Goal: Transaction & Acquisition: Obtain resource

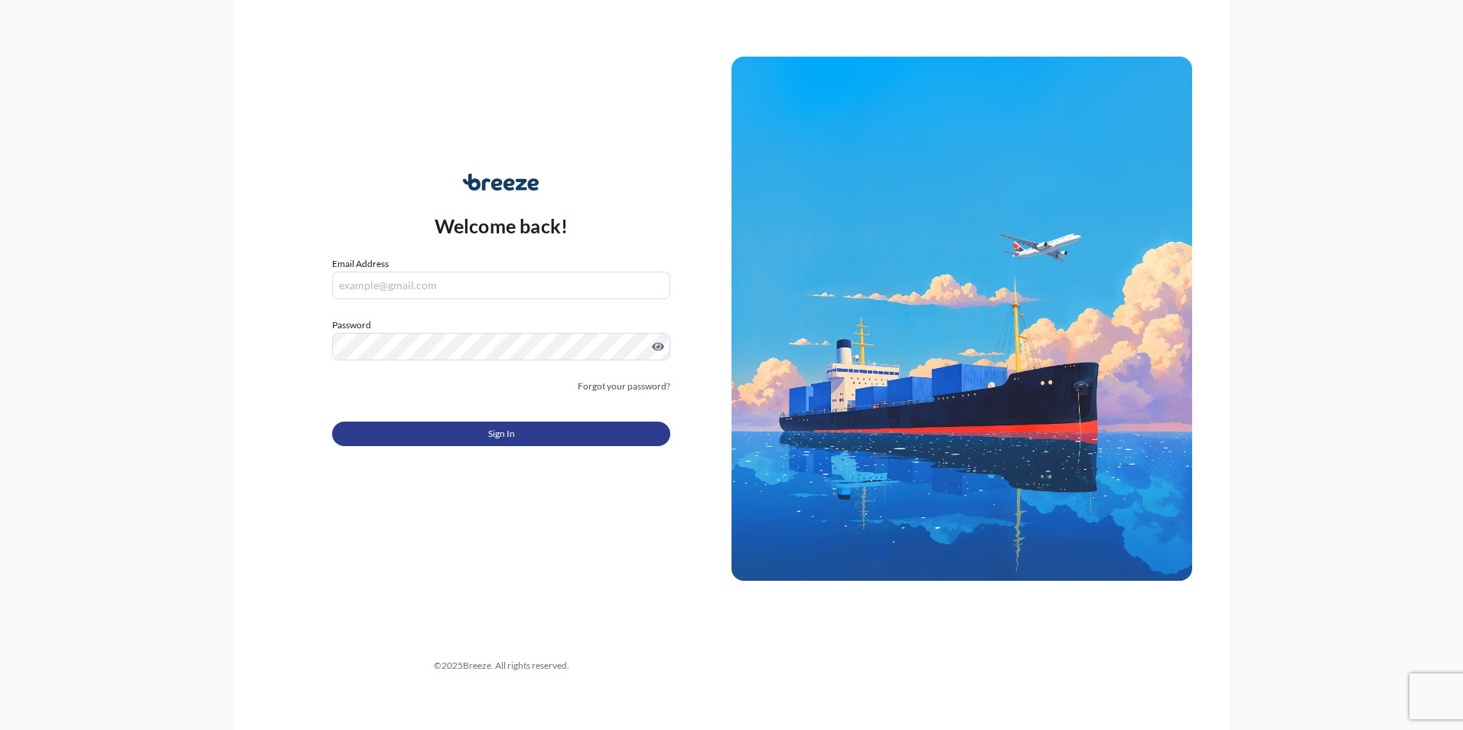
type input "[PERSON_NAME][EMAIL_ADDRESS][DOMAIN_NAME]"
click at [422, 435] on button "Sign In" at bounding box center [501, 434] width 338 height 24
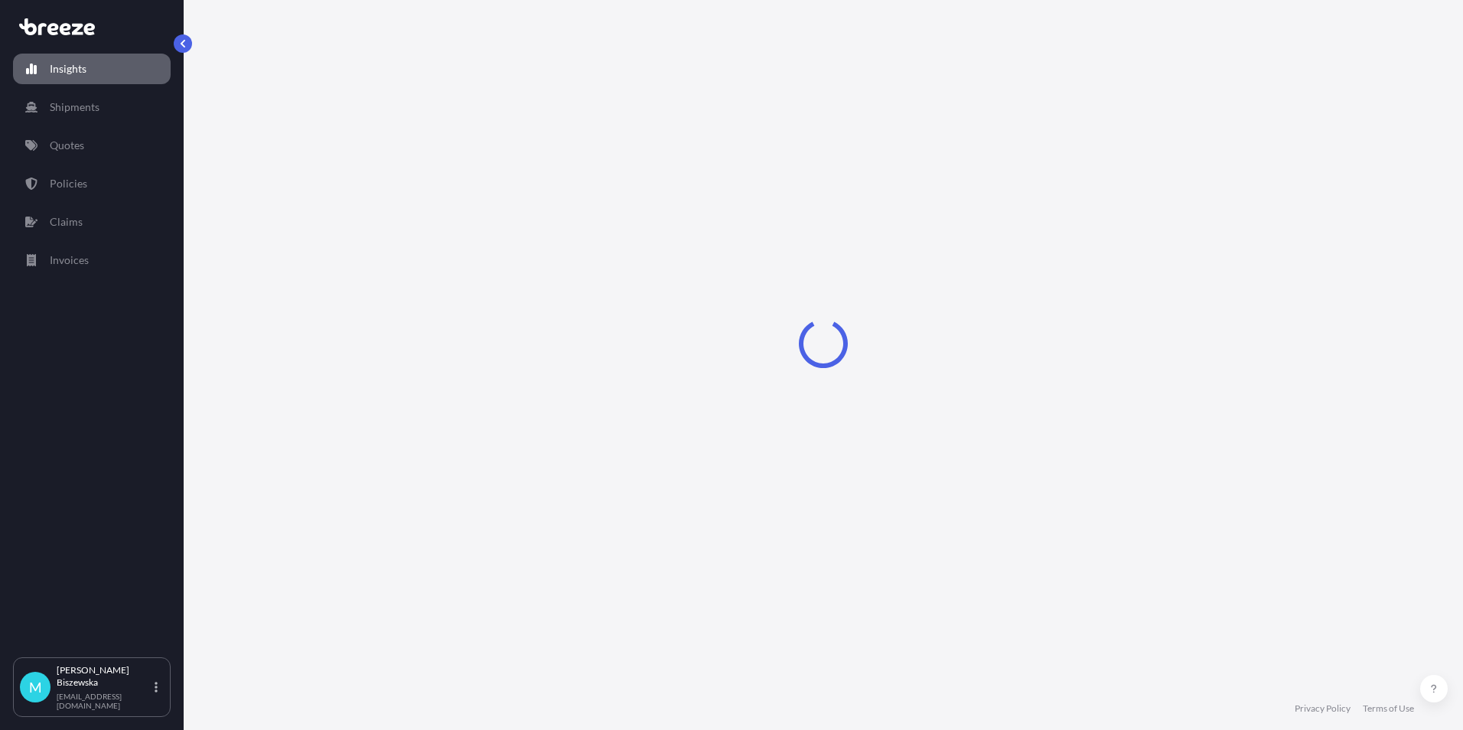
select select "2025"
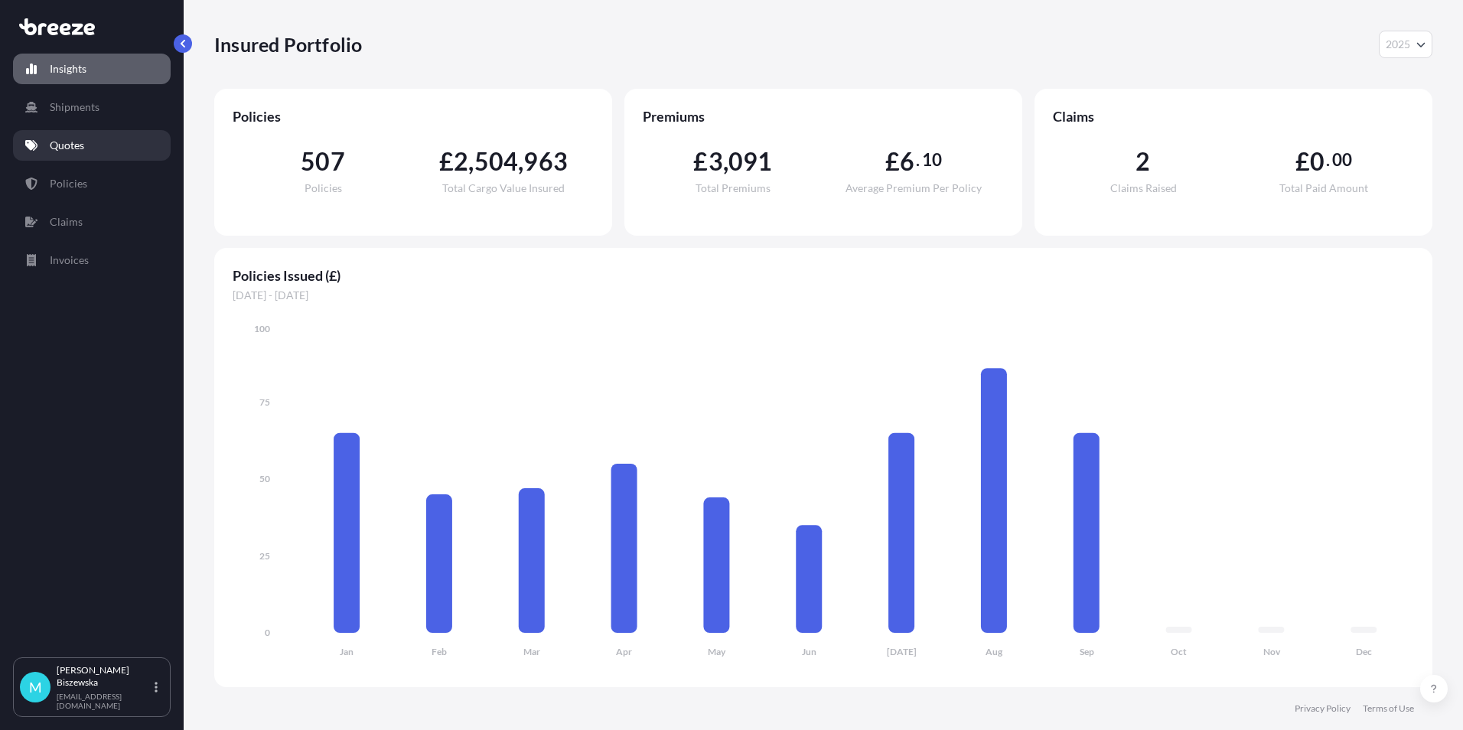
click at [87, 150] on link "Quotes" at bounding box center [92, 145] width 158 height 31
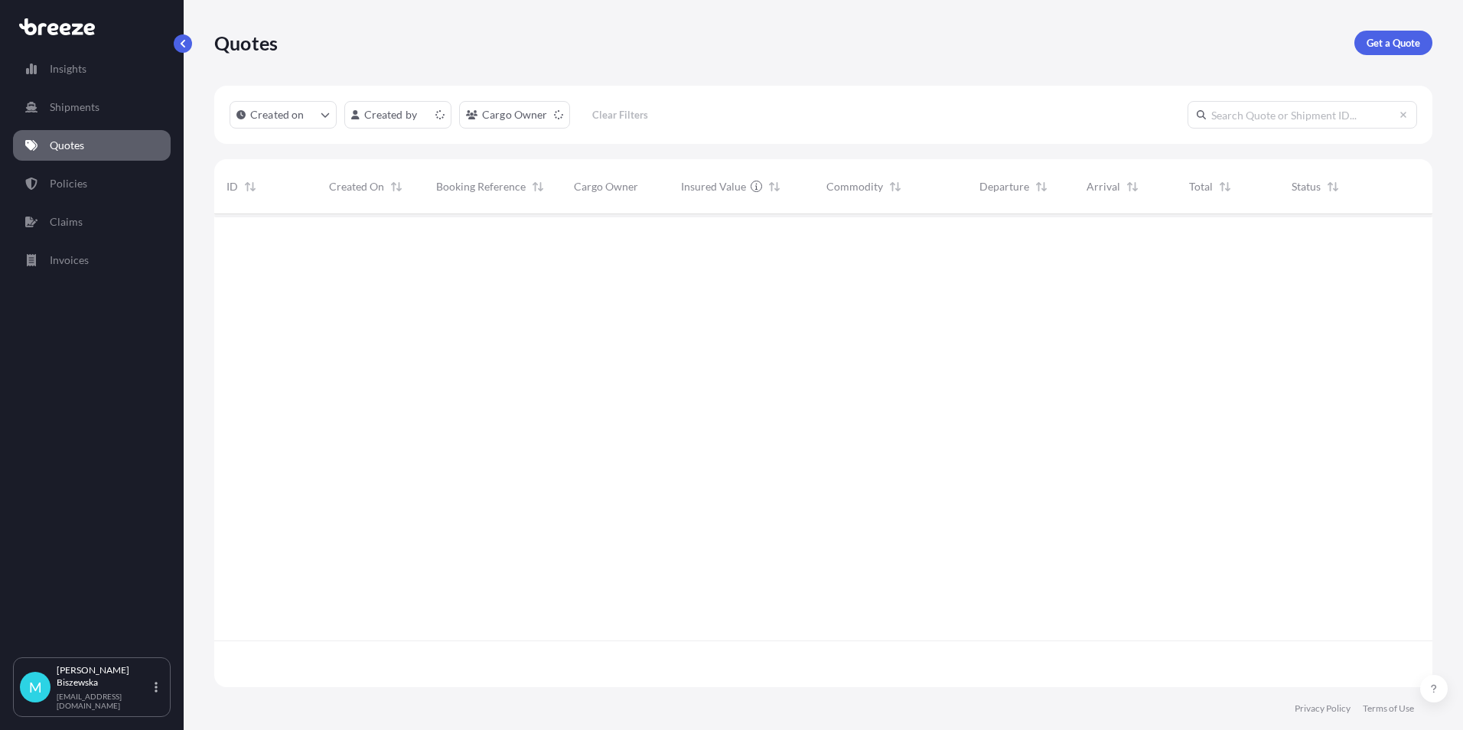
scroll to position [470, 1207]
click at [1387, 45] on p "Get a Quote" at bounding box center [1394, 42] width 54 height 15
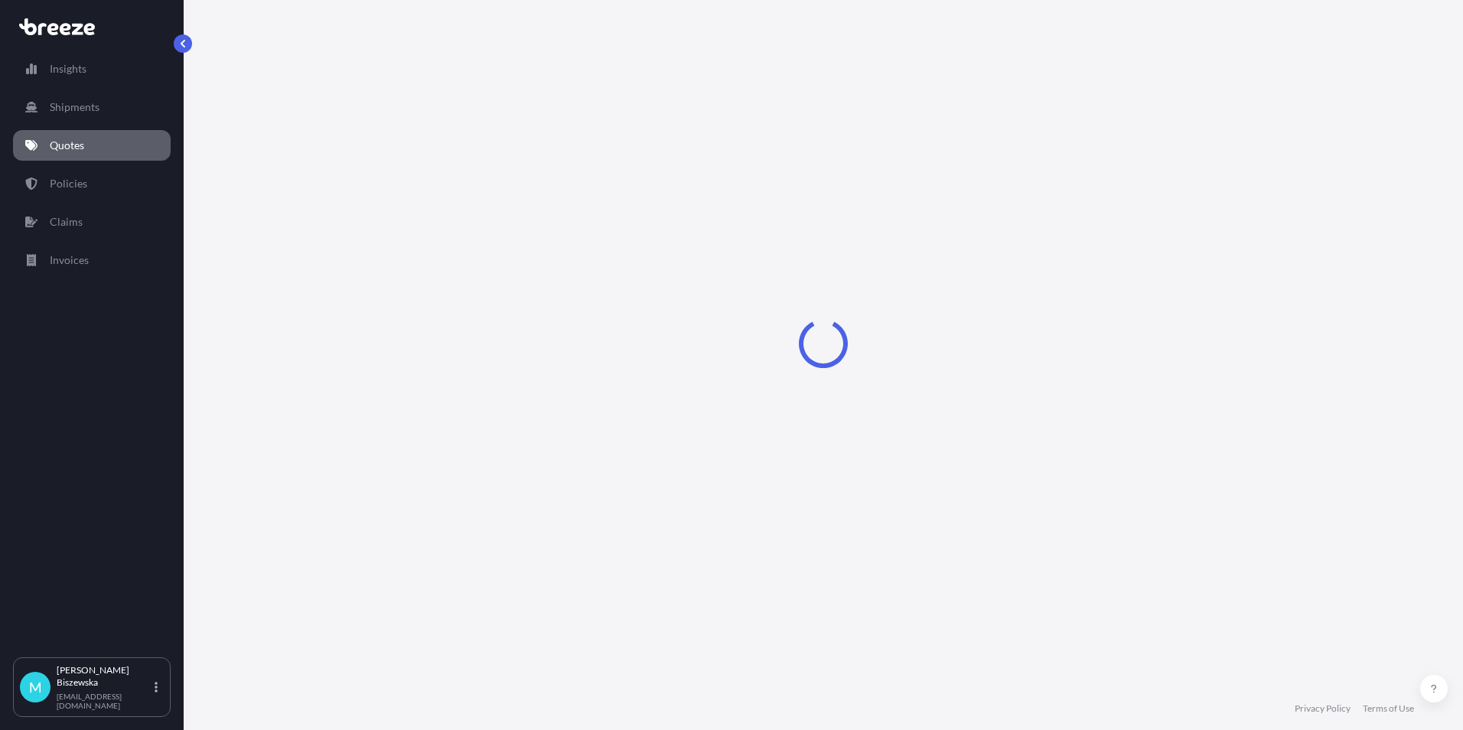
select select "Sea"
select select "1"
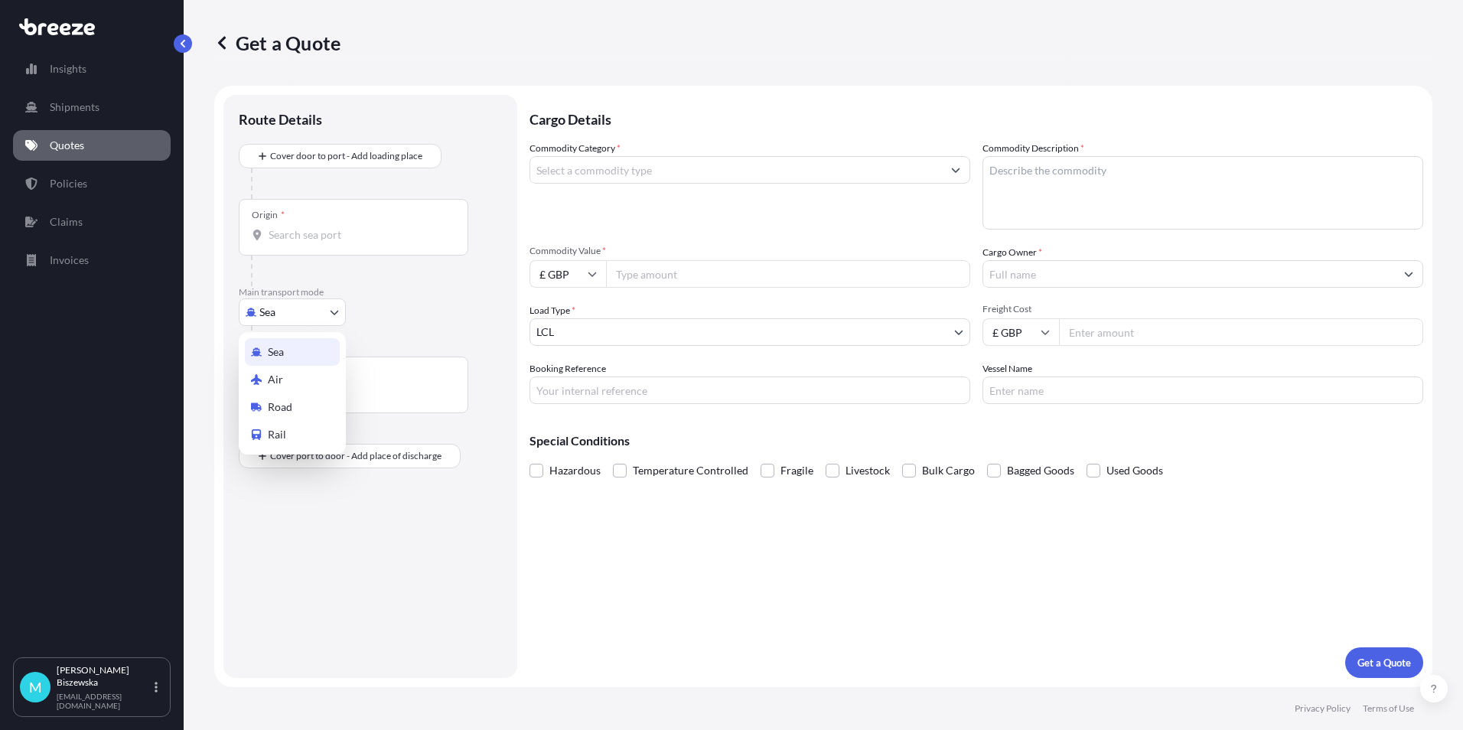
click at [278, 314] on body "Insights Shipments Quotes Policies Claims Invoices M [PERSON_NAME] [PERSON_NAME…" at bounding box center [731, 365] width 1463 height 730
click at [276, 407] on span "Road" at bounding box center [280, 407] width 24 height 15
select select "Road"
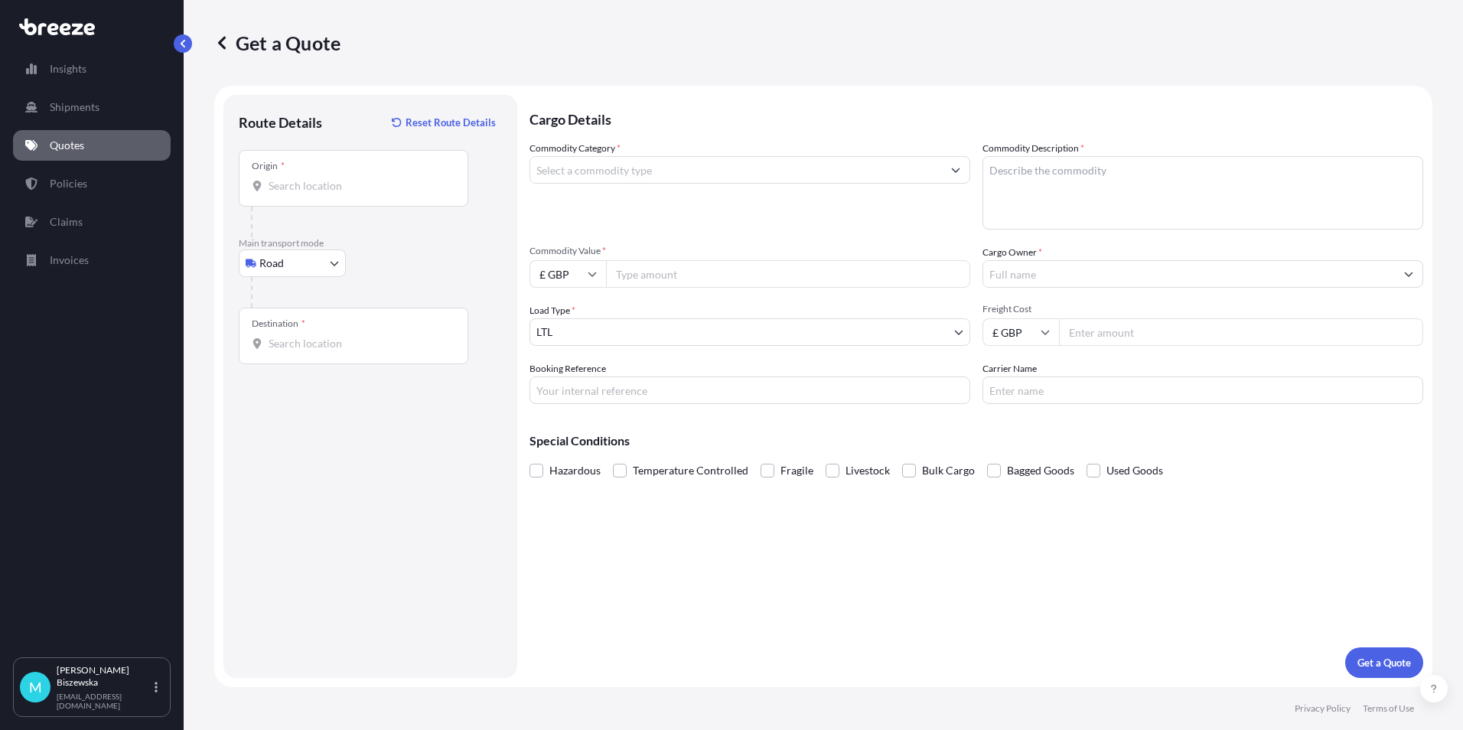
drag, startPoint x: 393, startPoint y: 263, endPoint x: 483, endPoint y: 21, distance: 257.2
click at [393, 254] on div "Road Sea Air Road Rail" at bounding box center [370, 263] width 263 height 28
click at [282, 188] on input "Origin *" at bounding box center [359, 185] width 181 height 15
paste input "NW1 7AW"
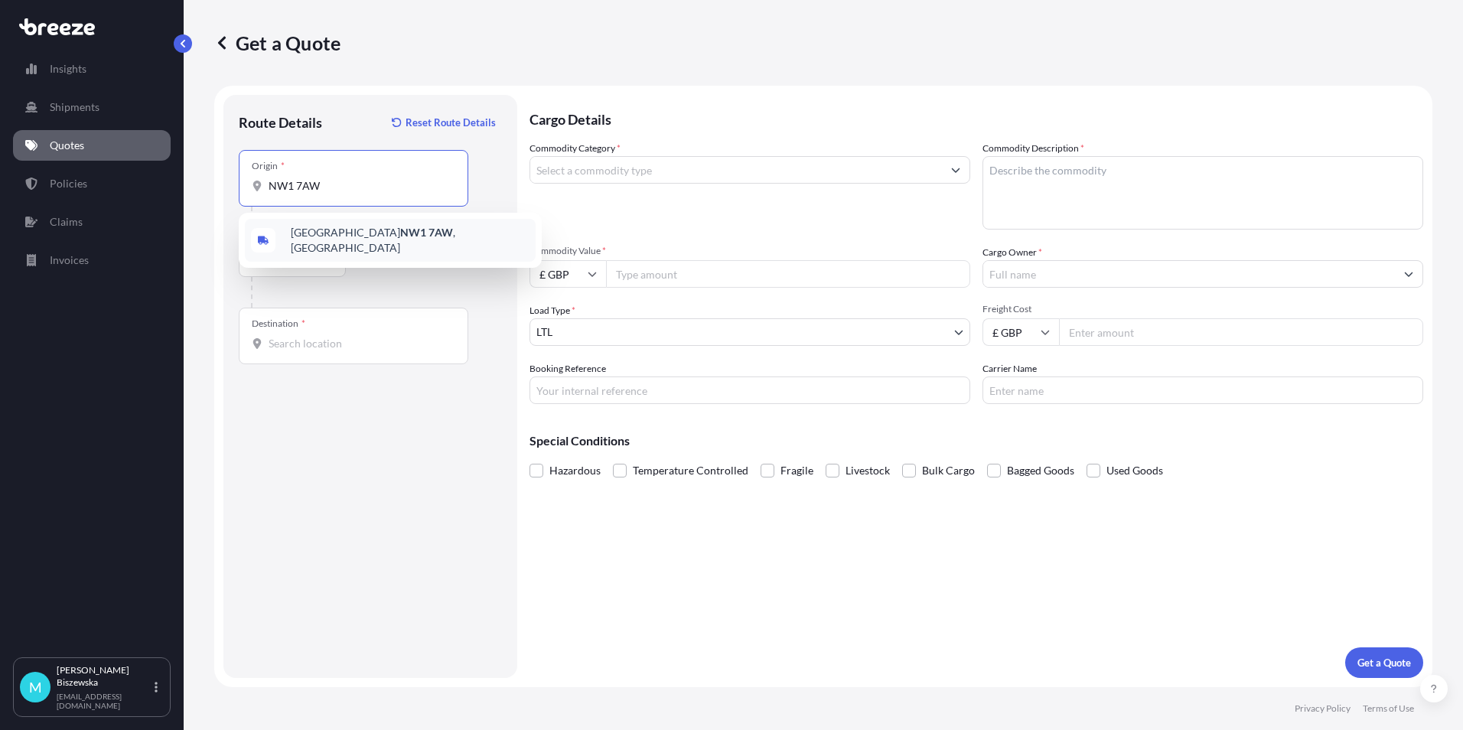
click at [385, 244] on span "London NW1 7AW , [GEOGRAPHIC_DATA]" at bounding box center [410, 240] width 239 height 31
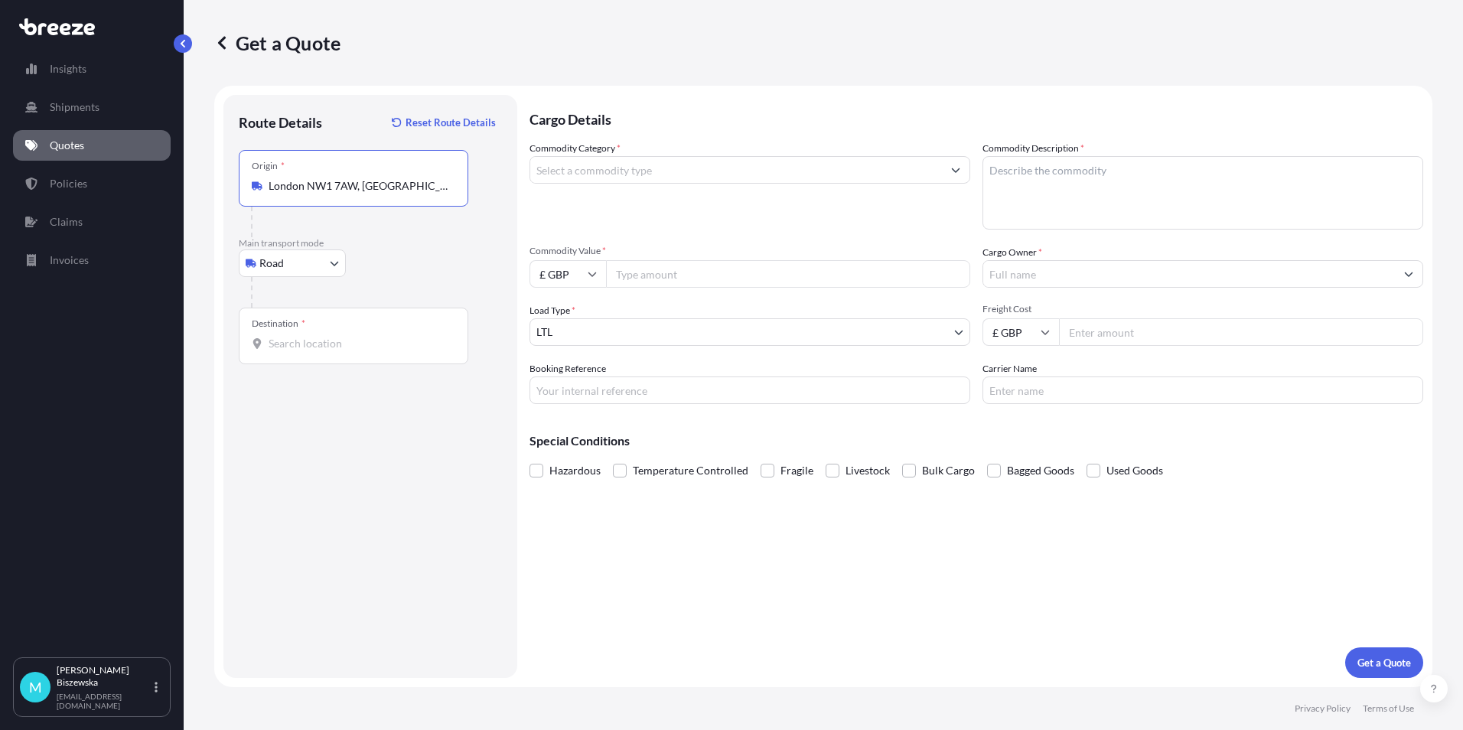
type input "London NW1 7AW, [GEOGRAPHIC_DATA]"
click at [415, 259] on div "Road Sea Air Road Rail" at bounding box center [370, 263] width 263 height 28
click at [285, 344] on input "Destination *" at bounding box center [359, 343] width 181 height 15
paste input "EX4 2NB"
click at [345, 395] on span "[STREET_ADDRESS]" at bounding box center [410, 406] width 239 height 46
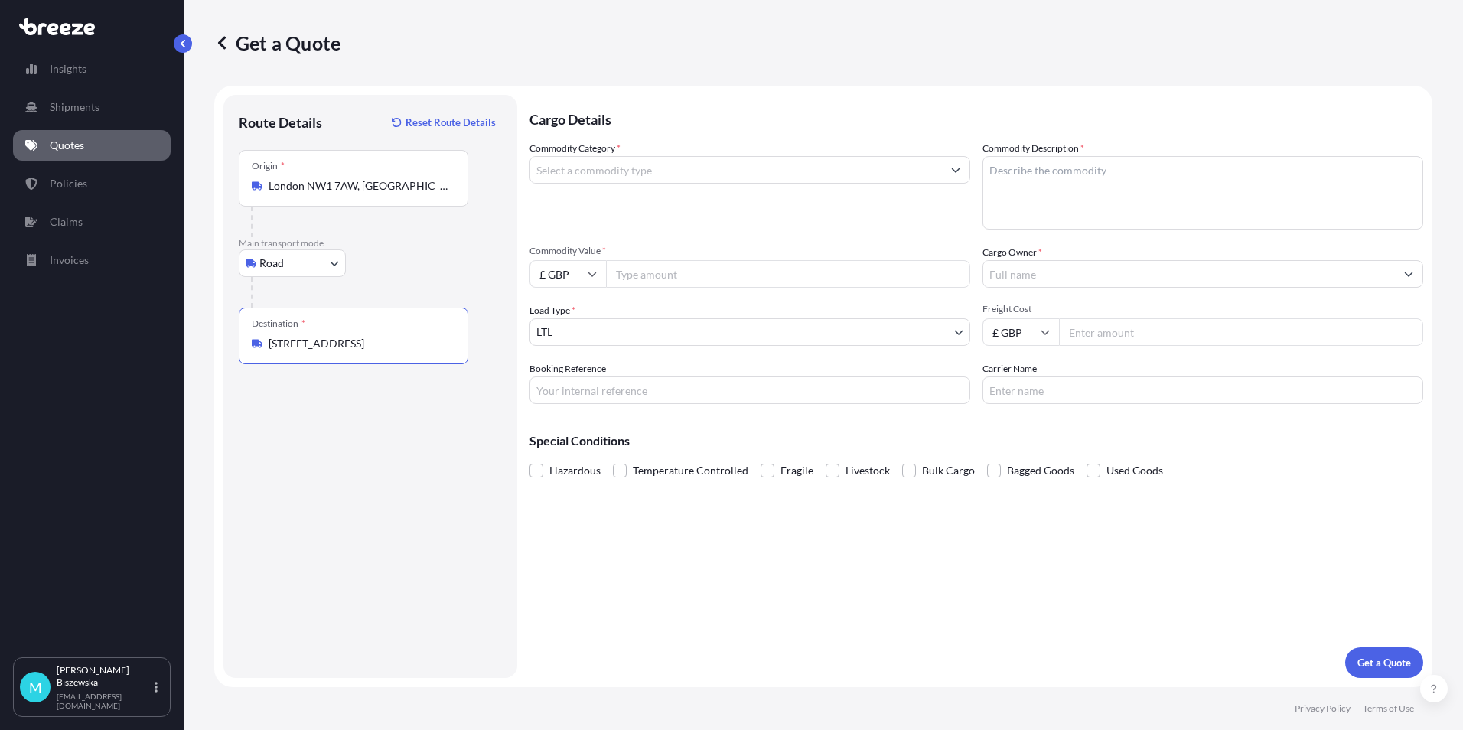
type input "[STREET_ADDRESS]"
drag, startPoint x: 633, startPoint y: 573, endPoint x: 631, endPoint y: 553, distance: 20.7
click at [633, 569] on div "Cargo Details Commodity Category * Commodity Description * Commodity Value * £ …" at bounding box center [977, 386] width 894 height 583
click at [709, 172] on input "Commodity Category *" at bounding box center [736, 170] width 412 height 28
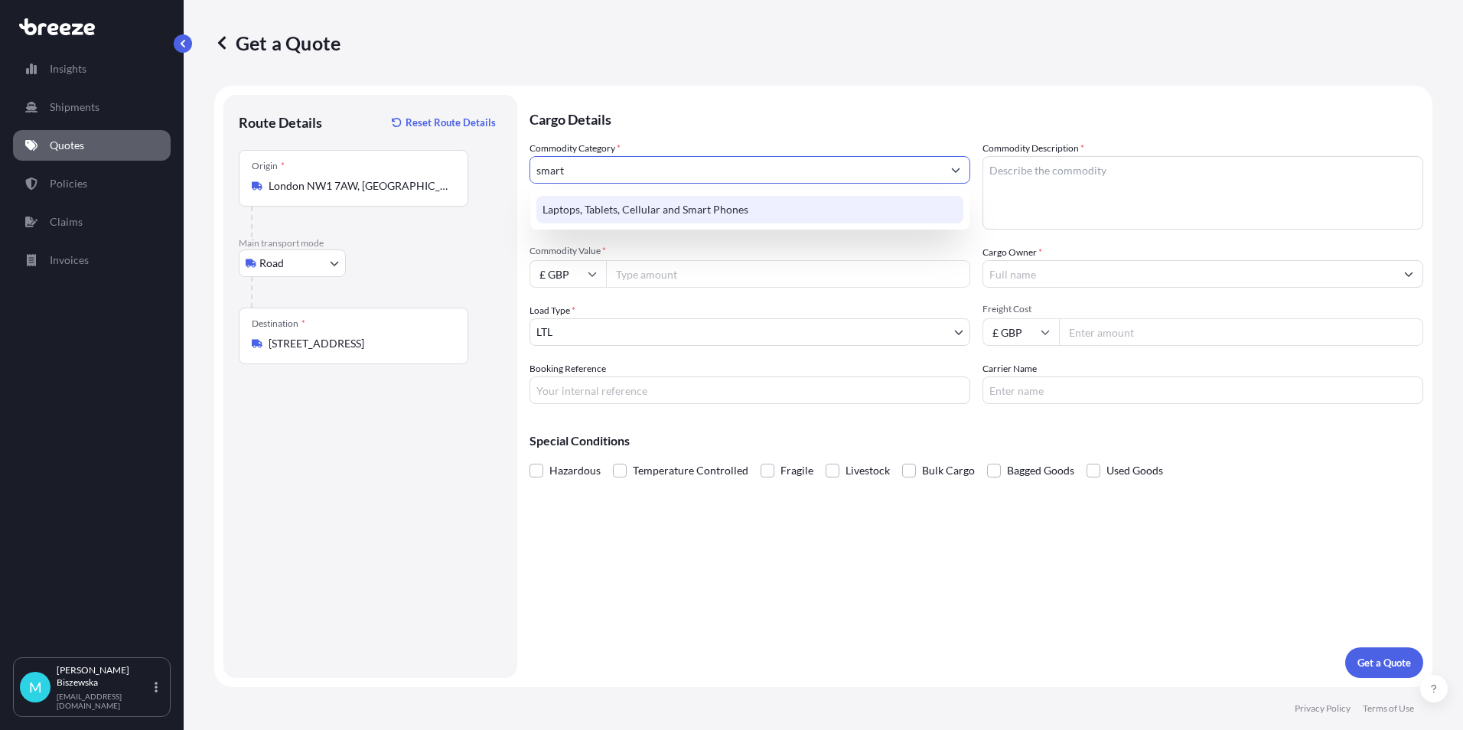
click at [722, 220] on div "Laptops, Tablets, Cellular and Smart Phones" at bounding box center [749, 210] width 427 height 28
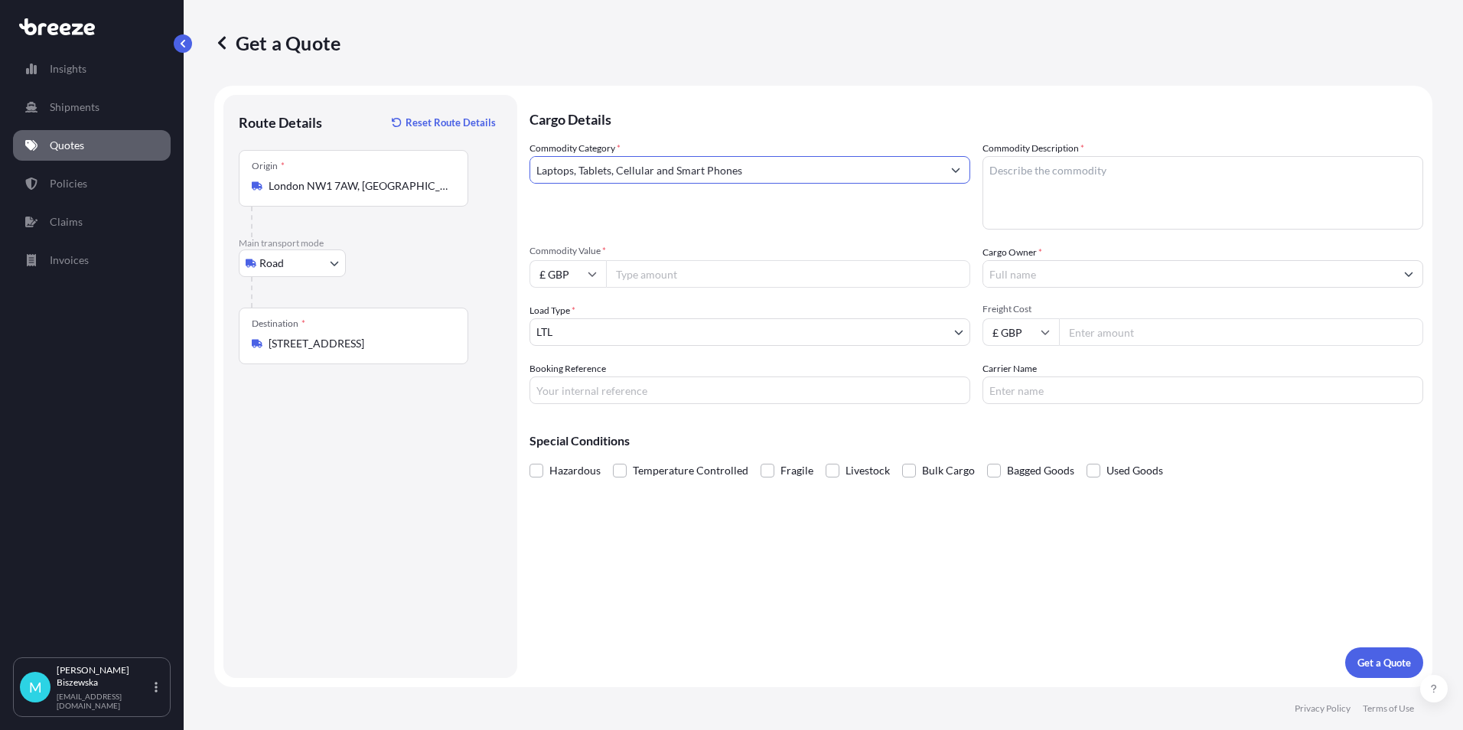
type input "Laptops, Tablets, Cellular and Smart Phones"
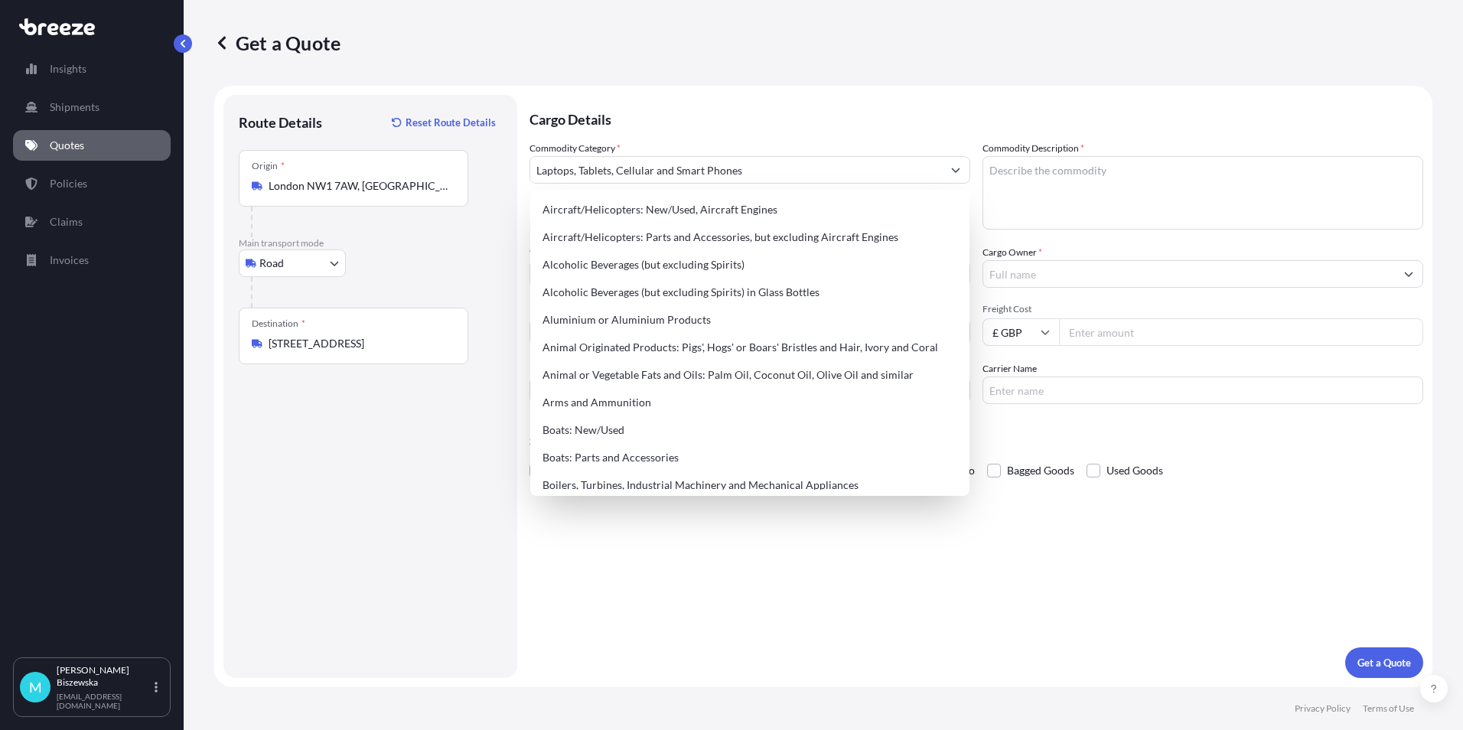
click at [676, 133] on p "Cargo Details" at bounding box center [977, 118] width 894 height 46
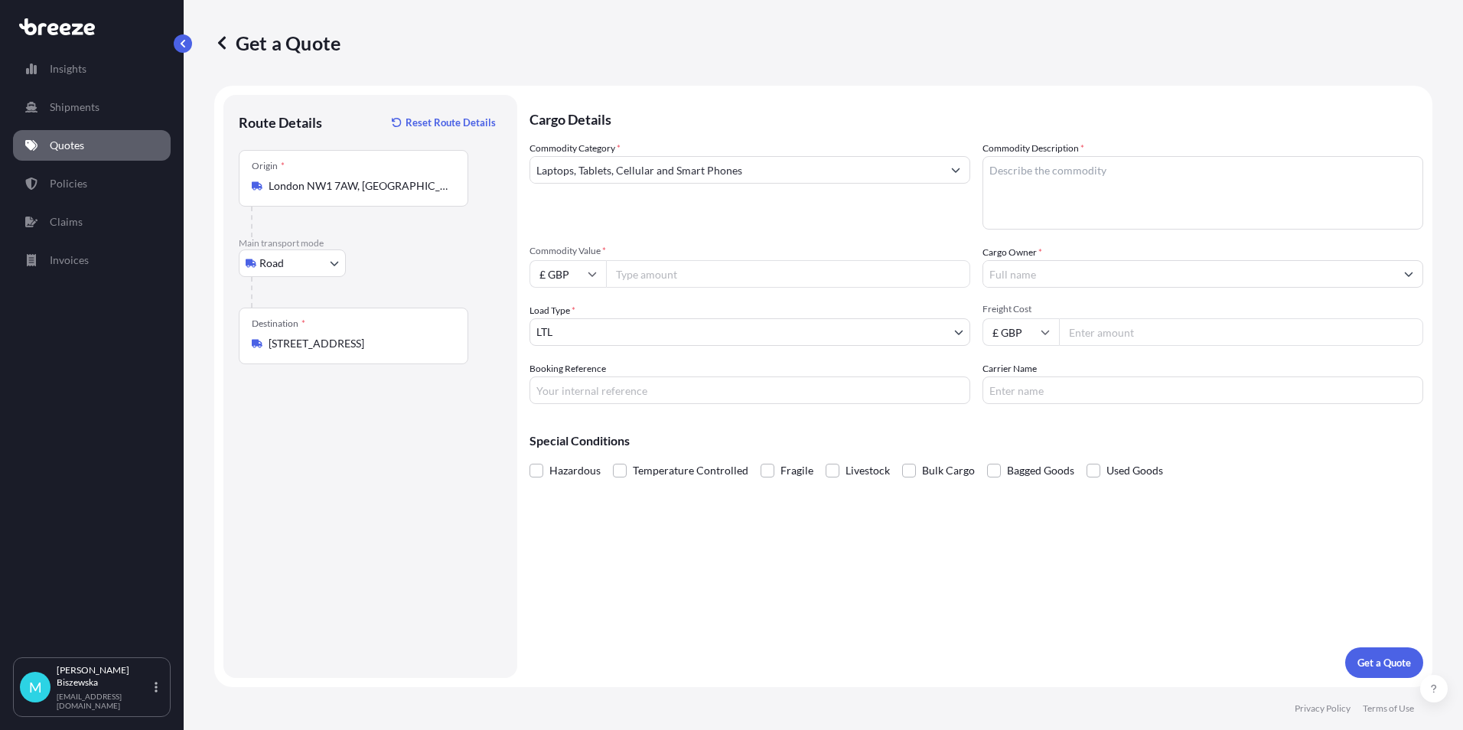
click at [674, 276] on input "Commodity Value *" at bounding box center [788, 274] width 364 height 28
type input "450"
click at [668, 232] on div "Commodity Category * Laptops, Tablets, Cellular and Smart Phones Commodity Desc…" at bounding box center [977, 272] width 894 height 263
click at [570, 393] on input "Booking Reference" at bounding box center [750, 391] width 441 height 28
paste input "2219279"
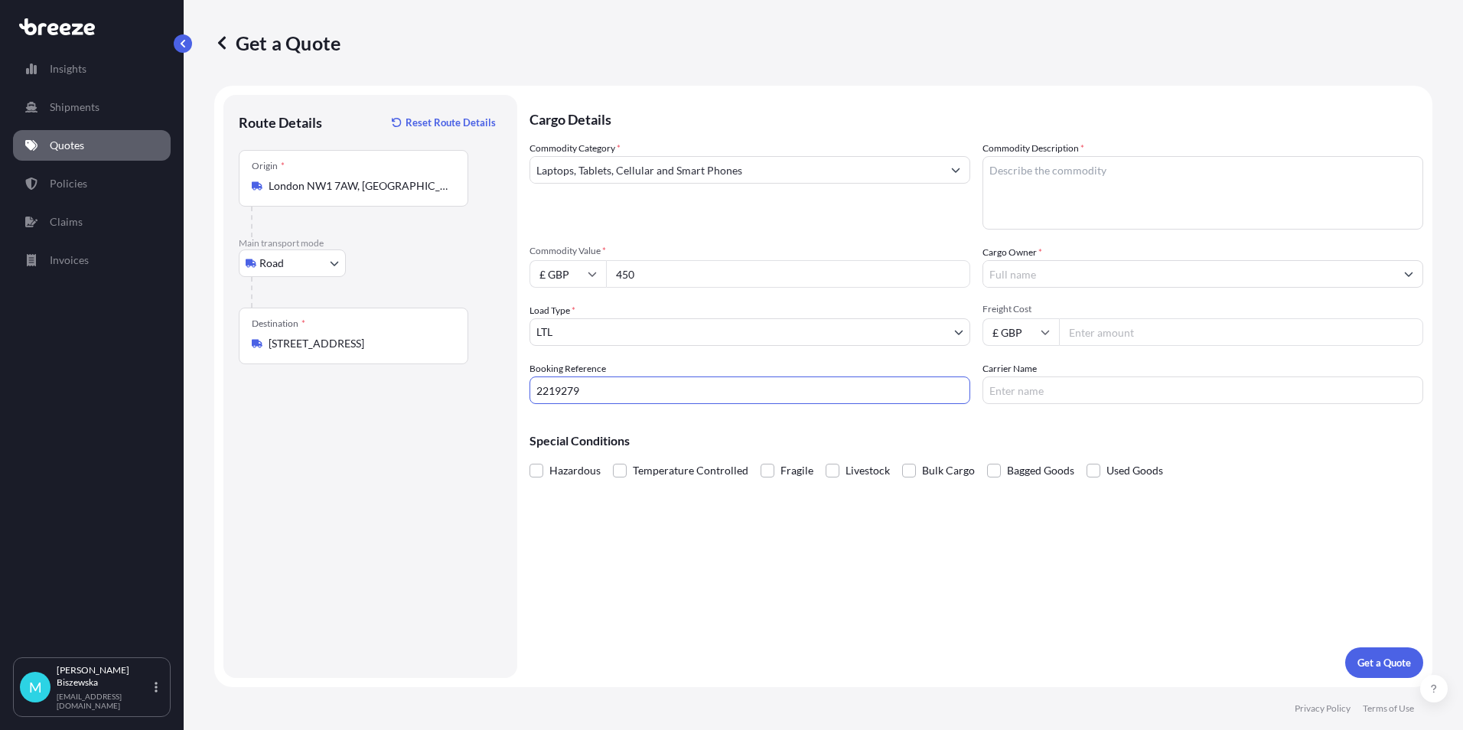
type input "2219279"
click at [702, 558] on div "Cargo Details Commodity Category * Laptops, Tablets, Cellular and Smart Phones …" at bounding box center [977, 386] width 894 height 583
click at [1019, 170] on textarea "Commodity Description *" at bounding box center [1203, 192] width 441 height 73
paste textarea "PHONE"
type textarea "PHONE"
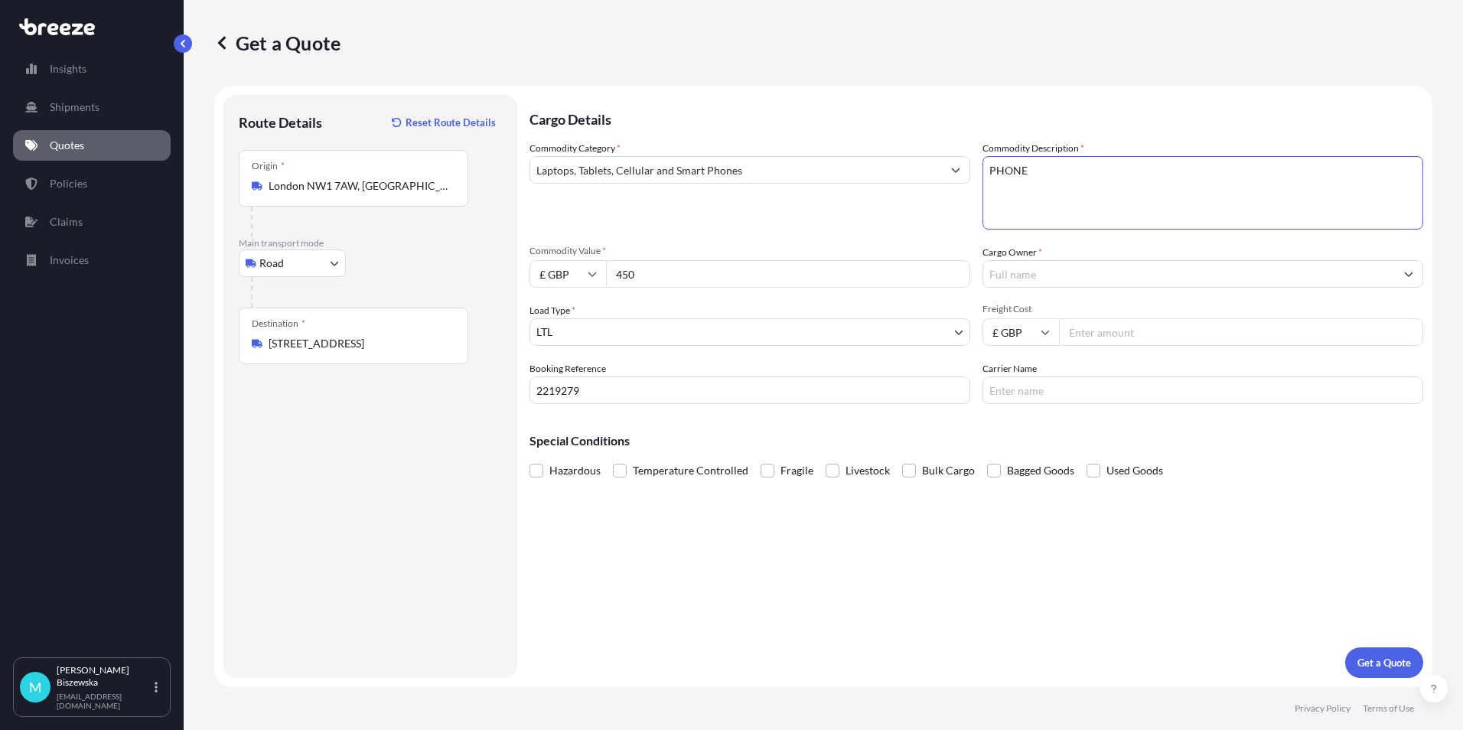
click at [941, 237] on div "Commodity Category * Laptops, Tablets, Cellular and Smart Phones Commodity Desc…" at bounding box center [977, 272] width 894 height 263
click at [1042, 272] on input "Cargo Owner *" at bounding box center [1189, 274] width 412 height 28
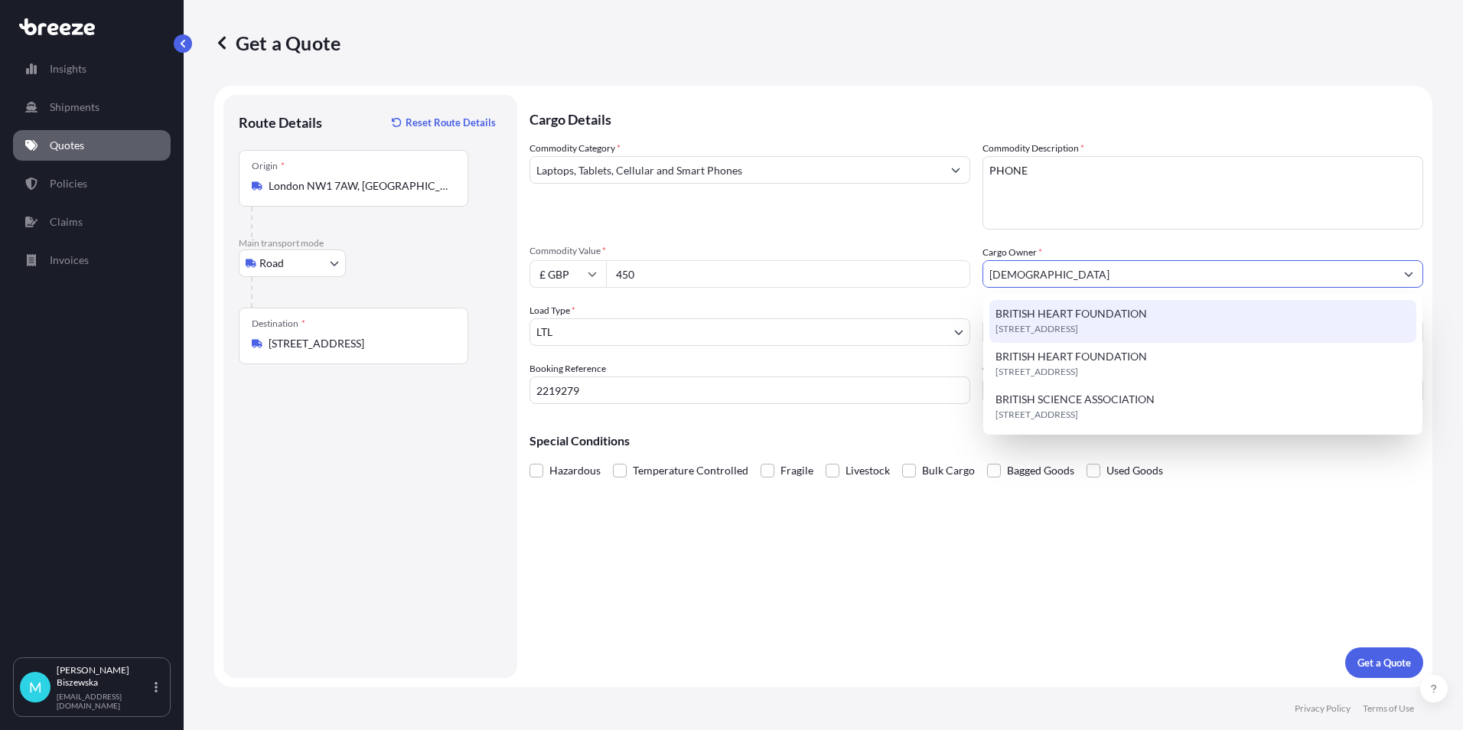
click at [1052, 314] on span "BRITISH HEART FOUNDATION" at bounding box center [1072, 313] width 152 height 15
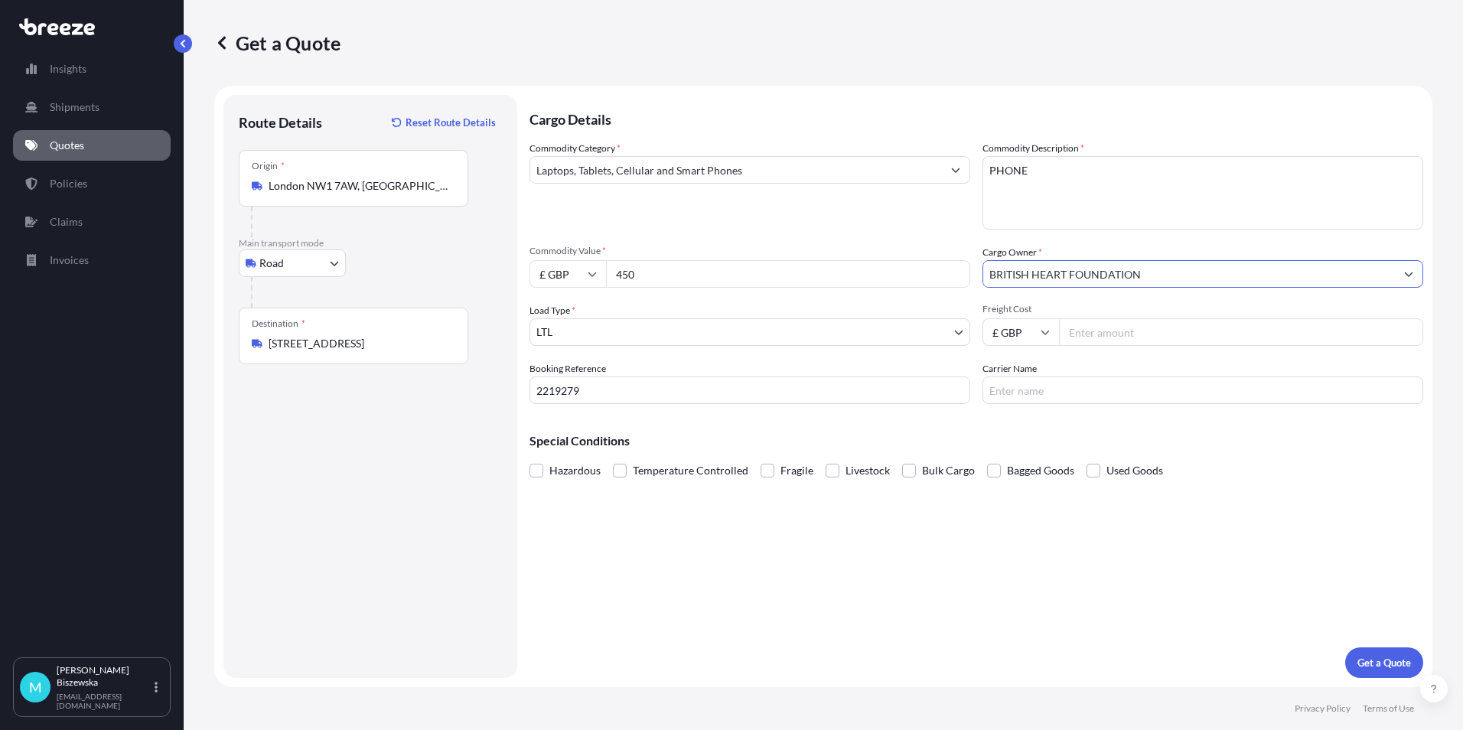
type input "BRITISH HEART FOUNDATION"
click at [925, 221] on div "Commodity Category * Laptops, Tablets, Cellular and Smart Phones" at bounding box center [750, 185] width 441 height 89
click at [1099, 334] on input "Freight Cost" at bounding box center [1241, 332] width 364 height 28
type input "13.25"
click at [1048, 451] on div "Special Conditions Hazardous Temperature Controlled Fragile Livestock Bulk Carg…" at bounding box center [977, 449] width 894 height 66
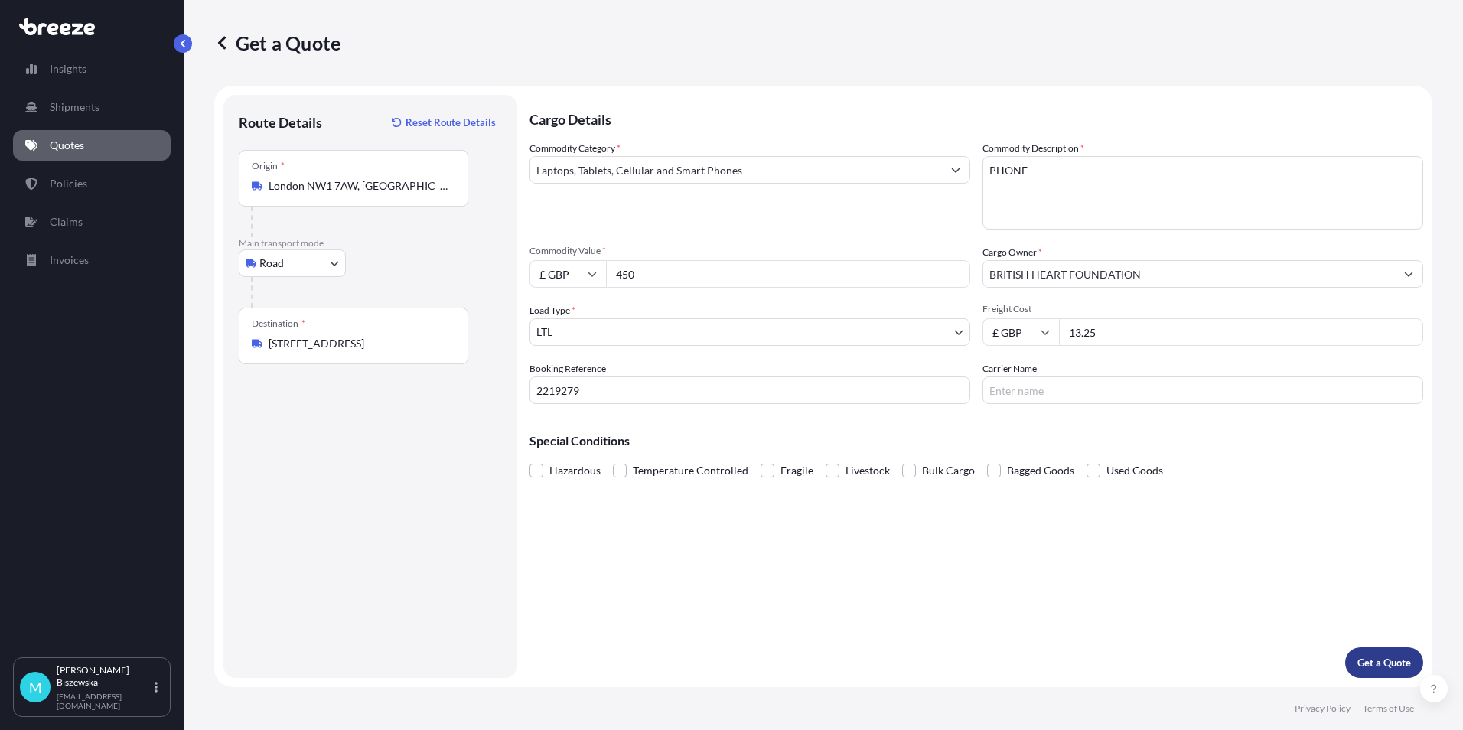
click at [1364, 656] on p "Get a Quote" at bounding box center [1385, 662] width 54 height 15
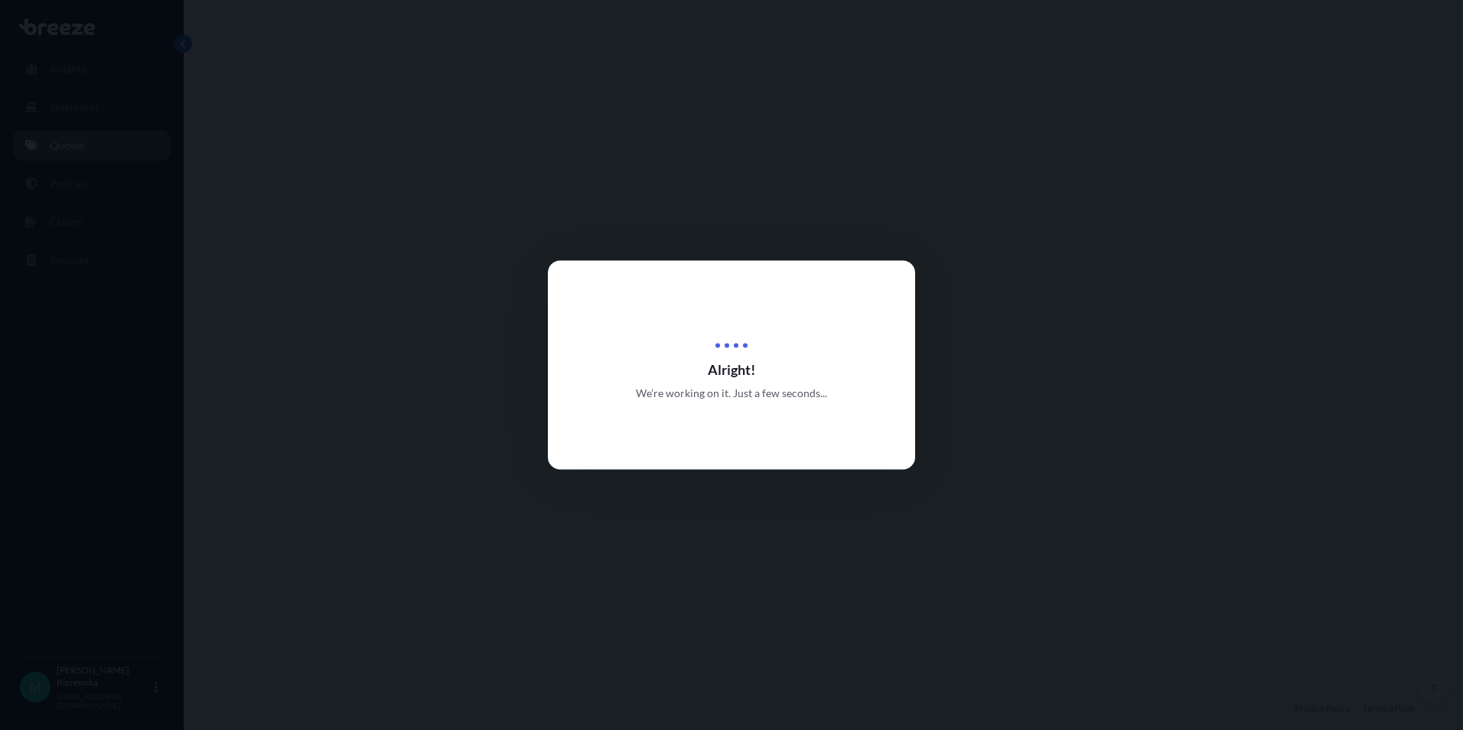
select select "Road"
select select "1"
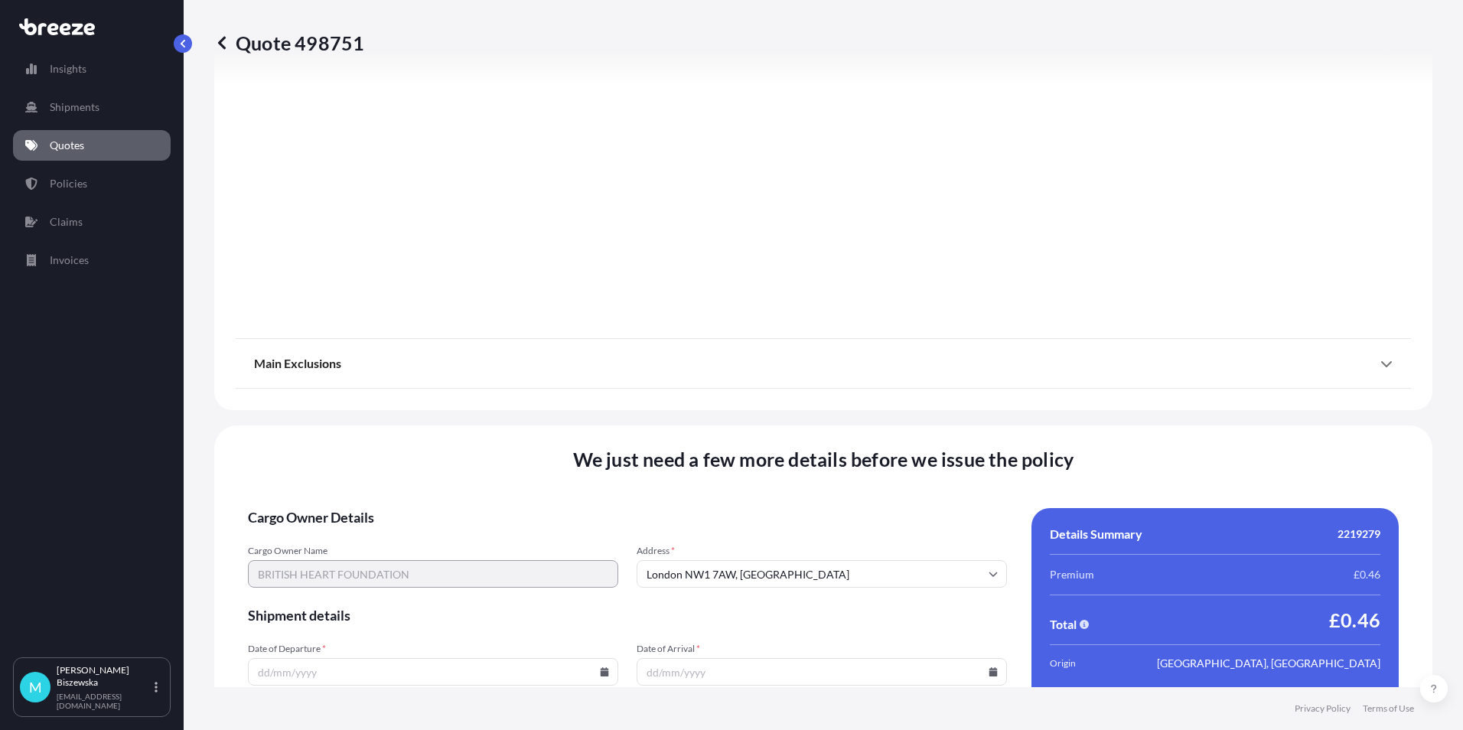
scroll to position [1699, 0]
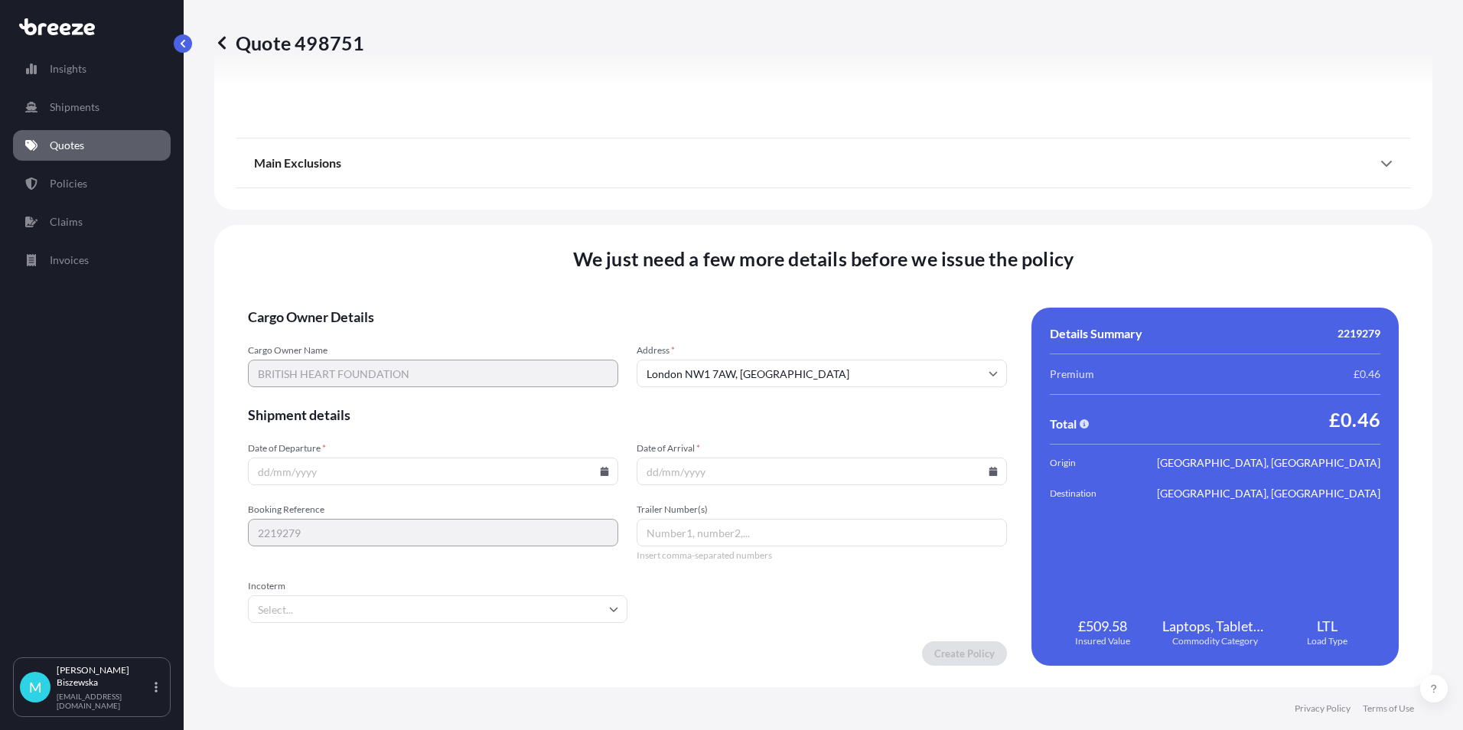
click at [602, 471] on icon at bounding box center [605, 471] width 8 height 9
click at [435, 304] on button "11" at bounding box center [431, 306] width 24 height 24
type input "[DATE]"
click at [989, 470] on icon at bounding box center [993, 471] width 9 height 9
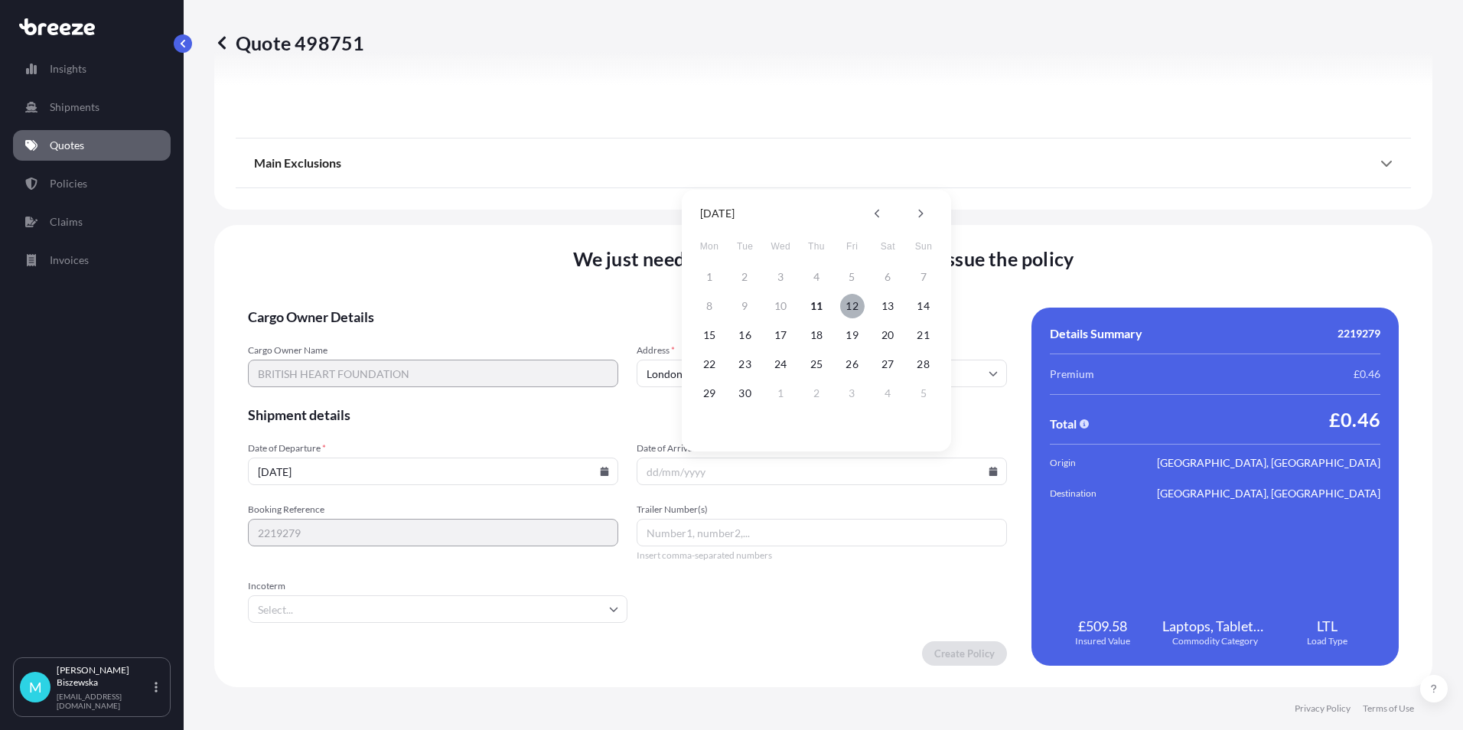
click at [851, 302] on button "12" at bounding box center [852, 306] width 24 height 24
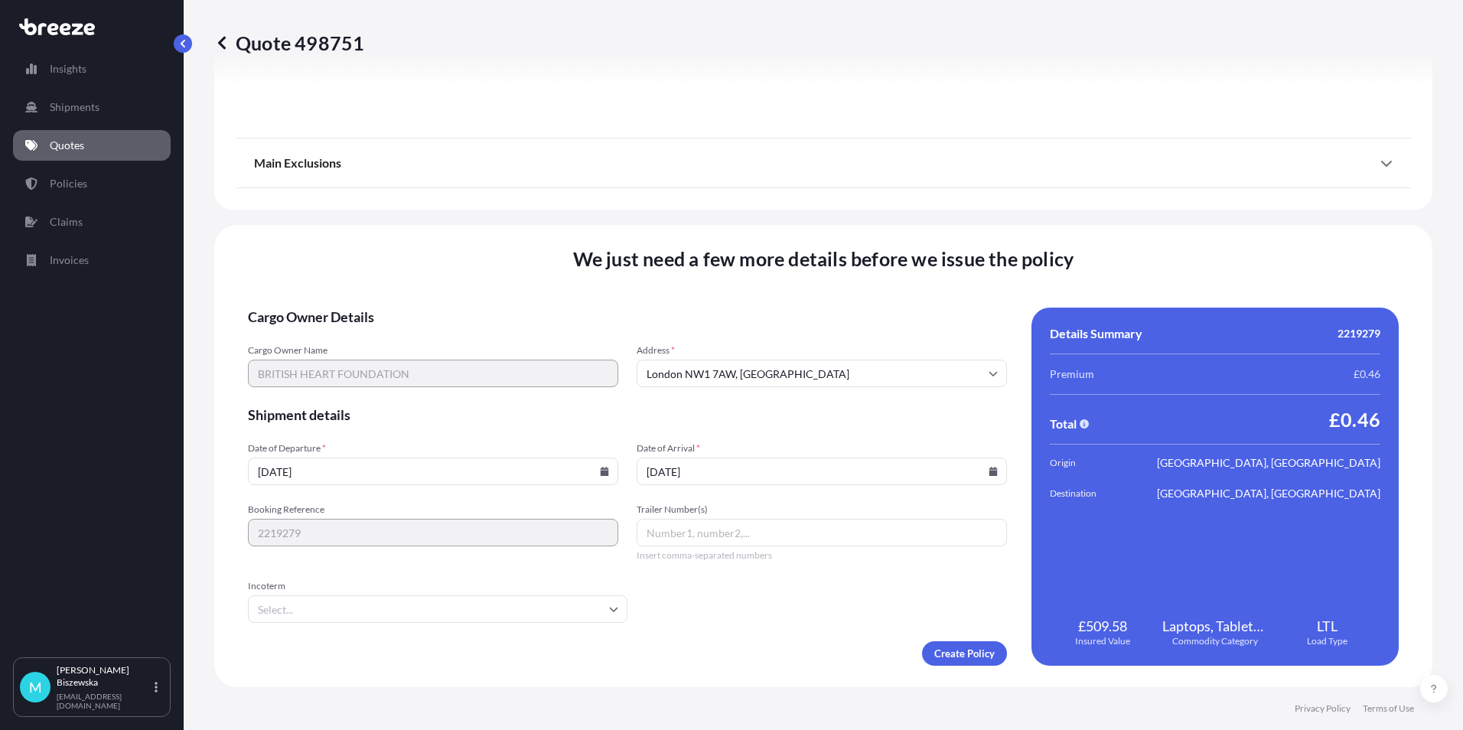
type input "[DATE]"
click at [749, 672] on div "We just need a few more details before we issue the policy Cargo Owner Details …" at bounding box center [823, 456] width 1218 height 462
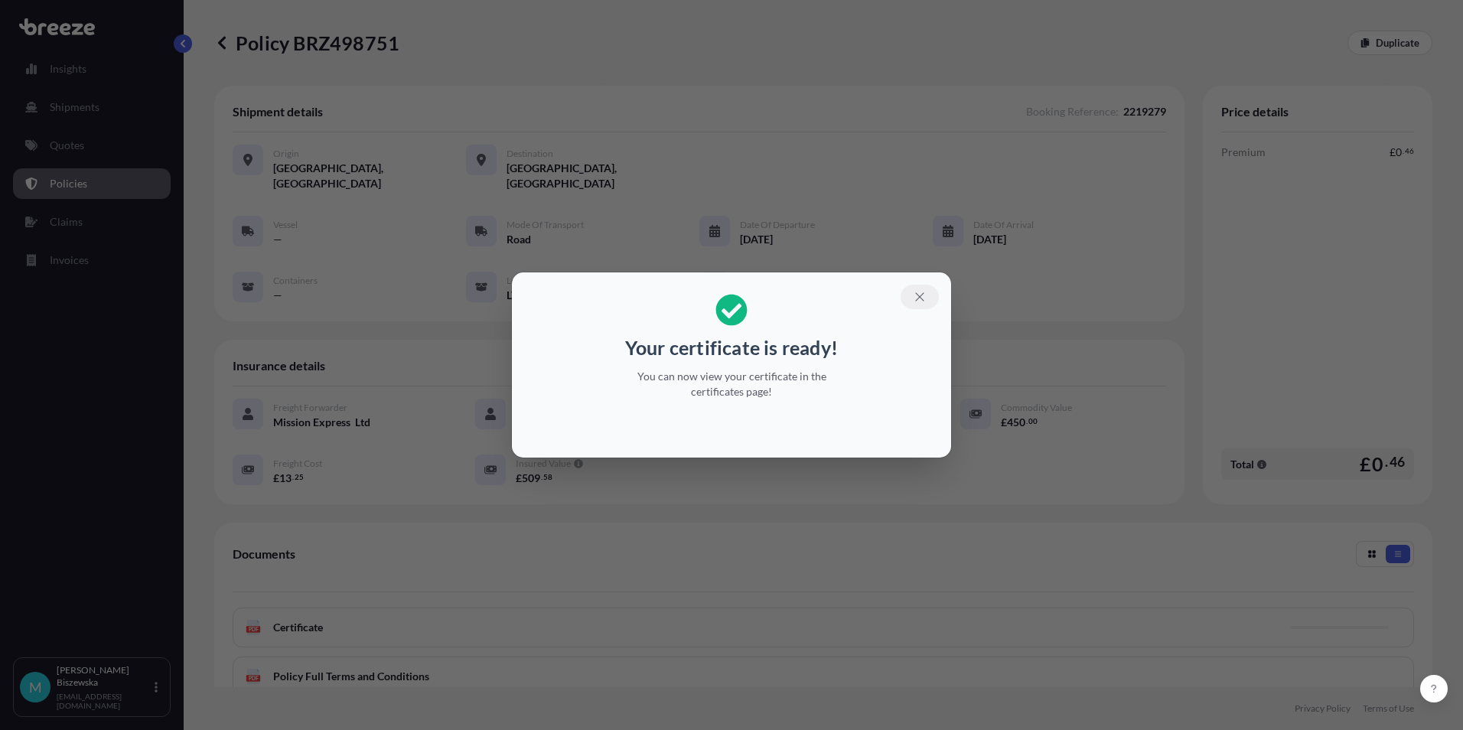
click at [923, 295] on icon "button" at bounding box center [920, 297] width 14 height 14
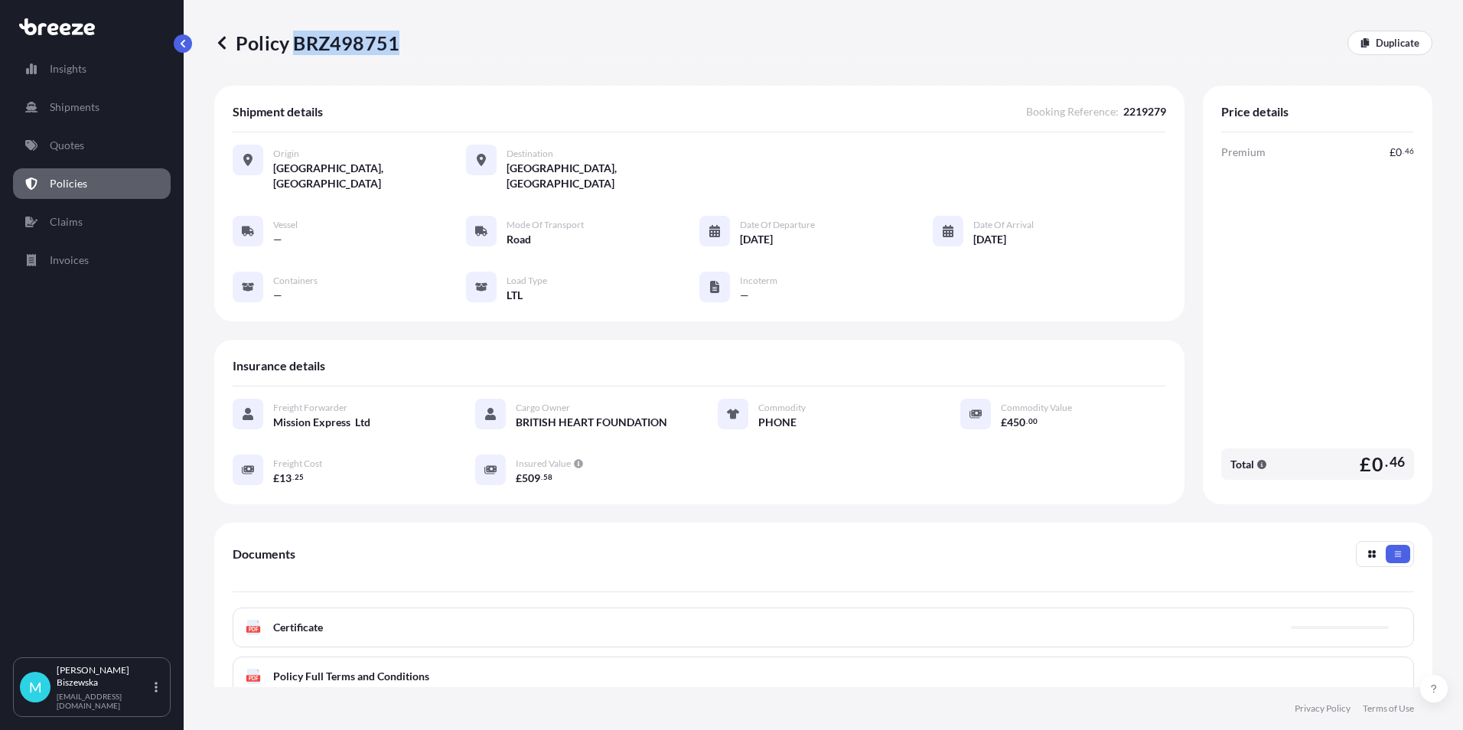
drag, startPoint x: 295, startPoint y: 44, endPoint x: 396, endPoint y: 37, distance: 101.3
click at [396, 37] on p "Policy BRZ498751" at bounding box center [306, 43] width 185 height 24
drag, startPoint x: 396, startPoint y: 37, endPoint x: 373, endPoint y: 37, distance: 22.2
copy p "BRZ498751"
click at [107, 138] on link "Quotes" at bounding box center [92, 145] width 158 height 31
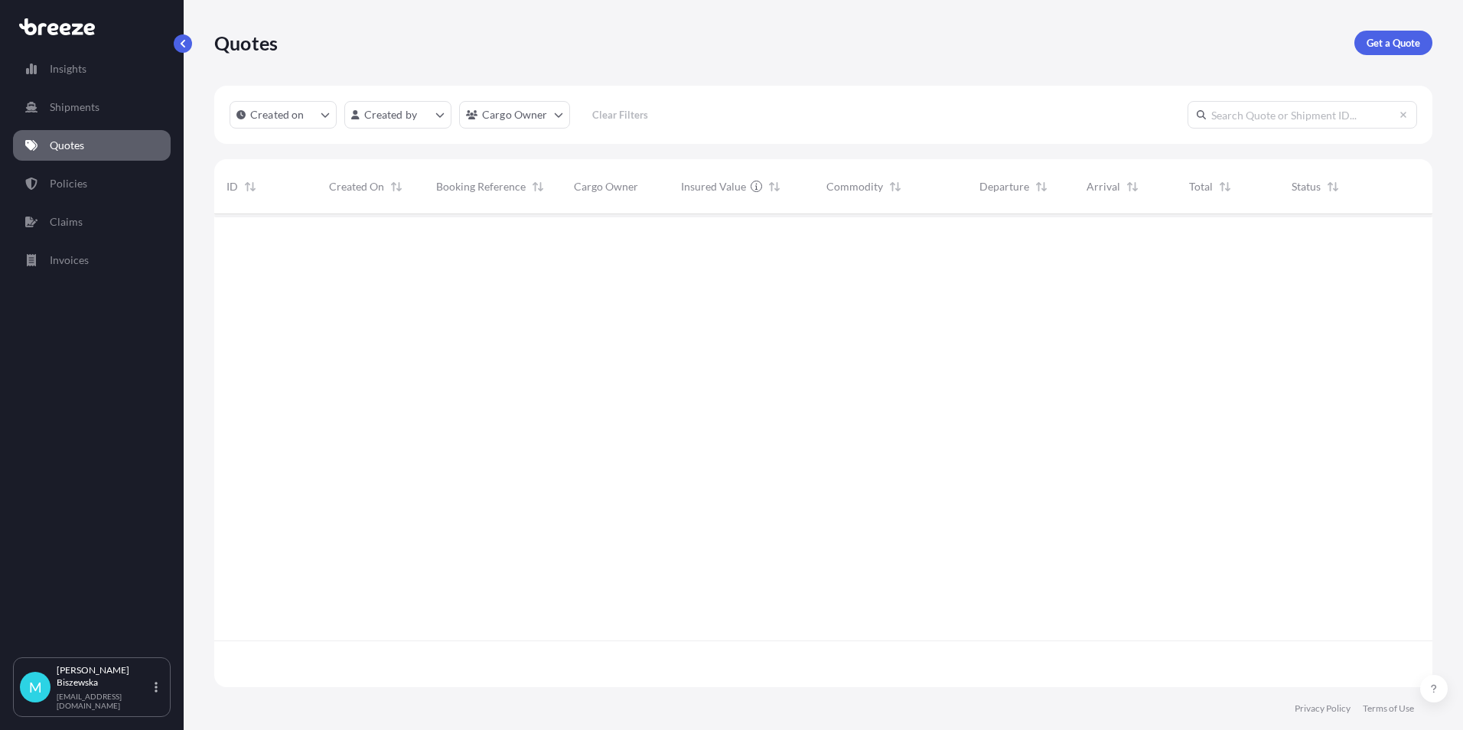
scroll to position [470, 1207]
click at [1390, 45] on p "Get a Quote" at bounding box center [1394, 42] width 54 height 15
select select "Sea"
select select "1"
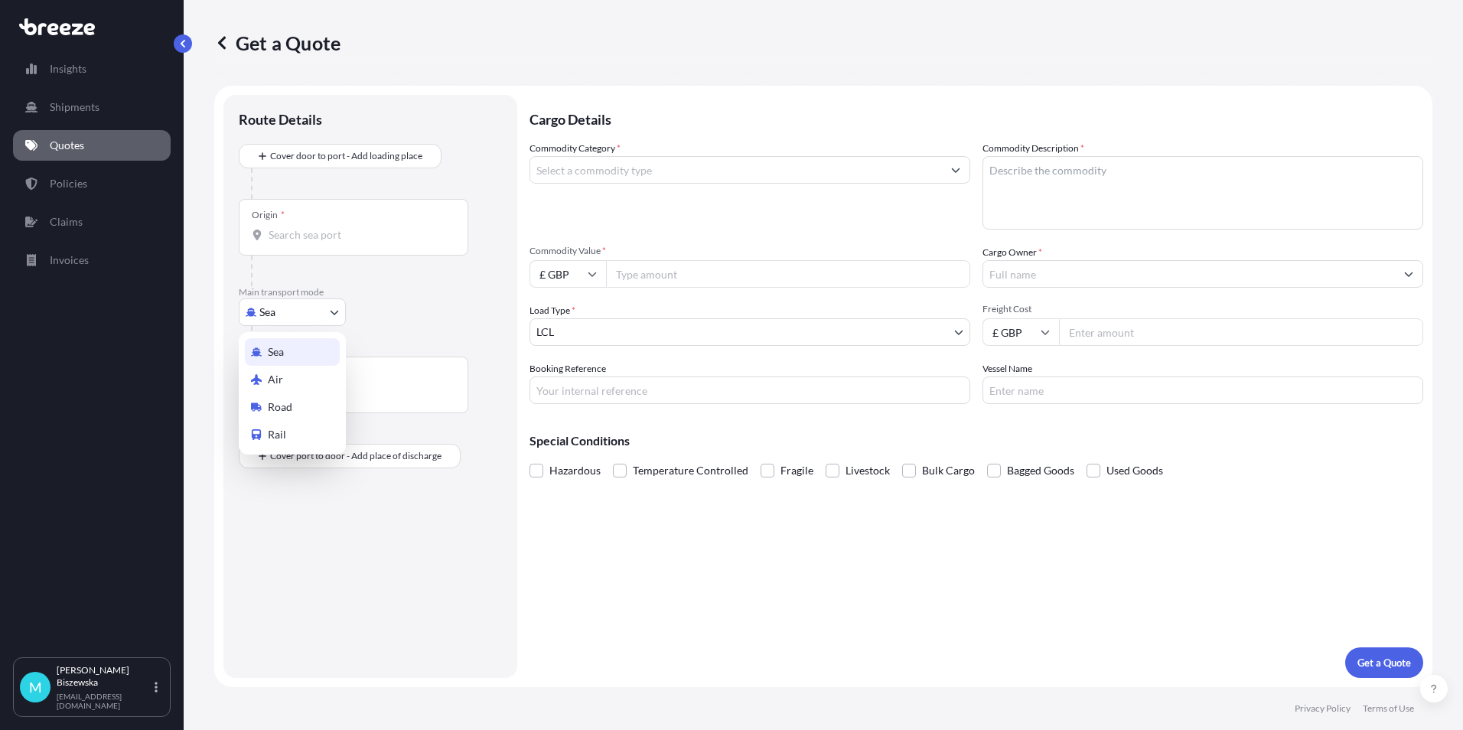
click at [295, 316] on body "Insights Shipments Quotes Policies Claims Invoices M [PERSON_NAME] [PERSON_NAME…" at bounding box center [731, 365] width 1463 height 730
click at [282, 406] on span "Road" at bounding box center [280, 407] width 24 height 15
select select "Road"
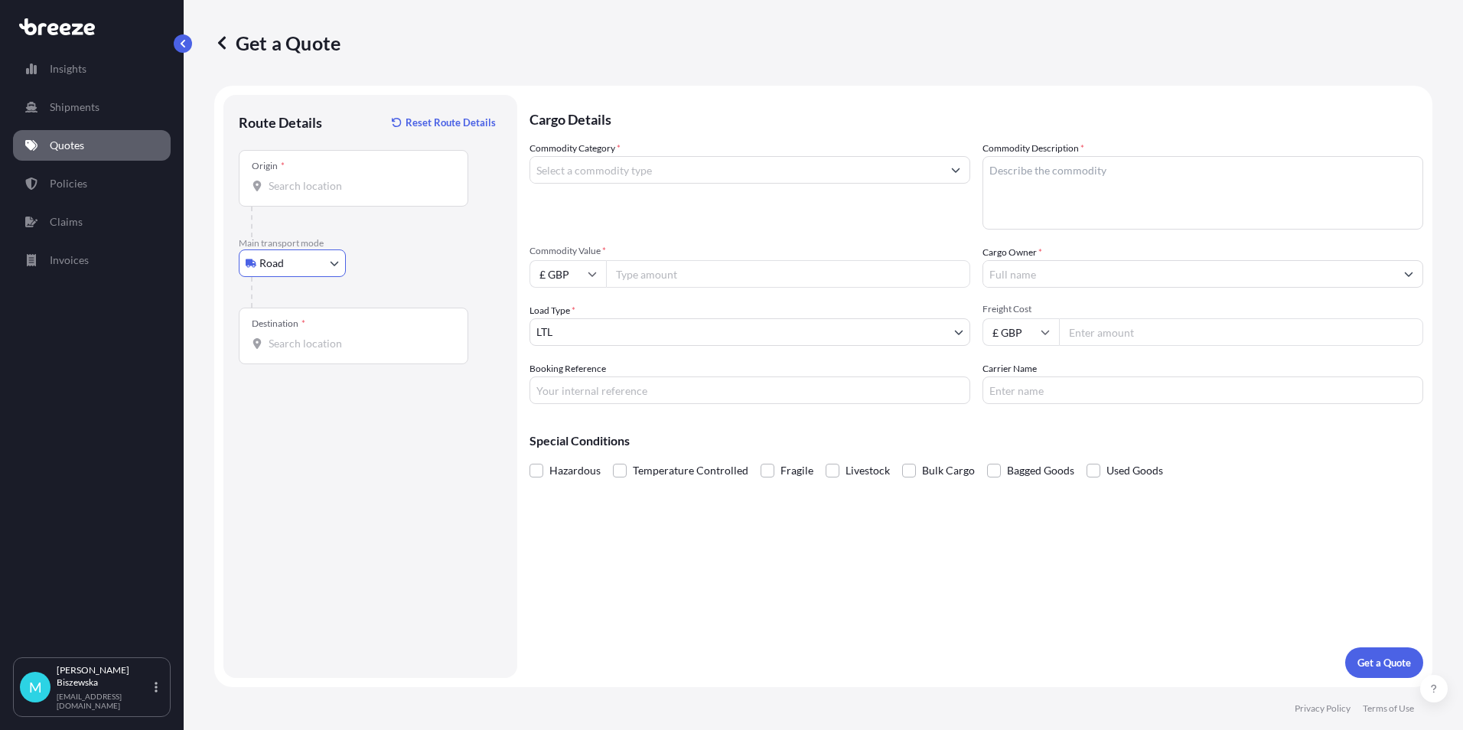
click at [294, 184] on input "Origin *" at bounding box center [359, 185] width 181 height 15
click at [279, 187] on input "Origin * Please select an origin" at bounding box center [359, 185] width 181 height 15
paste input "TW20 0EX"
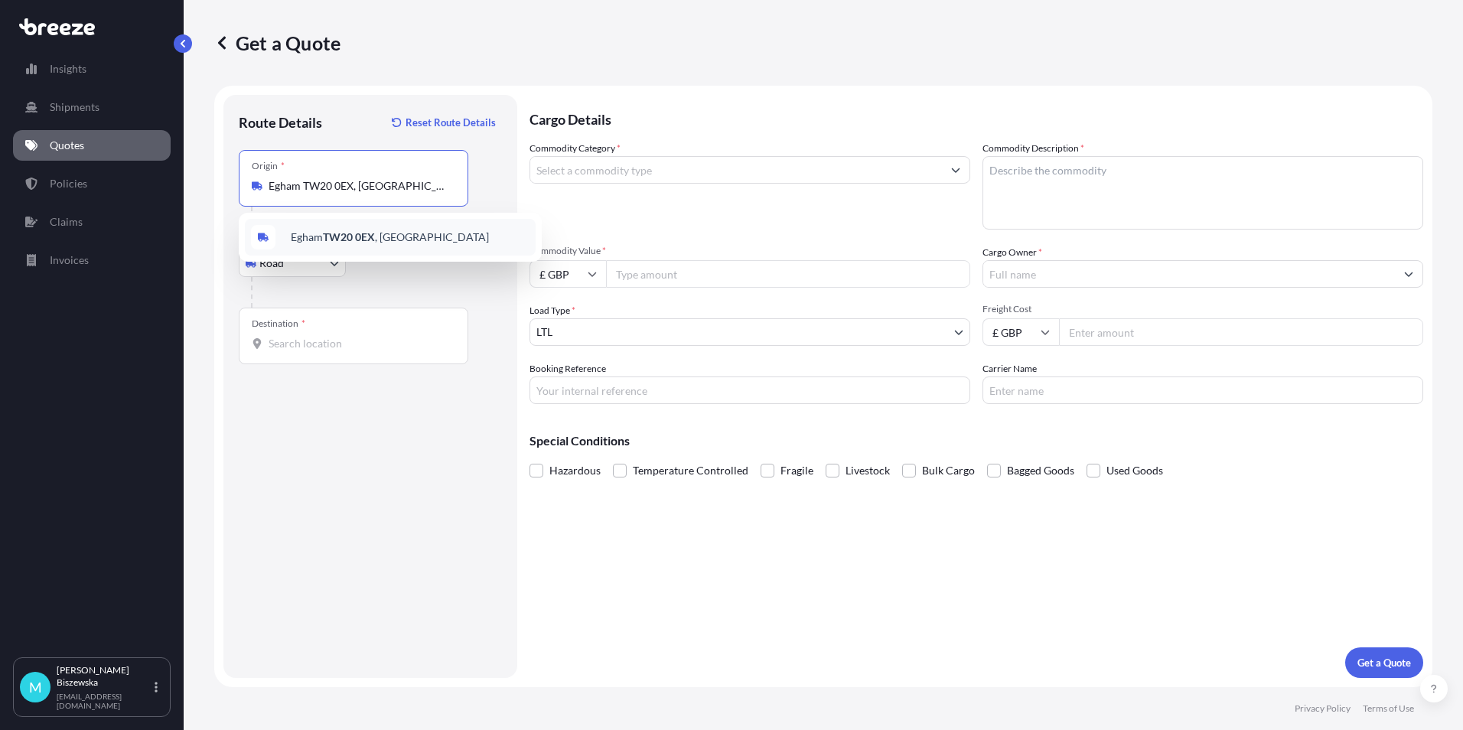
type input "Egham TW20 0EX, [GEOGRAPHIC_DATA]"
click at [432, 256] on div "Road Sea Air Road Rail" at bounding box center [370, 263] width 263 height 28
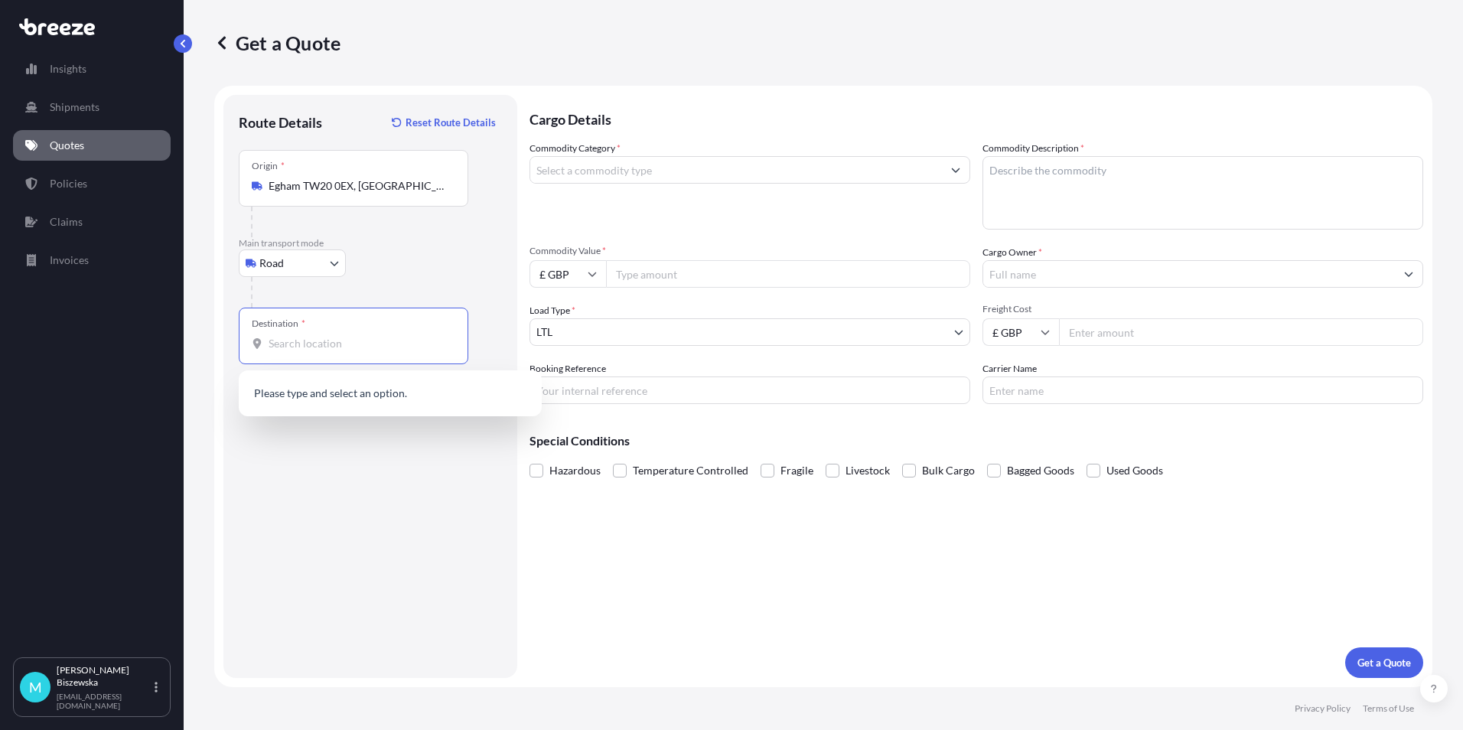
click at [285, 344] on input "Destination *" at bounding box center [359, 343] width 181 height 15
paste input "SE10 0PA"
click at [342, 402] on span "London SE10 0PA , [GEOGRAPHIC_DATA]" at bounding box center [410, 398] width 239 height 31
type input "London SE10 0PA, [GEOGRAPHIC_DATA]"
drag, startPoint x: 579, startPoint y: 549, endPoint x: 592, endPoint y: 471, distance: 78.3
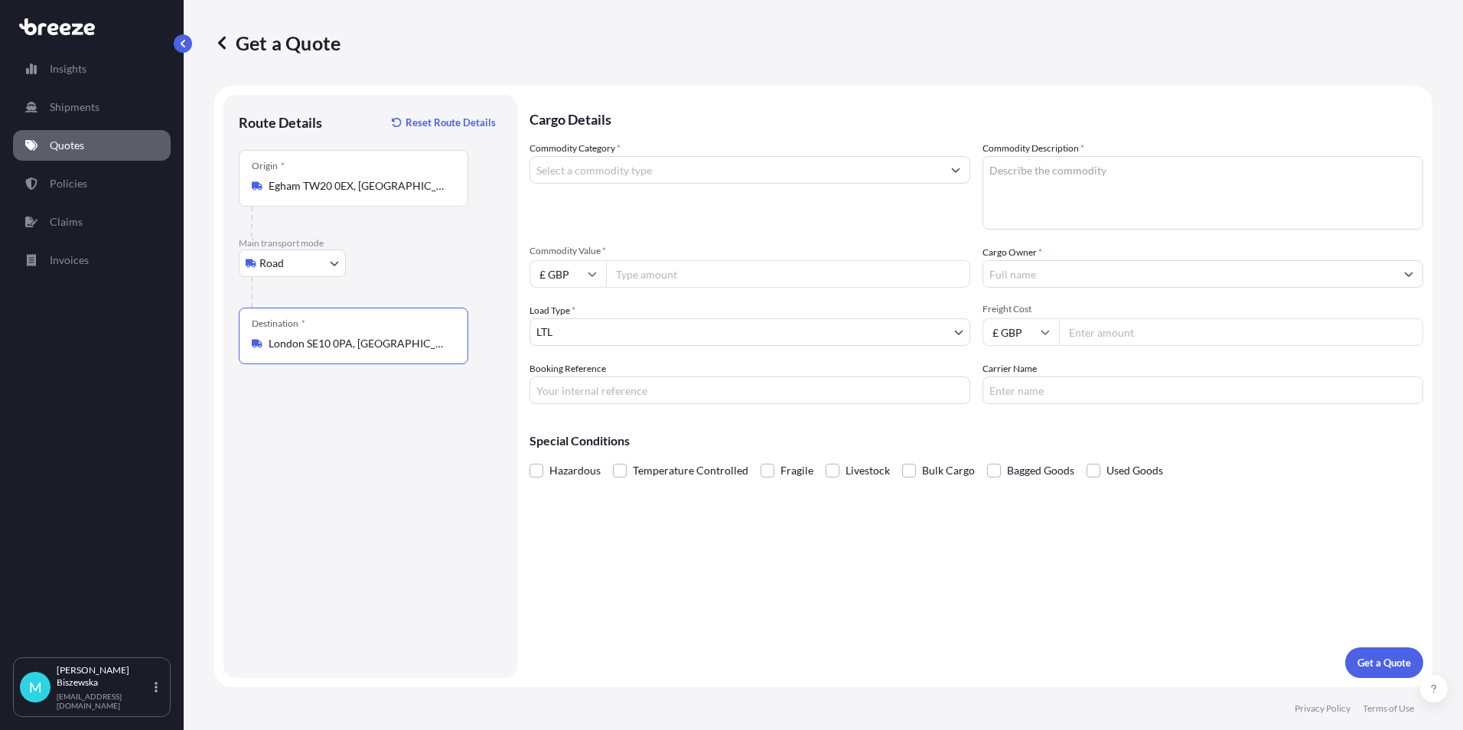
click at [580, 549] on div "Cargo Details Commodity Category * Commodity Description * Commodity Value * £ …" at bounding box center [977, 386] width 894 height 583
click at [643, 171] on input "Commodity Category *" at bounding box center [736, 170] width 412 height 28
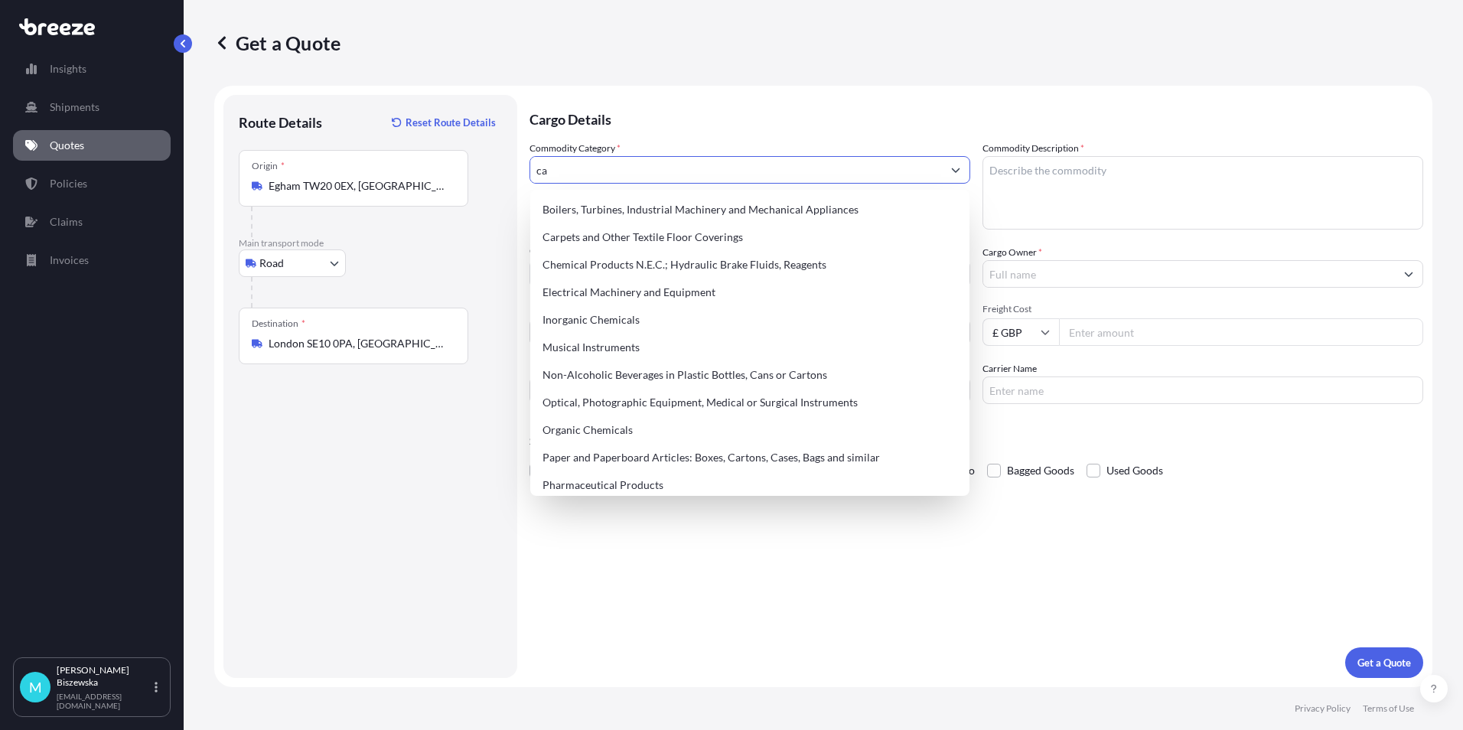
type input "c"
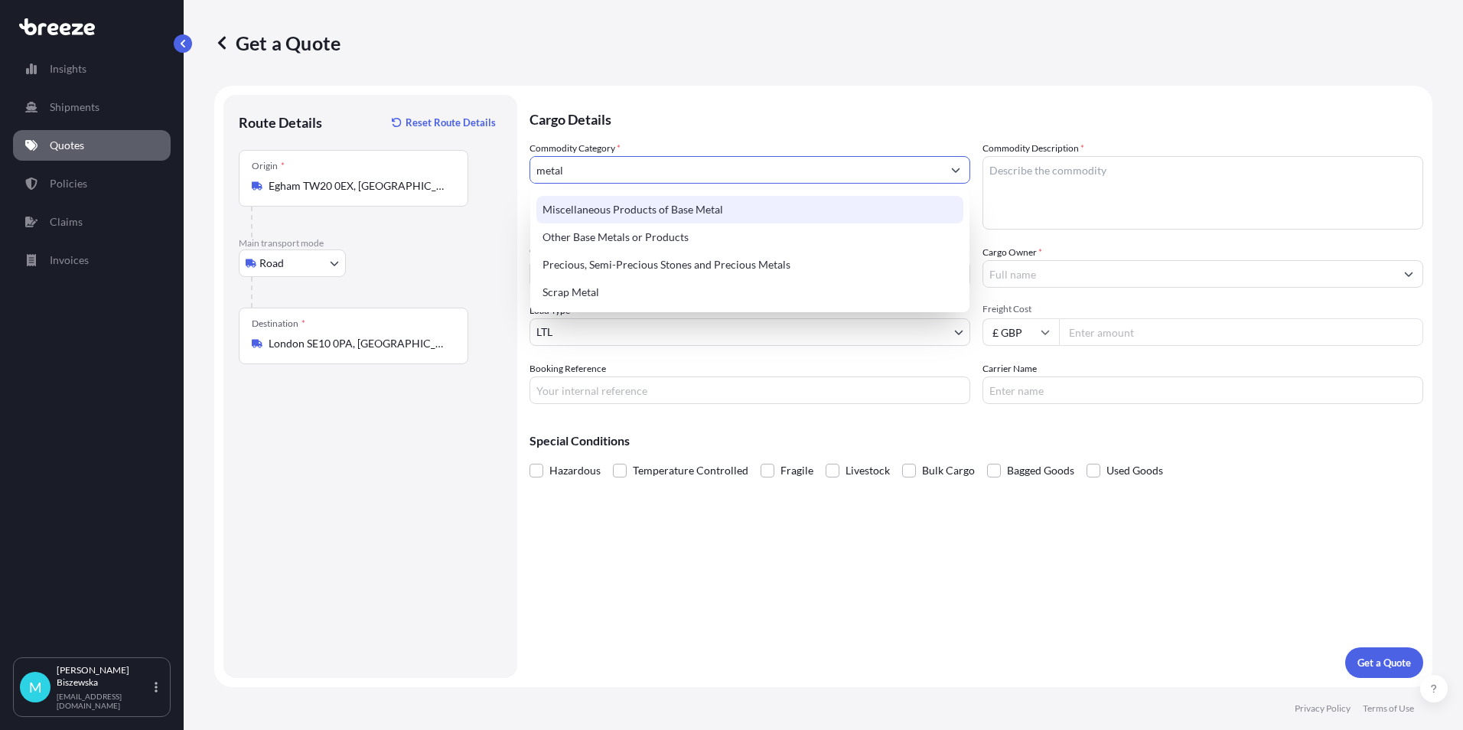
click at [657, 202] on div "Miscellaneous Products of Base Metal" at bounding box center [749, 210] width 427 height 28
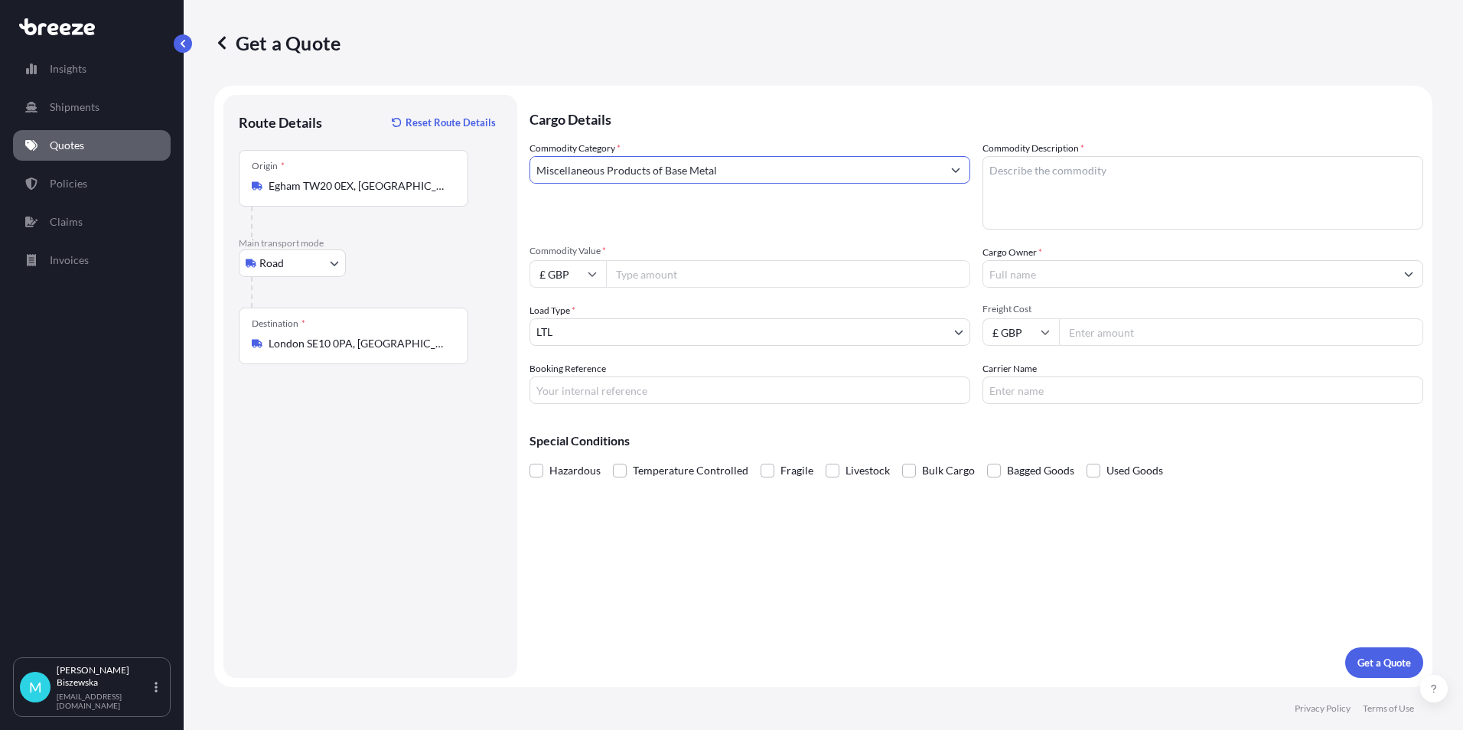
drag, startPoint x: 719, startPoint y: 170, endPoint x: 484, endPoint y: 168, distance: 235.7
click at [484, 168] on form "Route Details Reset Route Details Place of loading Road Road Rail Origin * Egha…" at bounding box center [823, 387] width 1218 height 602
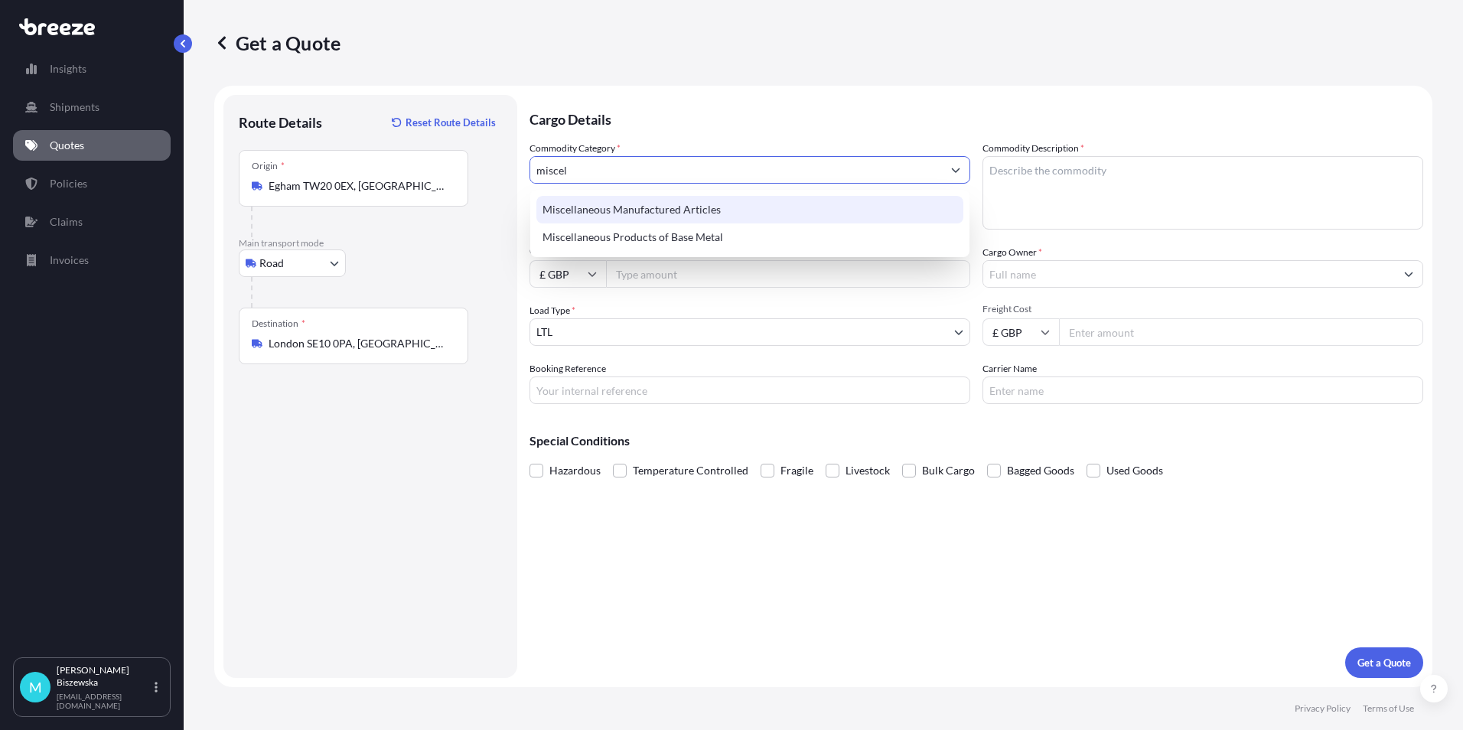
click at [599, 206] on div "Miscellaneous Manufactured Articles" at bounding box center [749, 210] width 427 height 28
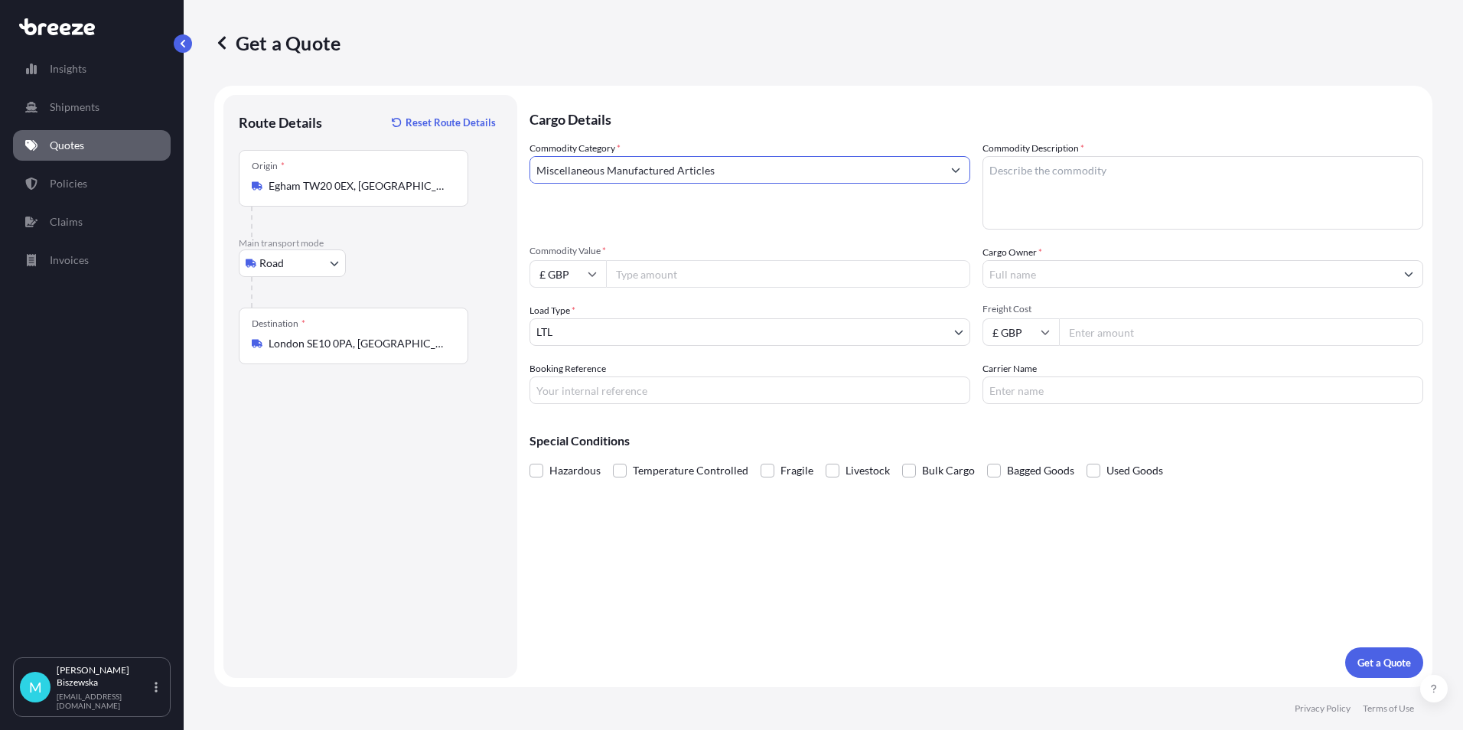
type input "Miscellaneous Manufactured Articles"
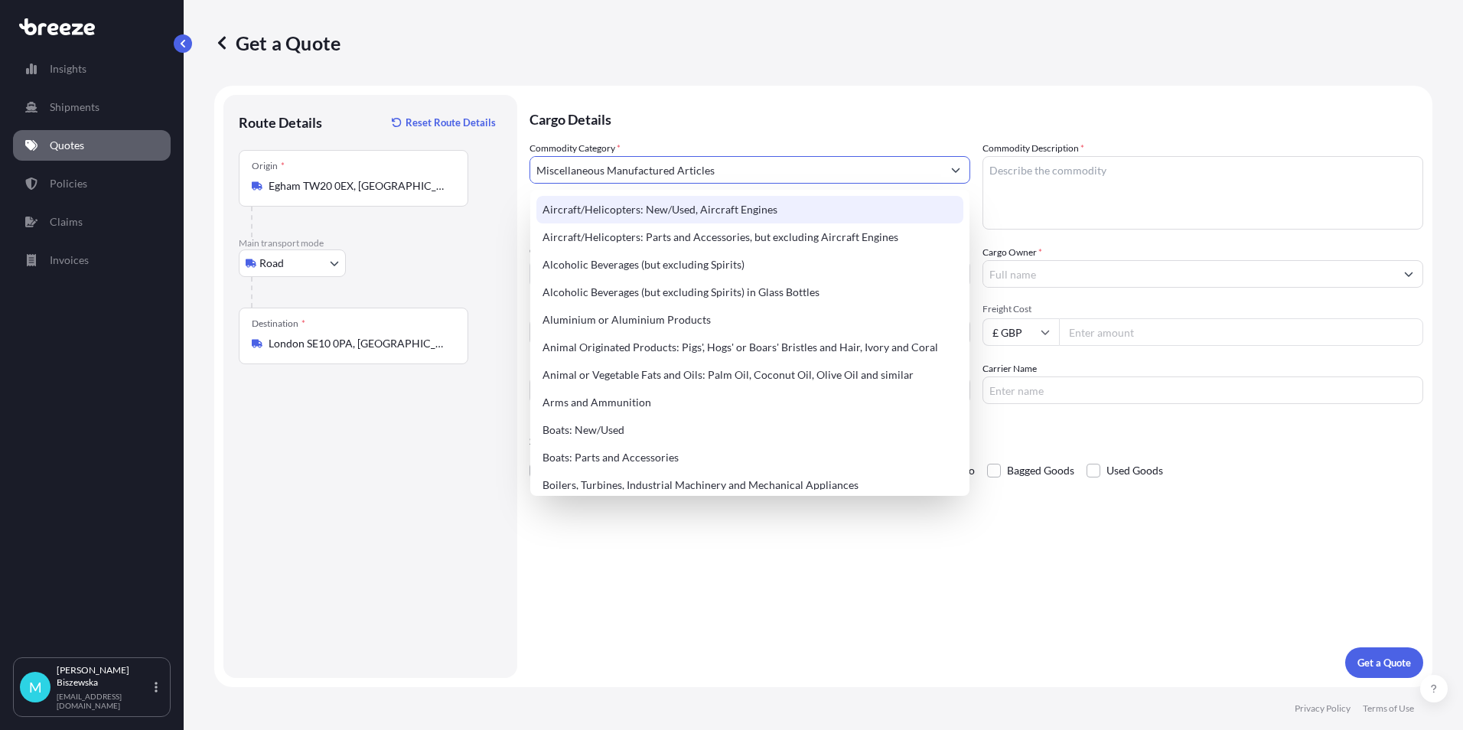
click at [686, 107] on p "Cargo Details" at bounding box center [977, 118] width 894 height 46
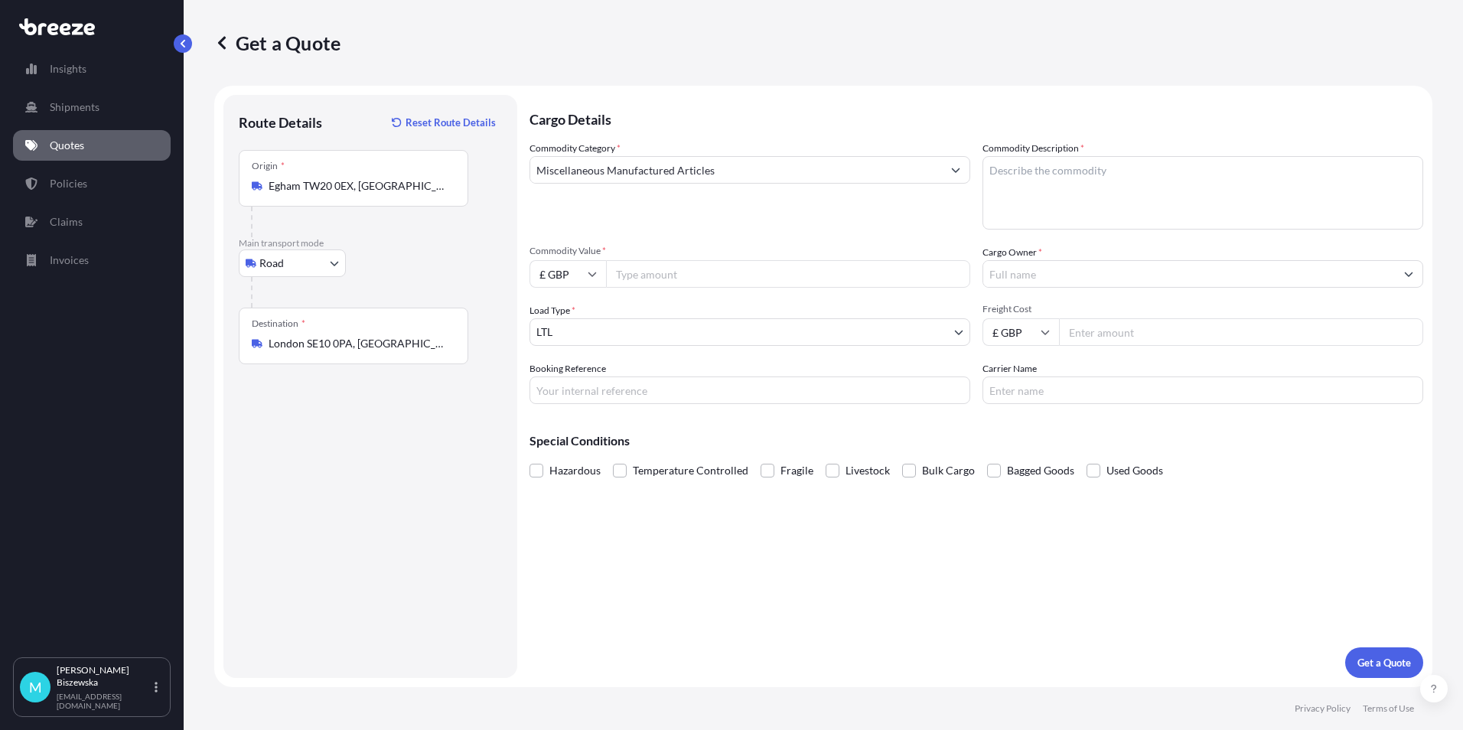
click at [654, 272] on input "Commodity Value *" at bounding box center [788, 274] width 364 height 28
type input "20000"
click at [664, 237] on div "Commodity Category * Miscellaneous Manufactured Articles Commodity Description …" at bounding box center [977, 272] width 894 height 263
click at [561, 394] on input "Booking Reference" at bounding box center [750, 391] width 441 height 28
paste input "2219282"
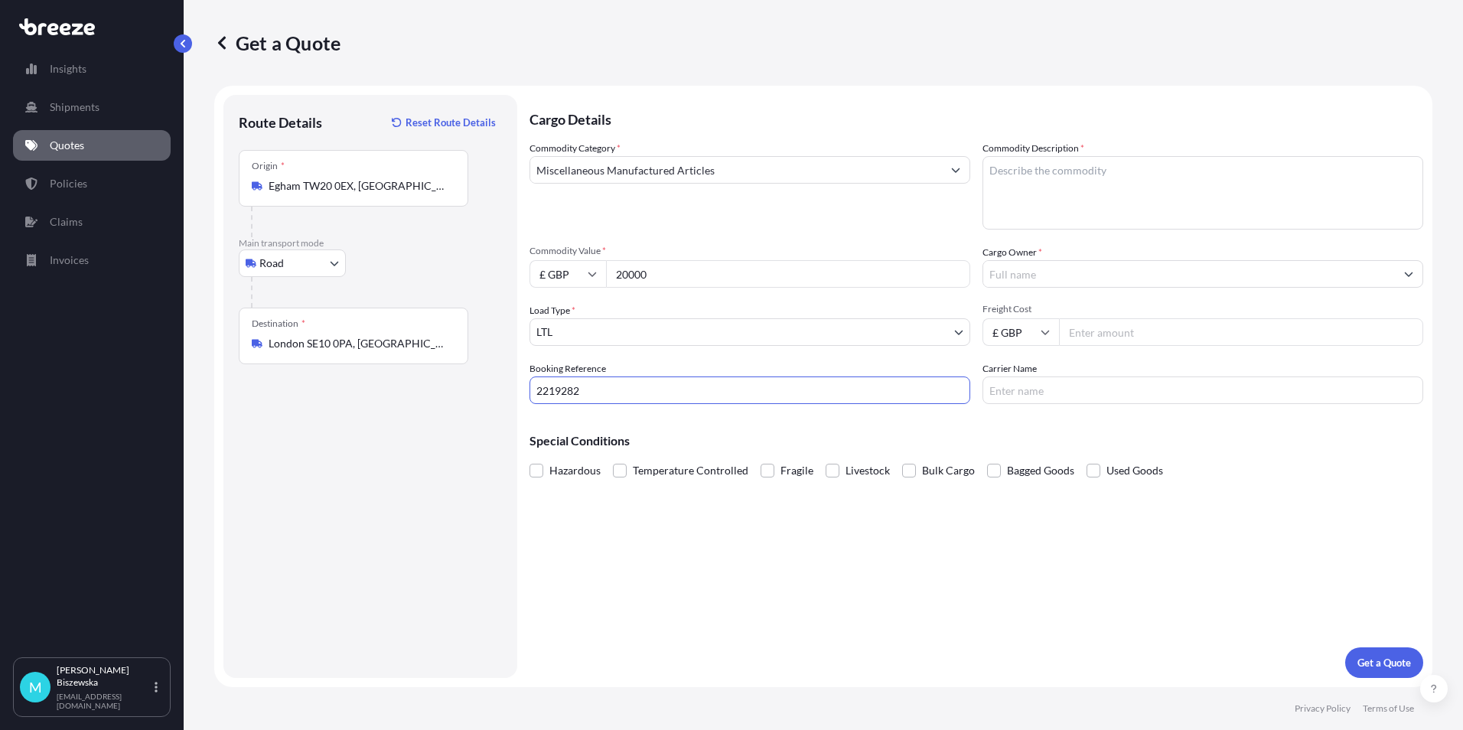
type input "2219282"
click at [678, 576] on div "Cargo Details Commodity Category * Miscellaneous Manufactured Articles Commodit…" at bounding box center [977, 386] width 894 height 583
click at [1014, 173] on textarea "Commodity Description *" at bounding box center [1203, 192] width 441 height 73
paste textarea "METAL FLIGHT CASE"
type textarea "METAL FLIGHT CASE"
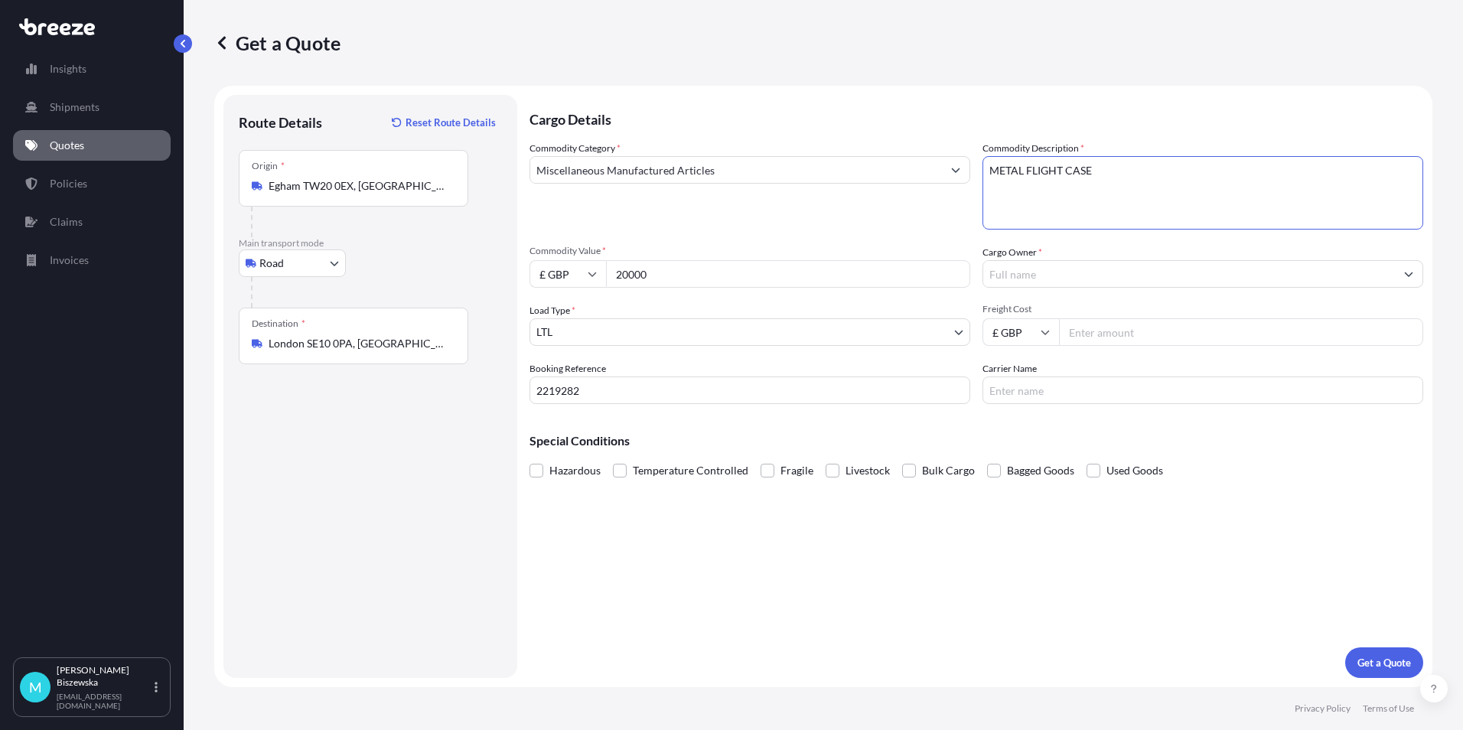
click at [908, 240] on div "Commodity Category * Miscellaneous Manufactured Articles Commodity Description …" at bounding box center [977, 272] width 894 height 263
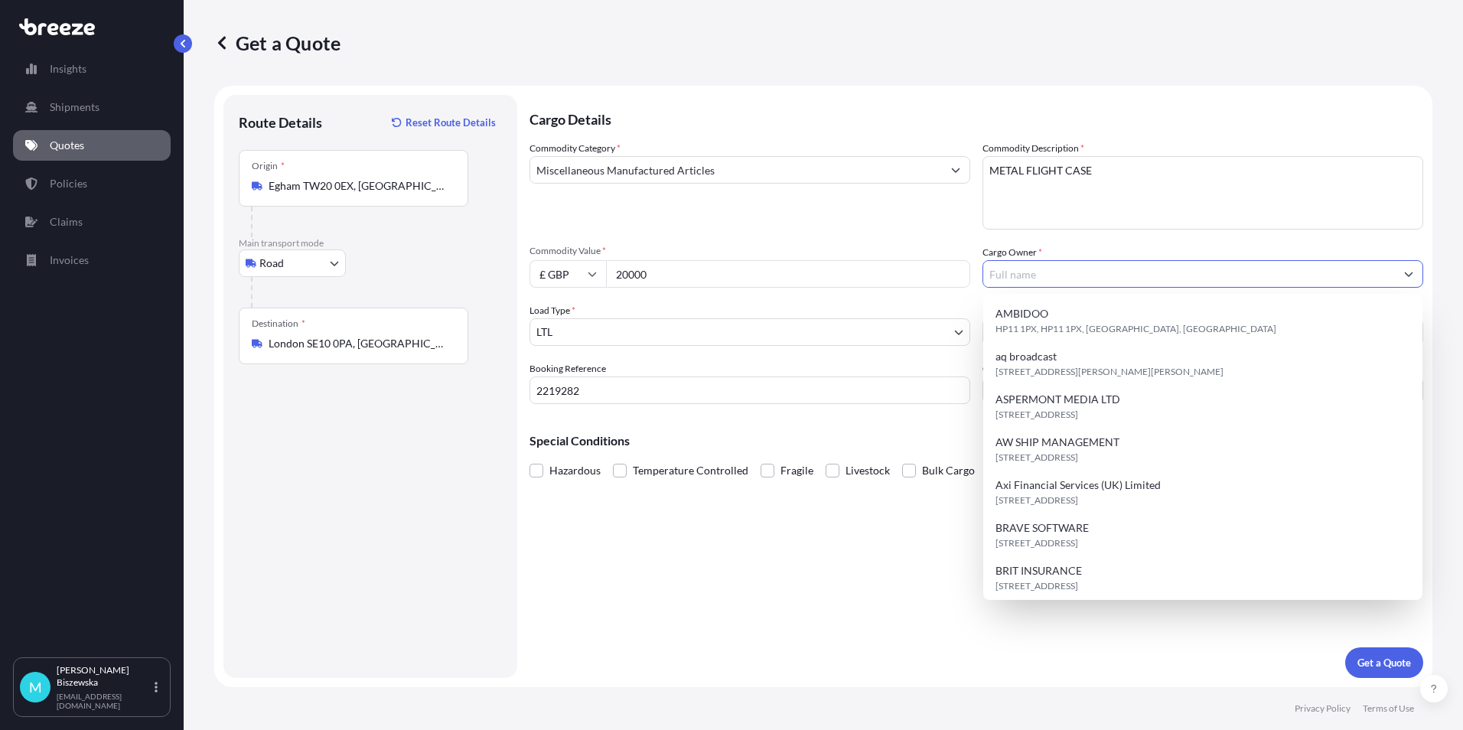
click at [1043, 275] on input "Cargo Owner *" at bounding box center [1189, 274] width 412 height 28
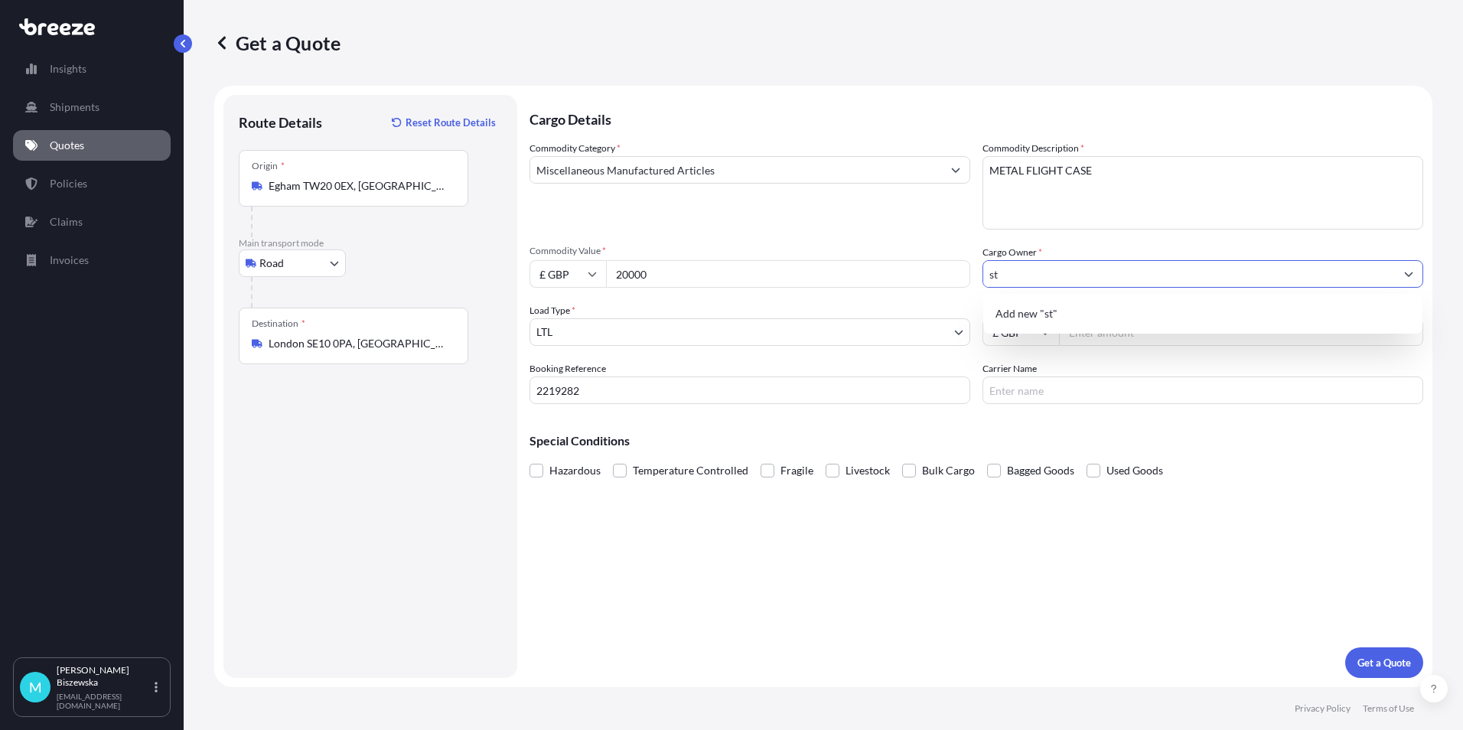
type input "s"
type input "S"
click at [953, 227] on div "Commodity Category * Miscellaneous Manufactured Articles" at bounding box center [750, 185] width 441 height 89
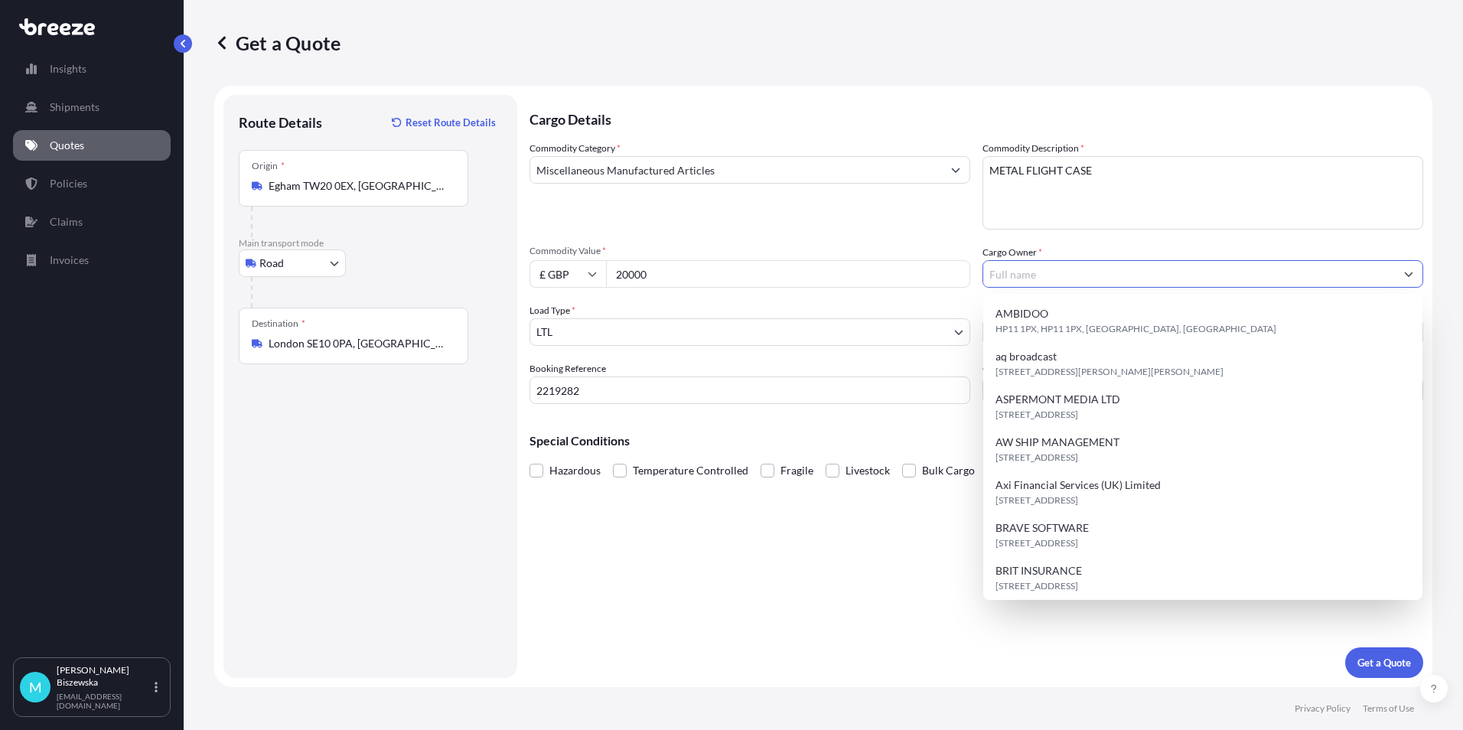
click at [1016, 276] on input "Cargo Owner *" at bounding box center [1189, 274] width 412 height 28
paste input "StoryFutures"
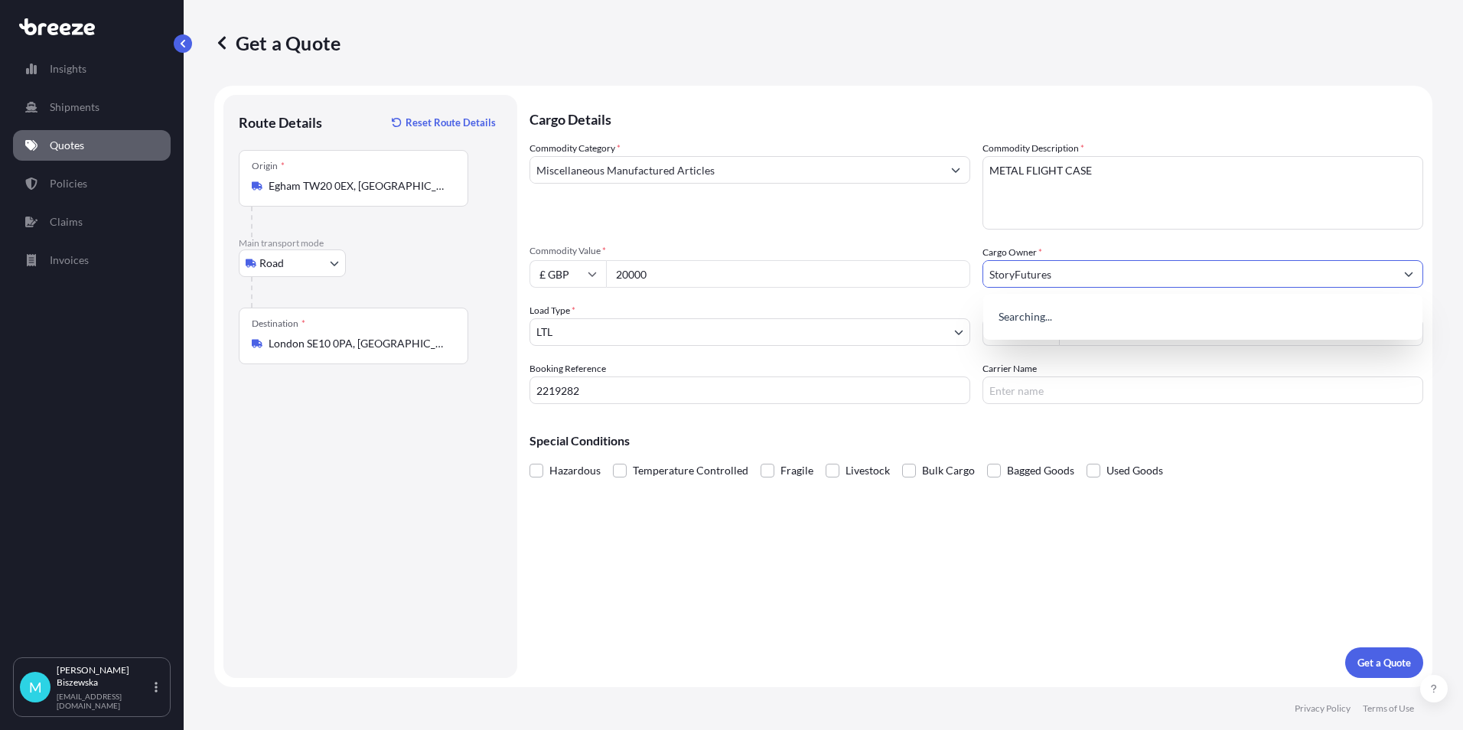
type input "StoryFutures"
click at [925, 249] on span "Commodity Value *" at bounding box center [750, 251] width 441 height 12
click at [925, 260] on input "20000" at bounding box center [788, 274] width 364 height 28
click at [1089, 335] on input "Freight Cost" at bounding box center [1241, 332] width 364 height 28
type input "191.50"
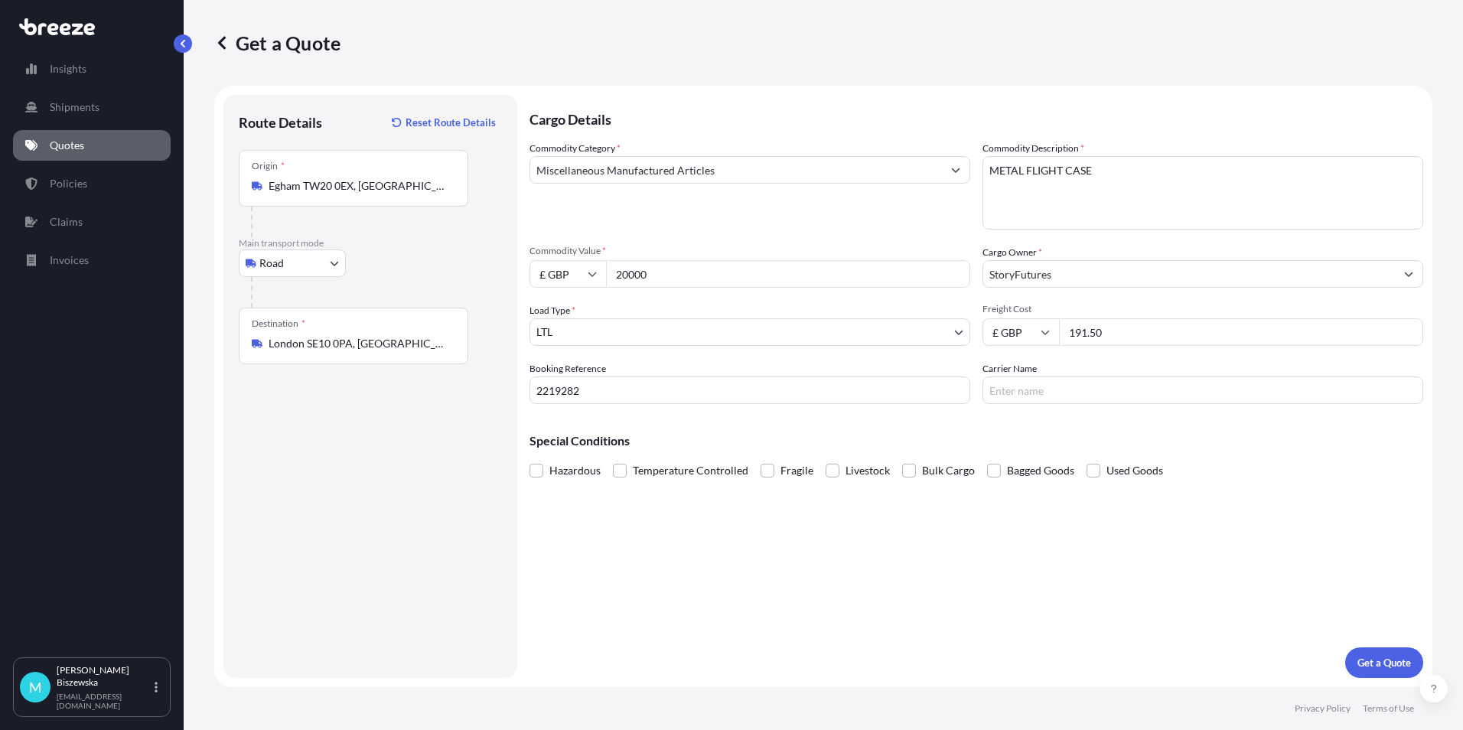
click at [1072, 436] on p "Special Conditions" at bounding box center [977, 441] width 894 height 12
click at [1383, 651] on button "Get a Quote" at bounding box center [1384, 662] width 78 height 31
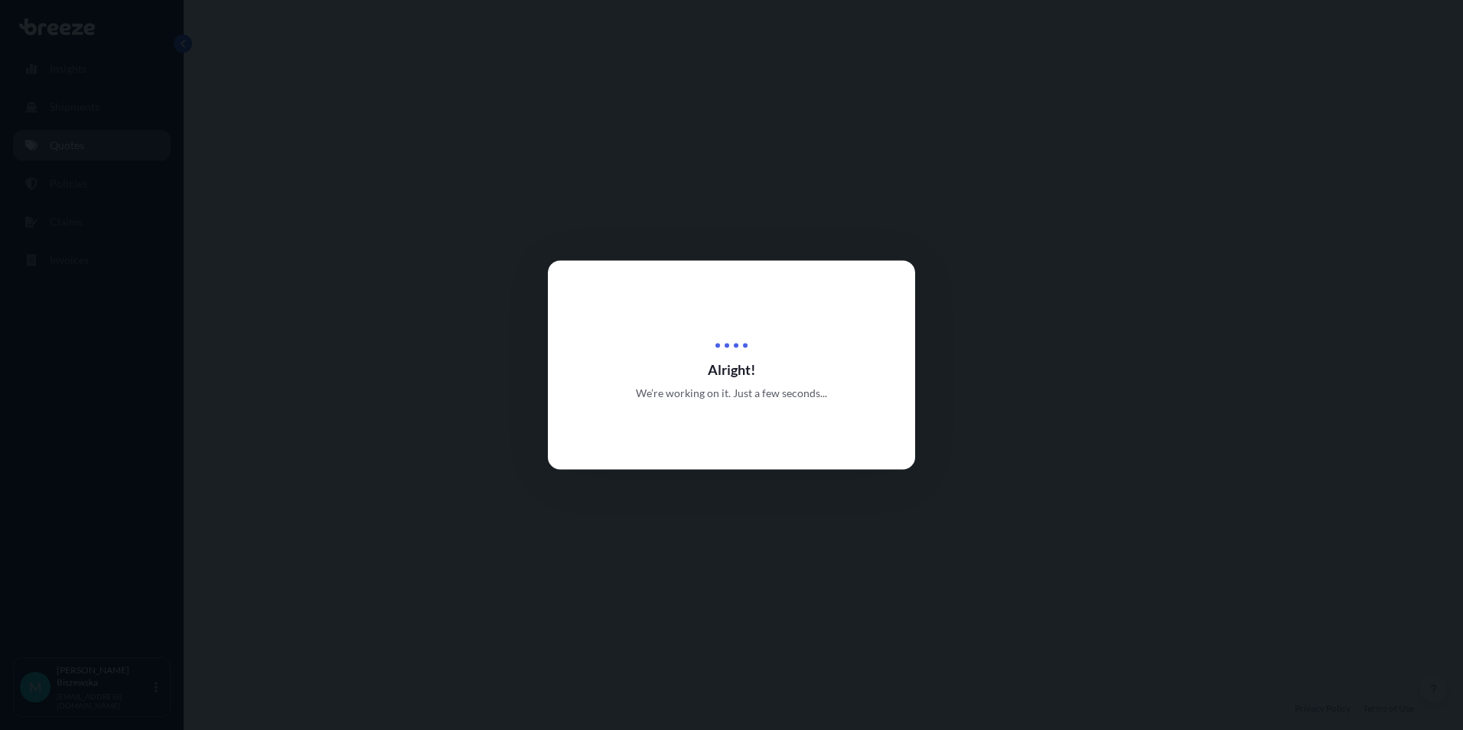
select select "Road"
select select "1"
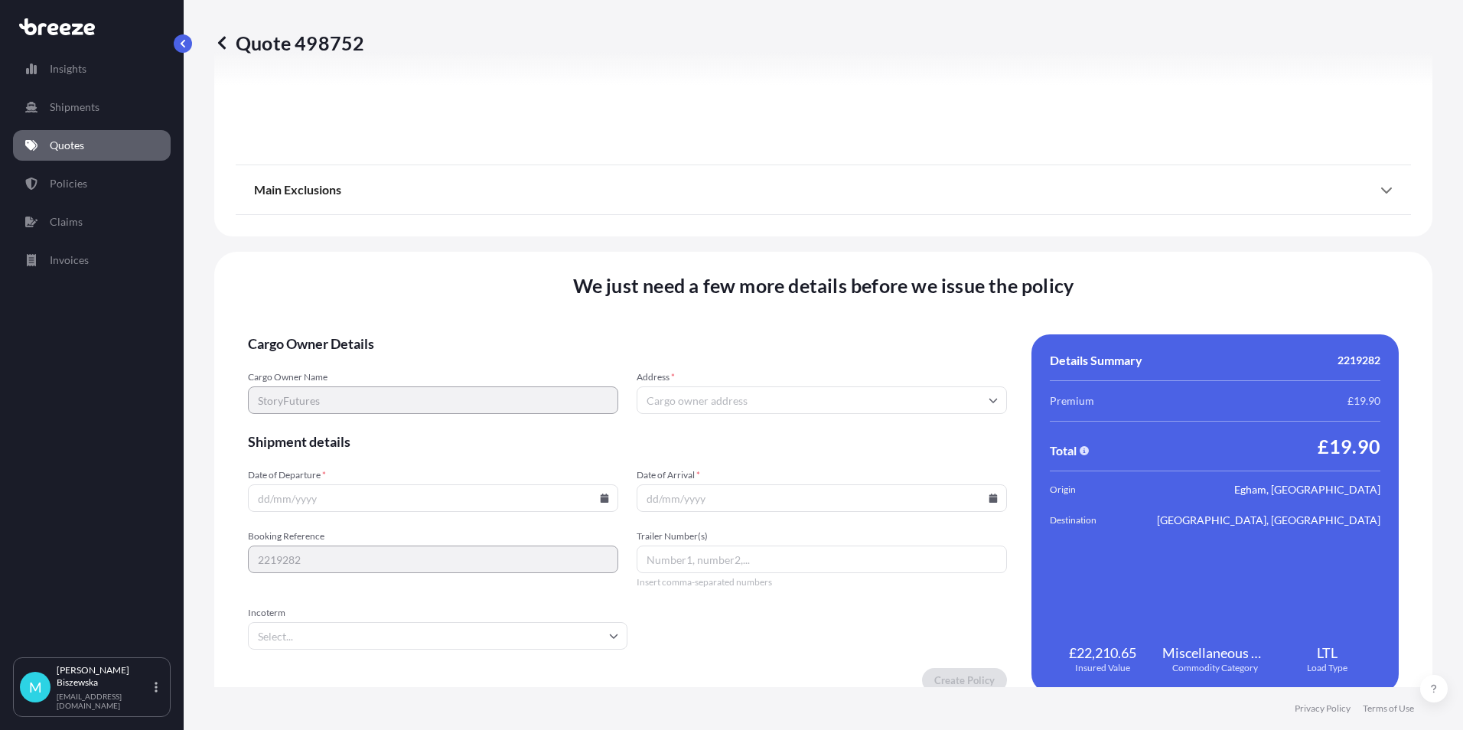
scroll to position [1699, 0]
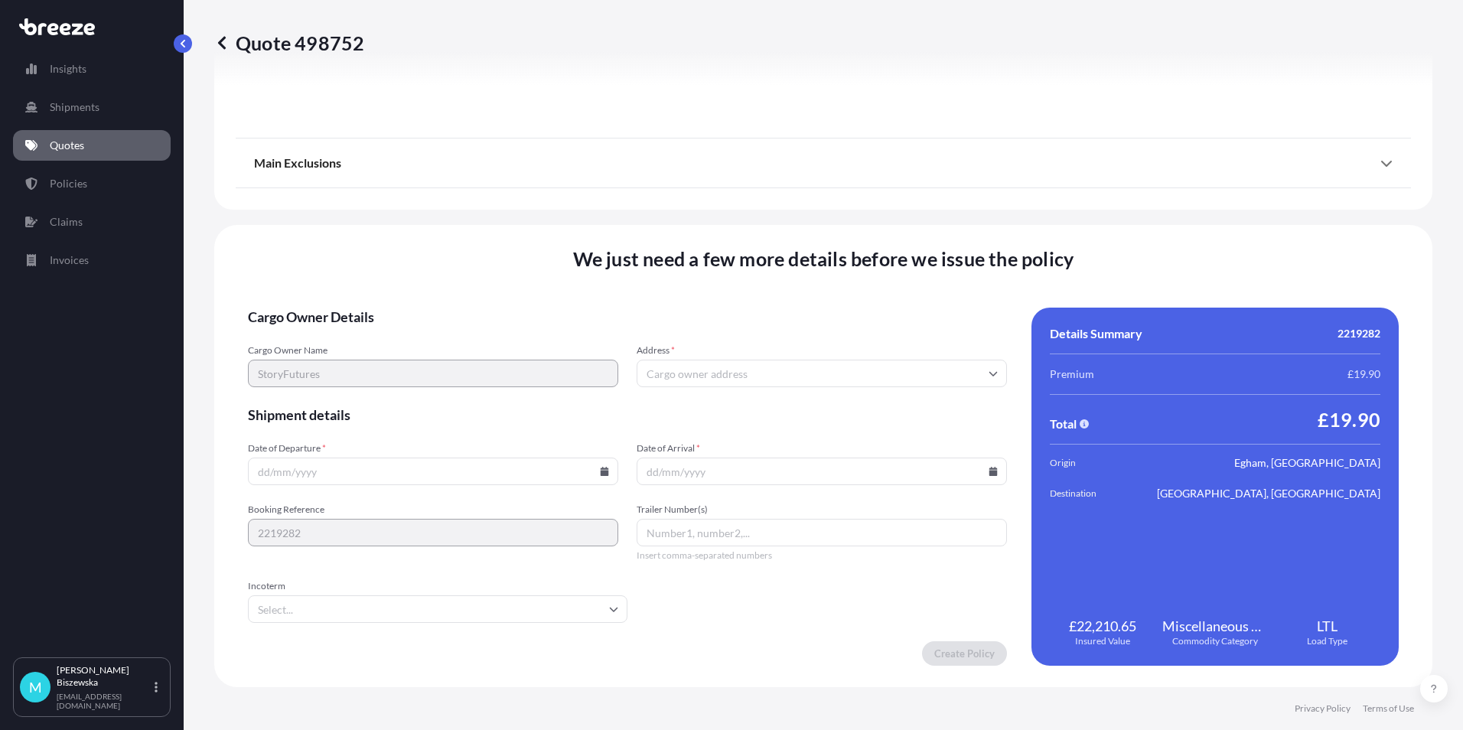
click at [656, 367] on input "Address *" at bounding box center [822, 374] width 370 height 28
paste input "TW20 0EX"
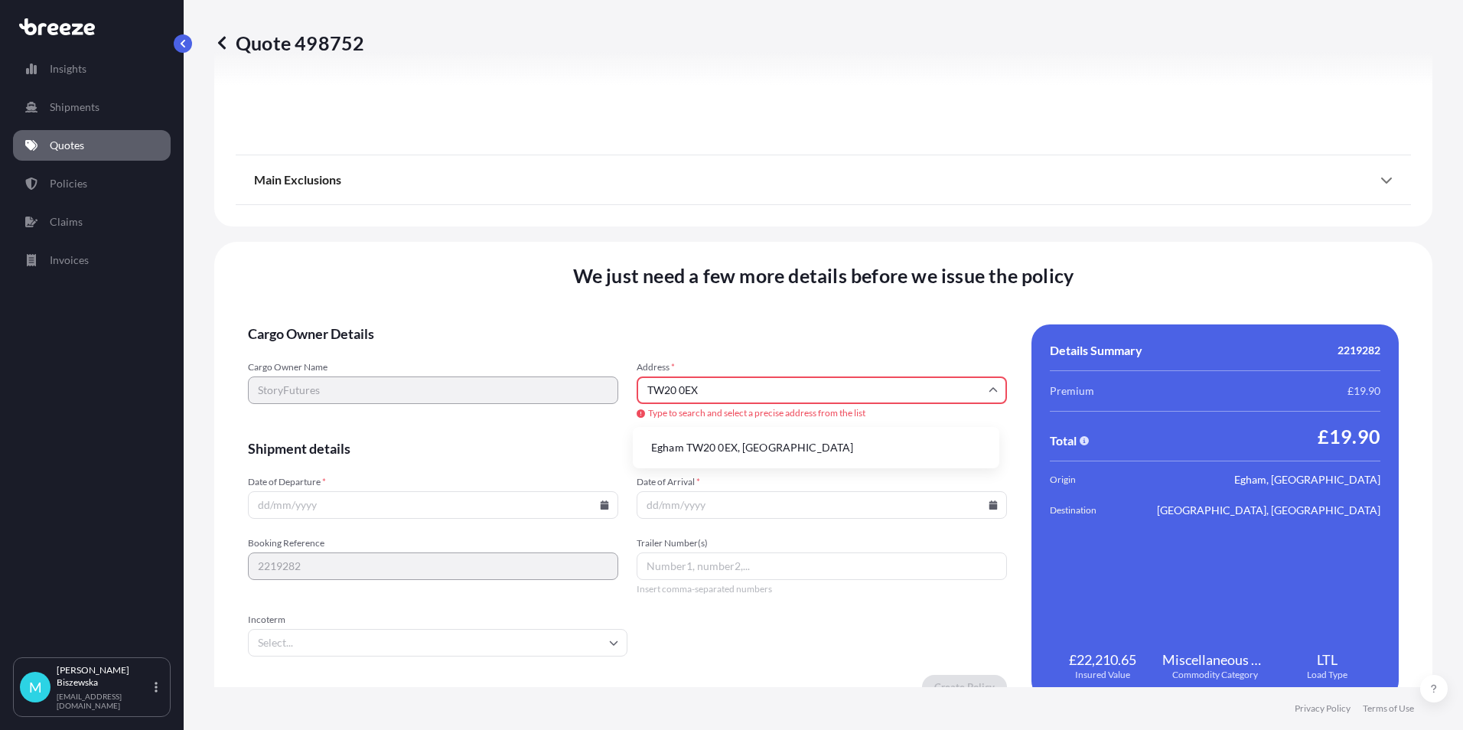
click at [709, 444] on li "Egham TW20 0EX, [GEOGRAPHIC_DATA]" at bounding box center [816, 447] width 354 height 29
type input "Egham TW20 0EX, [GEOGRAPHIC_DATA]"
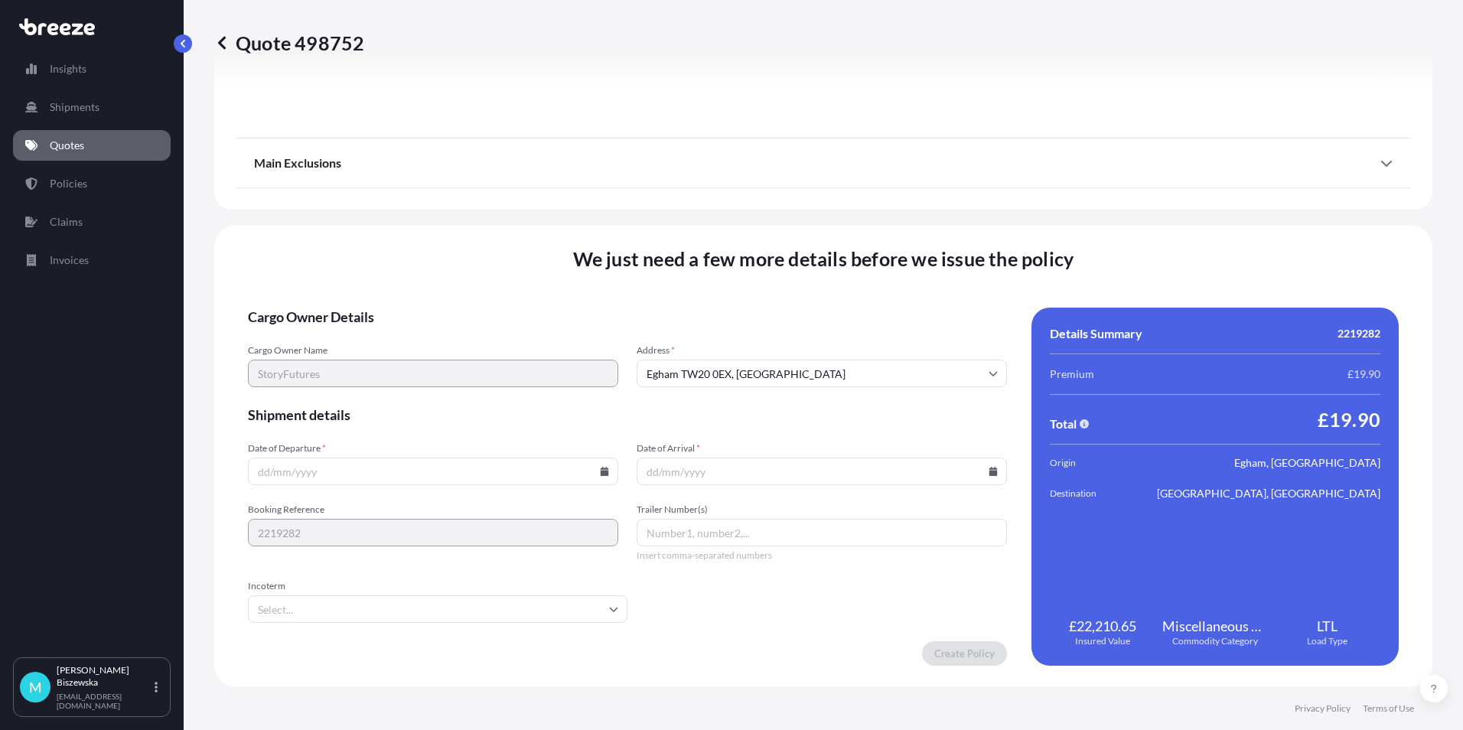
click at [686, 409] on span "Shipment details" at bounding box center [627, 415] width 759 height 18
click at [601, 471] on icon at bounding box center [605, 471] width 8 height 9
click at [425, 301] on button "11" at bounding box center [431, 306] width 24 height 24
type input "[DATE]"
click at [990, 468] on icon at bounding box center [994, 471] width 8 height 9
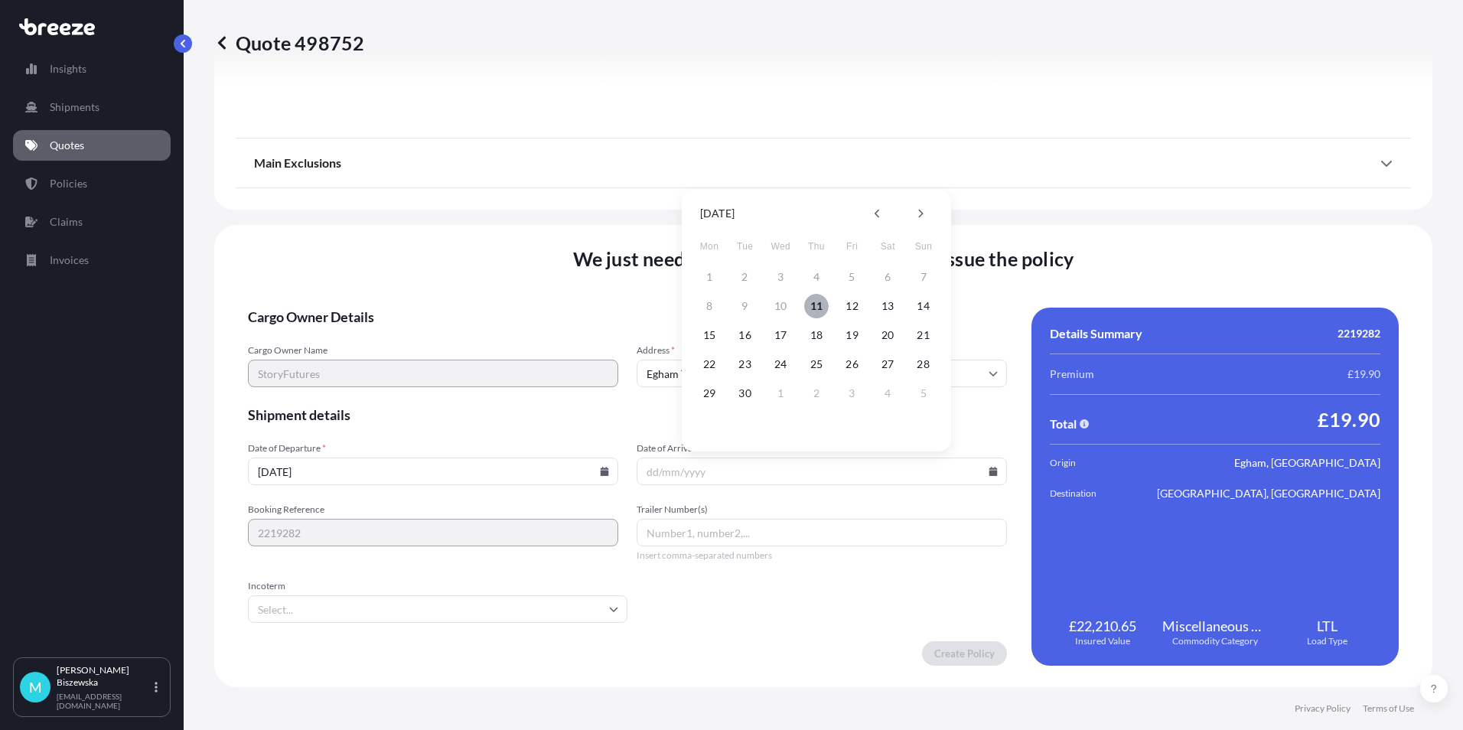
click at [817, 299] on button "11" at bounding box center [816, 306] width 24 height 24
type input "[DATE]"
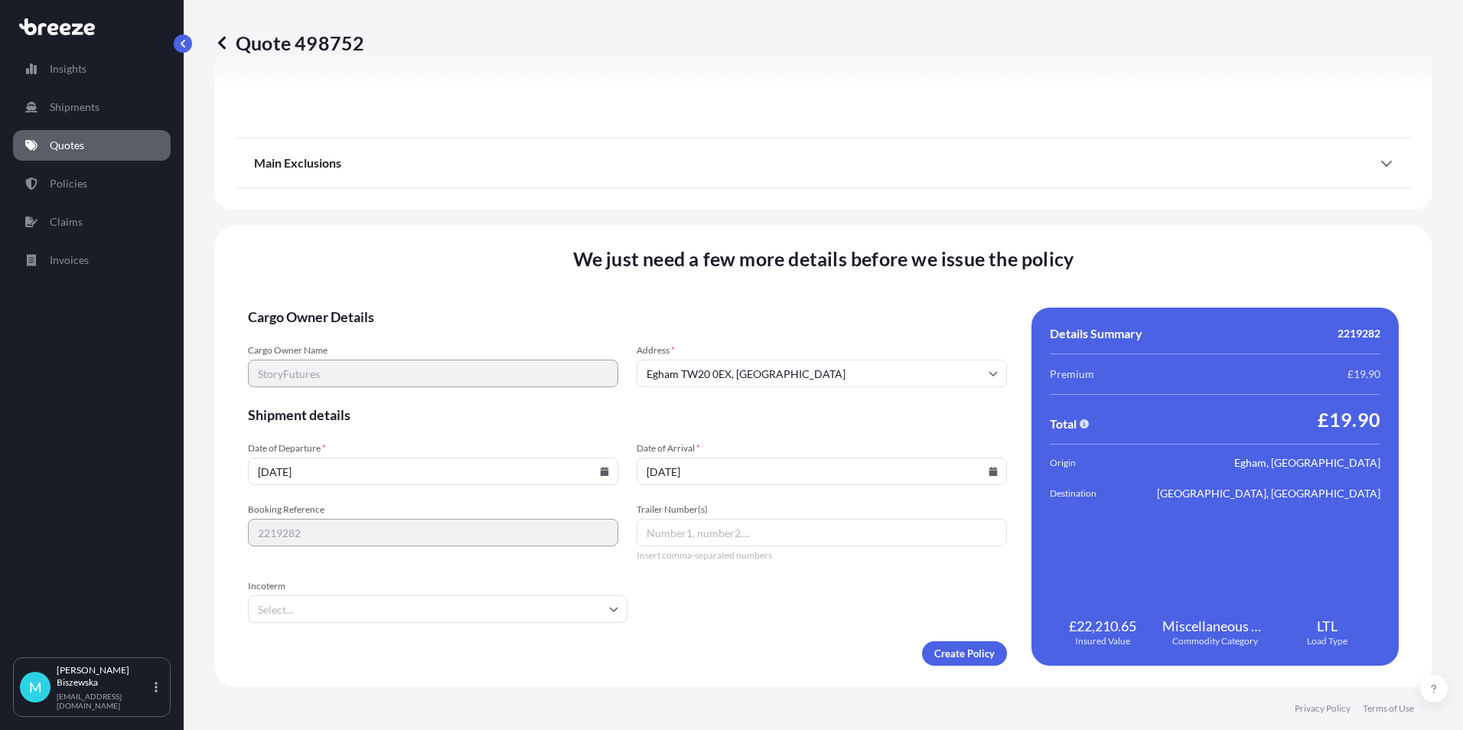
click at [746, 604] on form "Cargo Owner Details Cargo Owner Name StoryFutures Address * [GEOGRAPHIC_DATA] T…" at bounding box center [627, 487] width 759 height 358
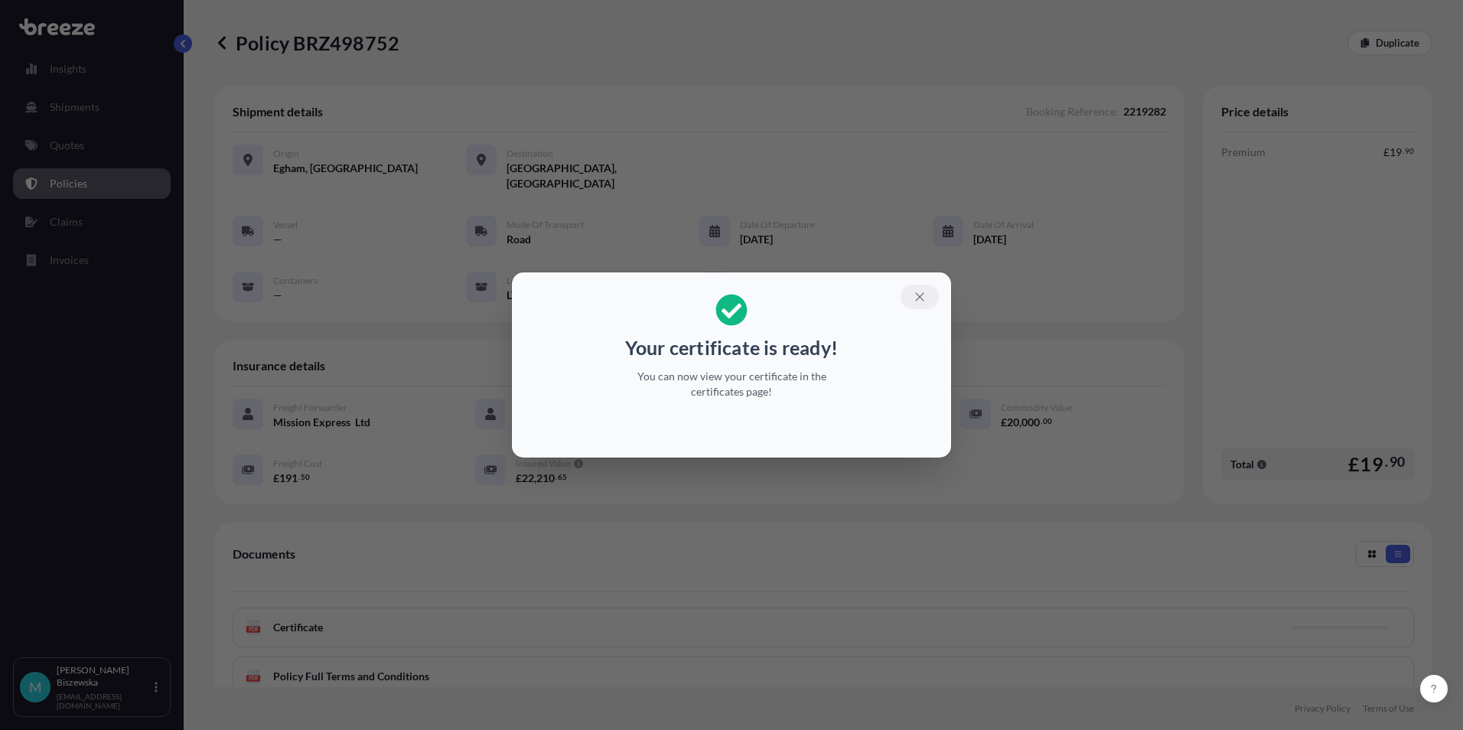
click at [919, 295] on icon "button" at bounding box center [920, 297] width 14 height 14
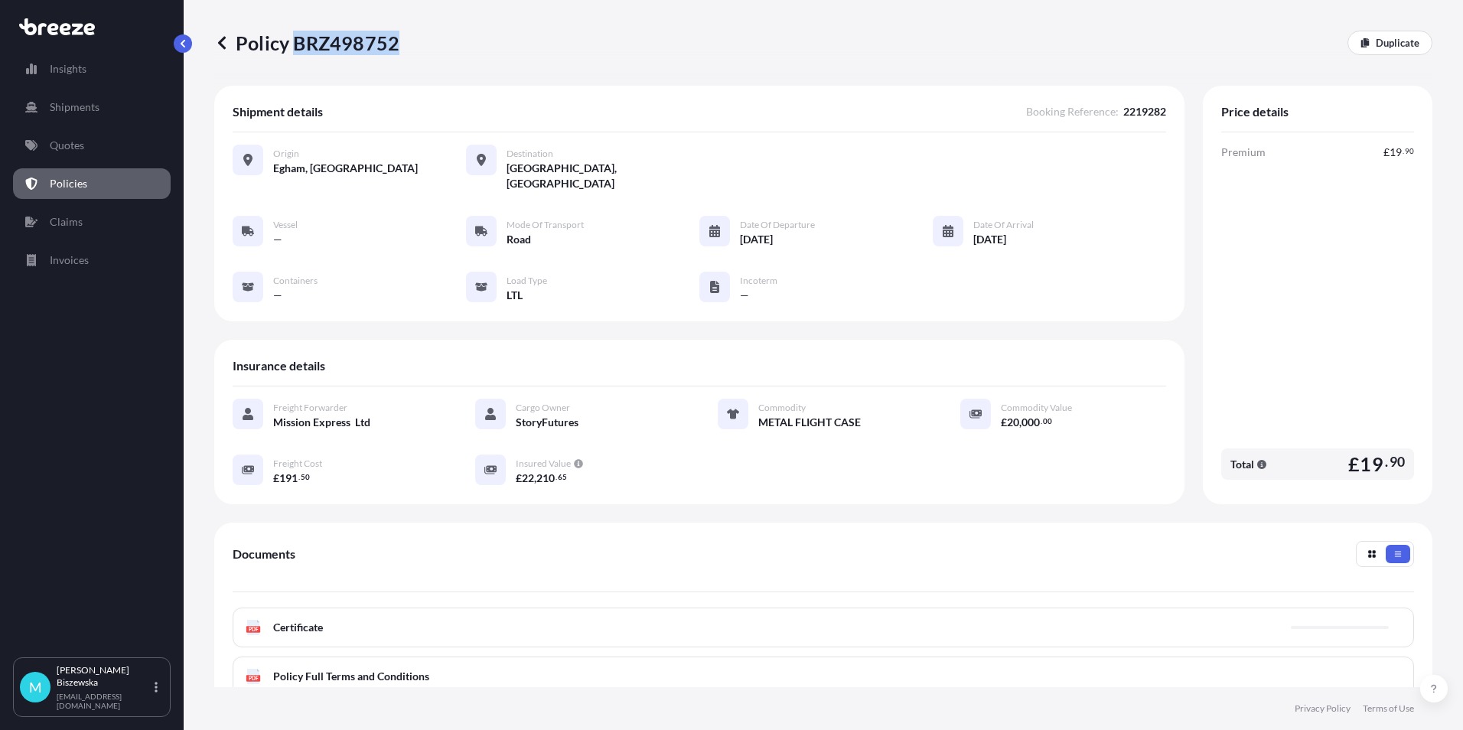
drag, startPoint x: 297, startPoint y: 44, endPoint x: 396, endPoint y: 40, distance: 98.8
click at [396, 40] on p "Policy BRZ498752" at bounding box center [306, 43] width 185 height 24
drag, startPoint x: 396, startPoint y: 40, endPoint x: 361, endPoint y: 42, distance: 34.5
copy p "BRZ498752"
click at [51, 155] on link "Quotes" at bounding box center [92, 145] width 158 height 31
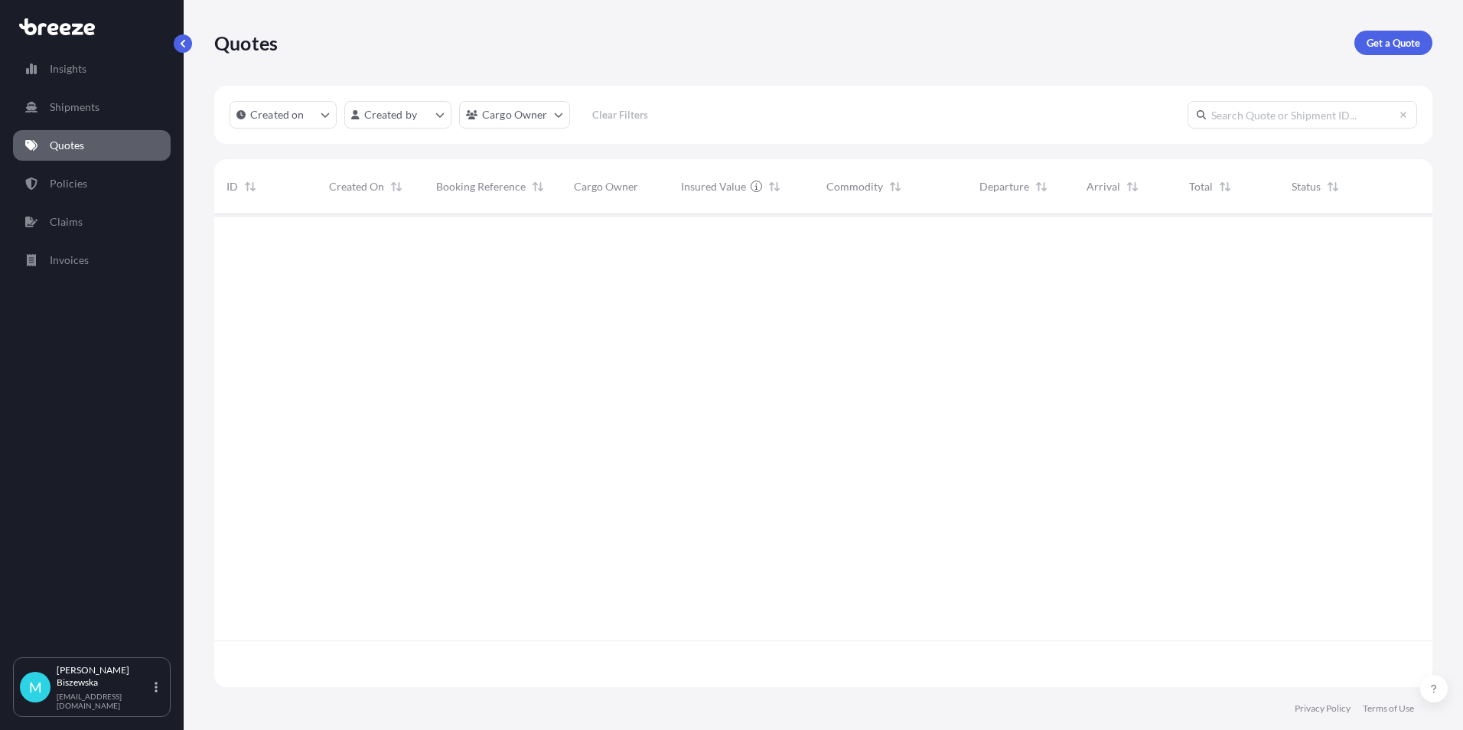
scroll to position [470, 1207]
click at [1388, 44] on p "Get a Quote" at bounding box center [1394, 42] width 54 height 15
select select "Sea"
select select "1"
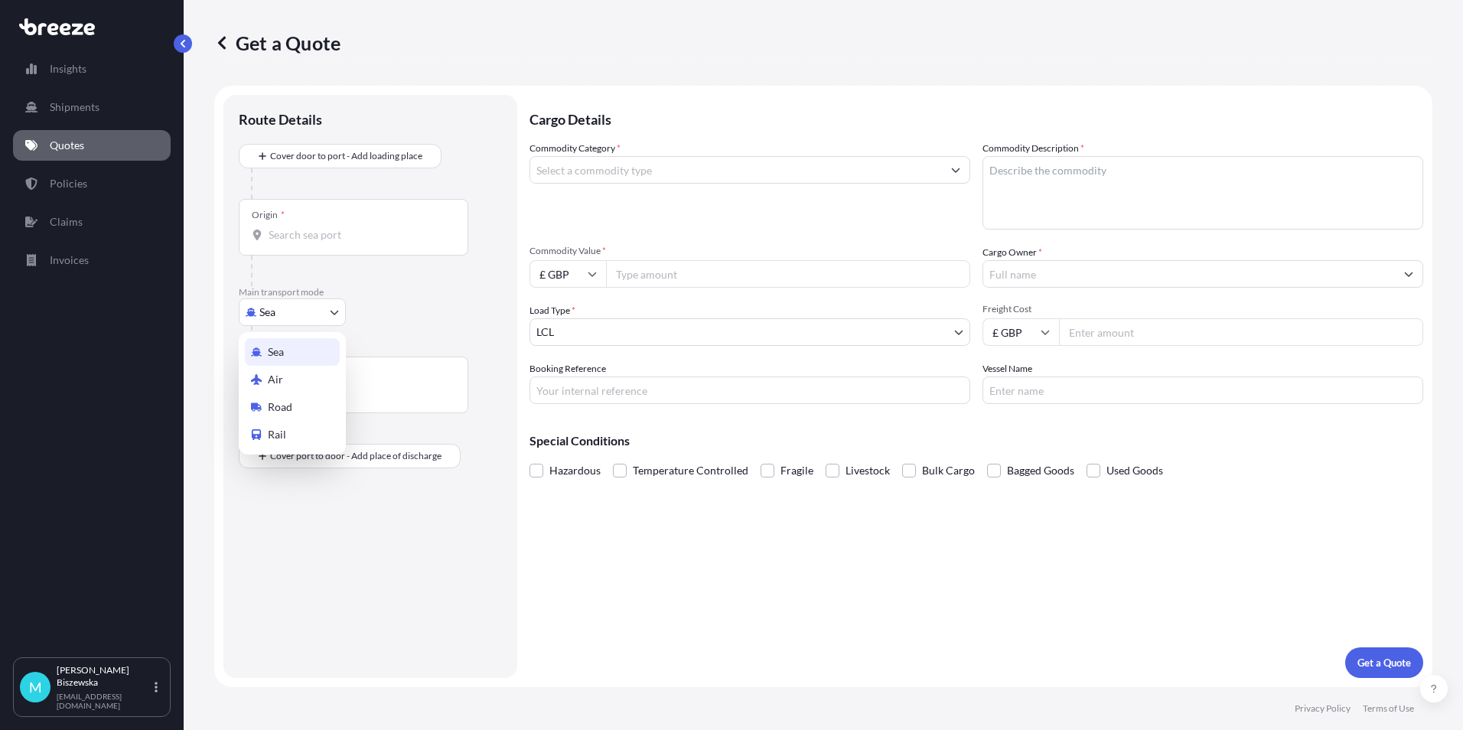
click at [261, 305] on body "Insights Shipments Quotes Policies Claims Invoices M [PERSON_NAME] [PERSON_NAME…" at bounding box center [731, 365] width 1463 height 730
click at [280, 402] on span "Road" at bounding box center [280, 407] width 24 height 15
select select "Road"
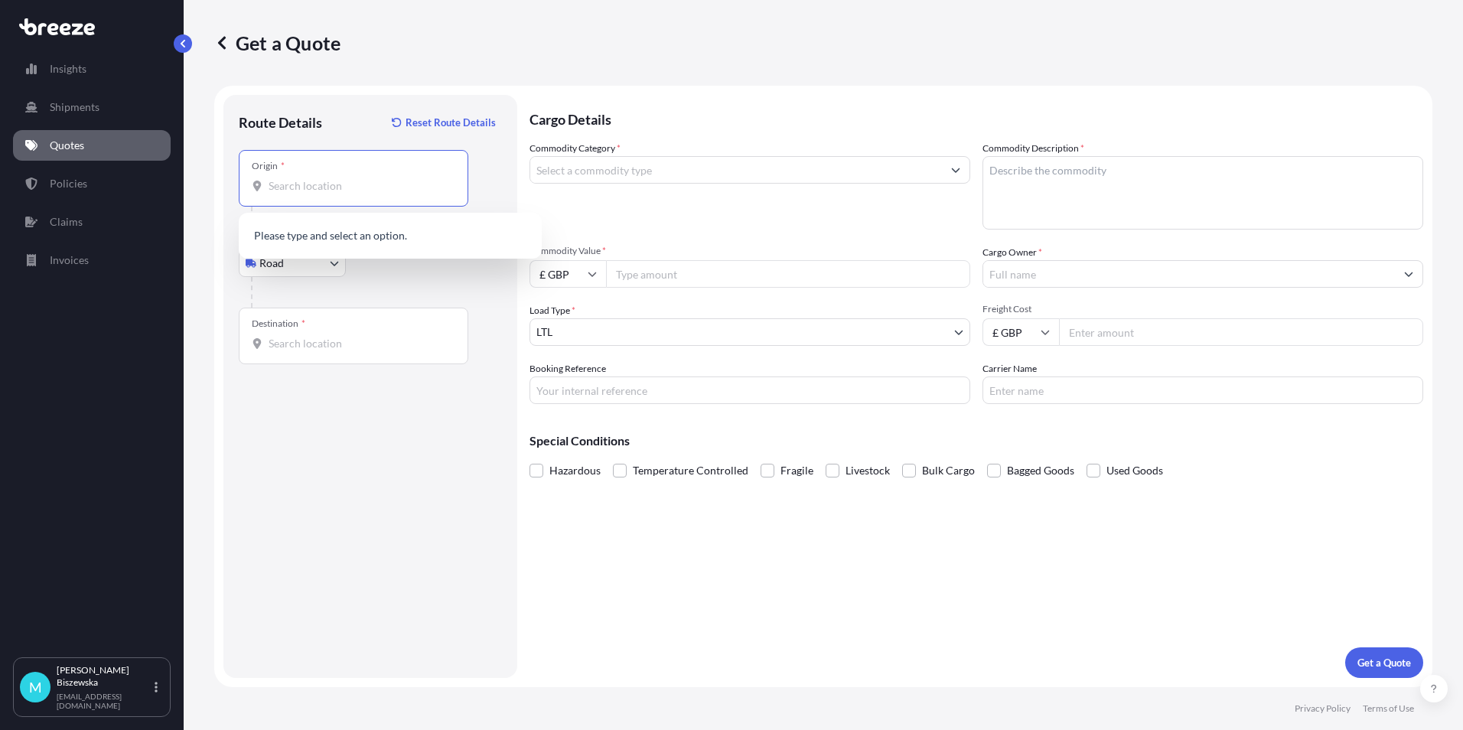
click at [289, 186] on input "Origin *" at bounding box center [359, 185] width 181 height 15
paste input "LE15 9PJ"
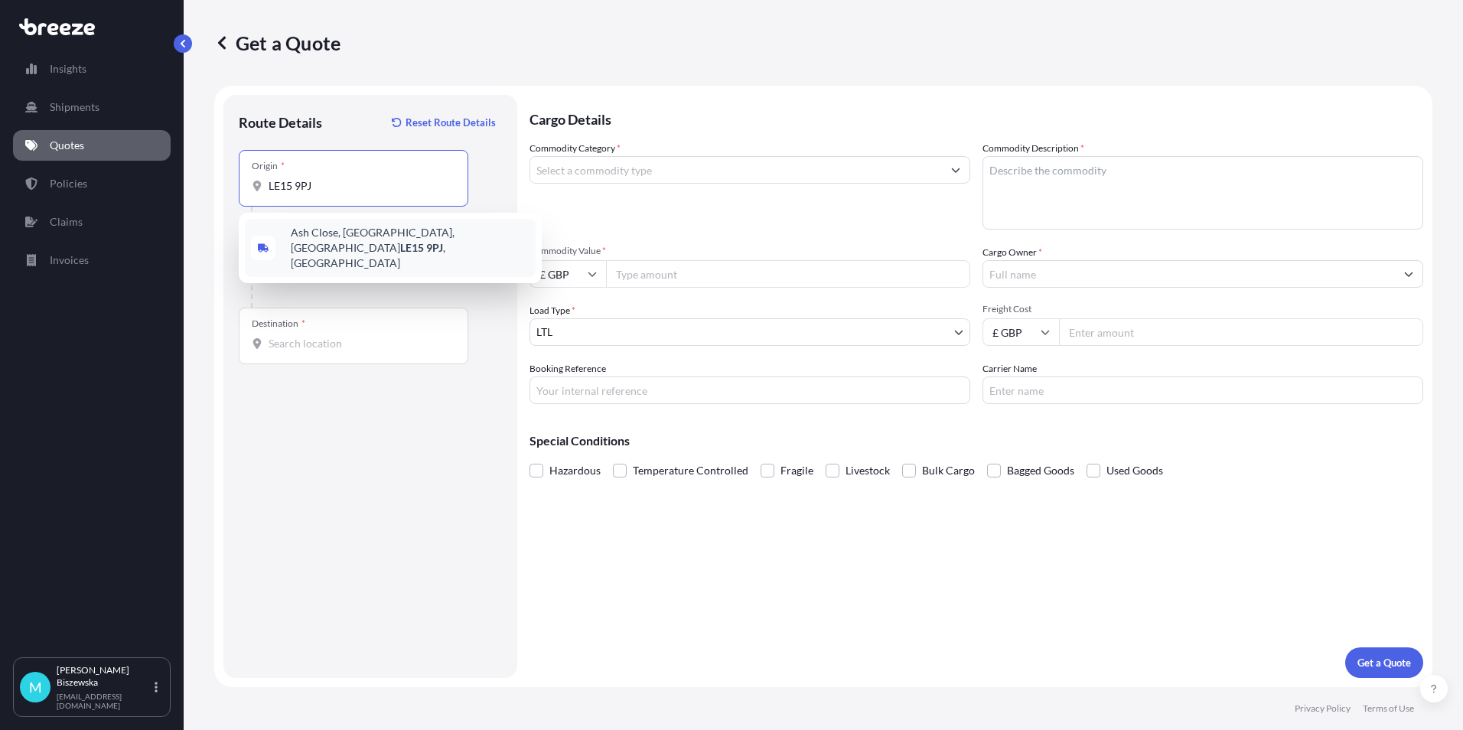
click at [369, 240] on span "[STREET_ADDRESS]" at bounding box center [410, 248] width 239 height 46
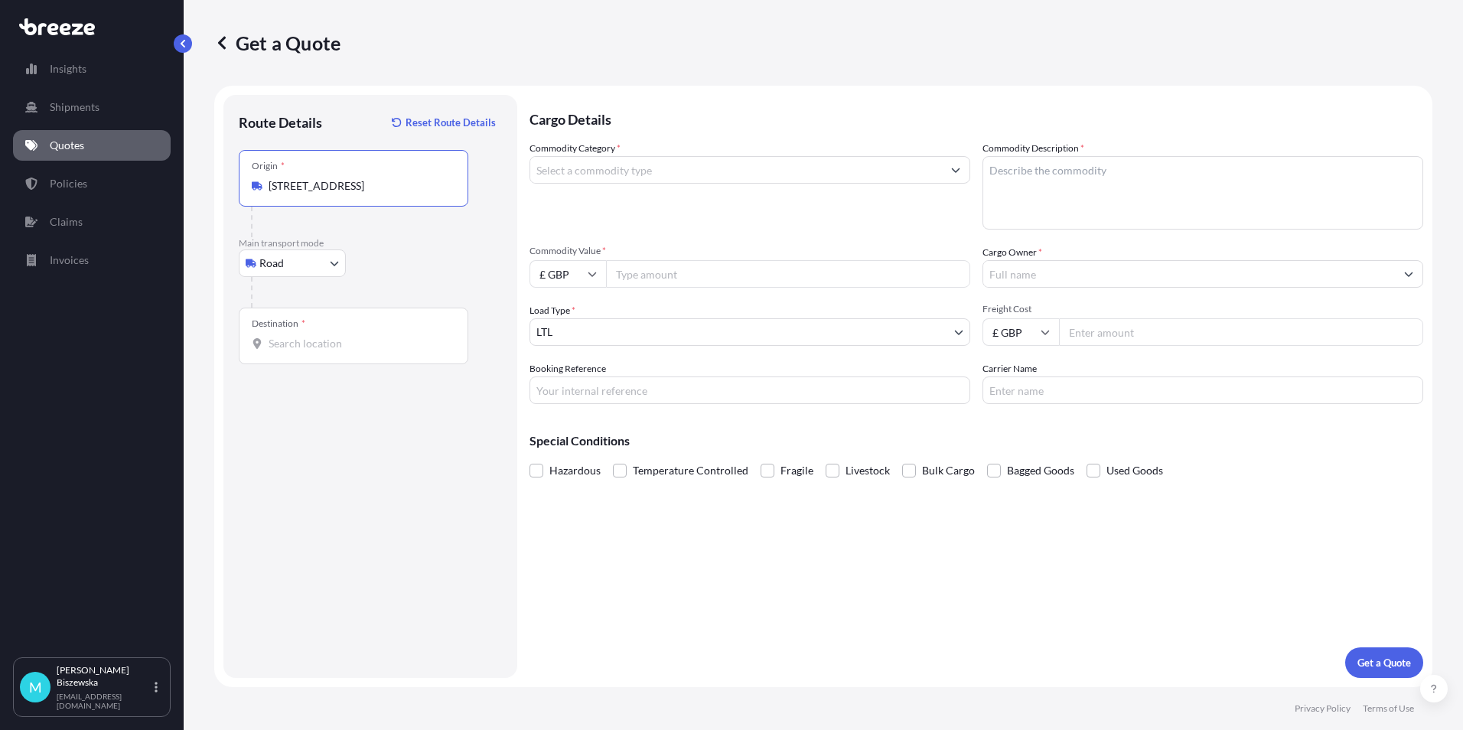
type input "[STREET_ADDRESS]"
click at [390, 249] on div "Road Sea Air Road Rail" at bounding box center [370, 263] width 263 height 28
click at [279, 348] on input "Destination *" at bounding box center [359, 343] width 181 height 15
paste input "NW1 7AW"
type input "London NW1 7AW, [GEOGRAPHIC_DATA]"
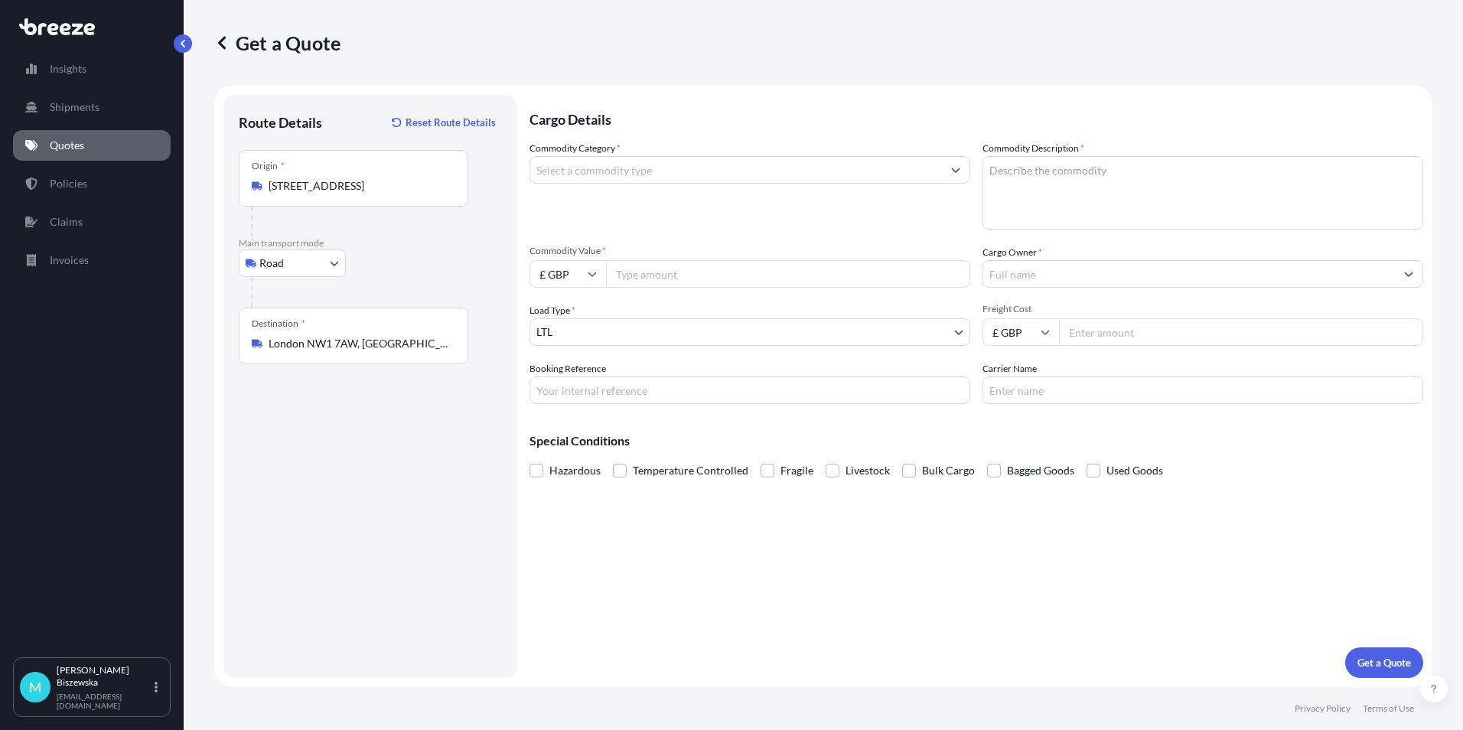
click at [616, 533] on div "Cargo Details Commodity Category * Commodity Description * Commodity Value * £ …" at bounding box center [977, 386] width 894 height 583
click at [673, 171] on input "Commodity Category *" at bounding box center [736, 170] width 412 height 28
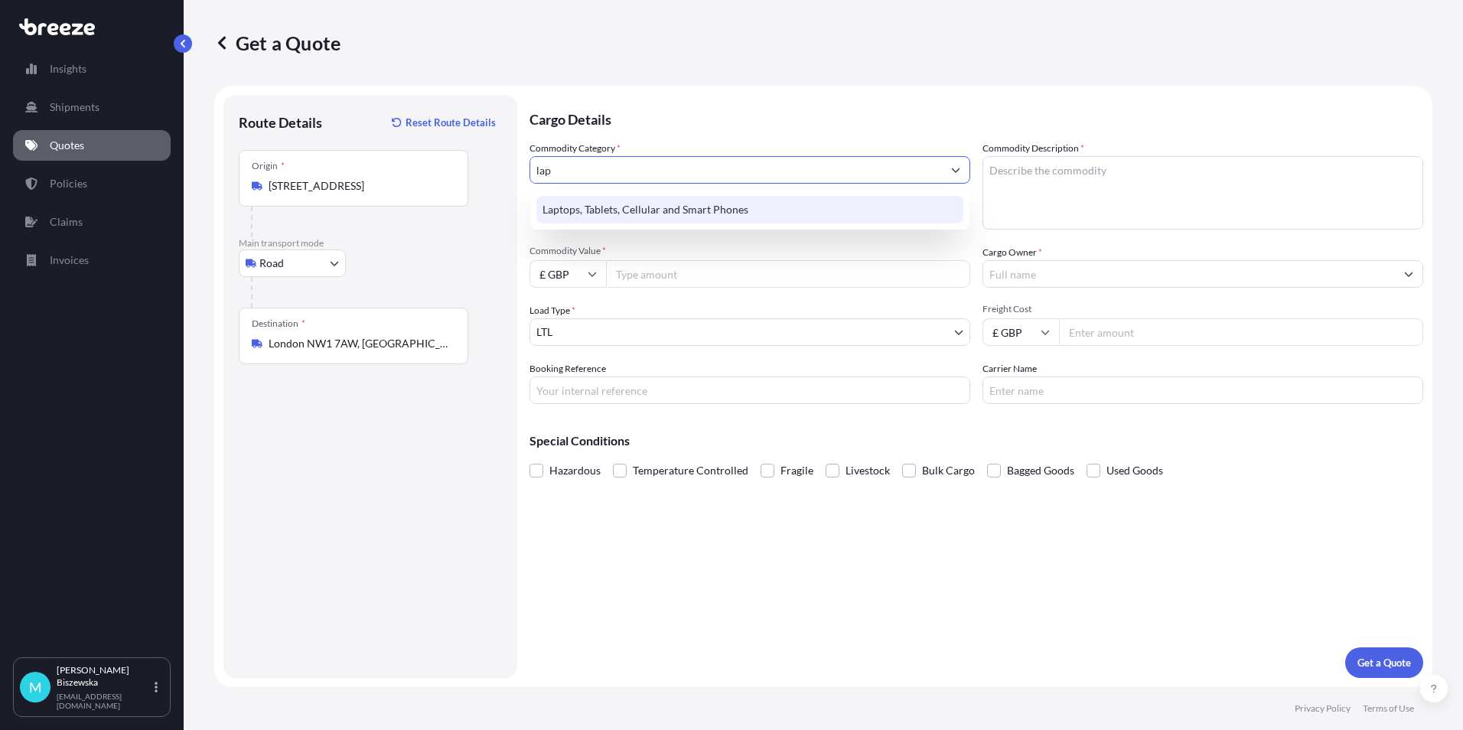
click at [665, 200] on div "Laptops, Tablets, Cellular and Smart Phones" at bounding box center [749, 210] width 427 height 28
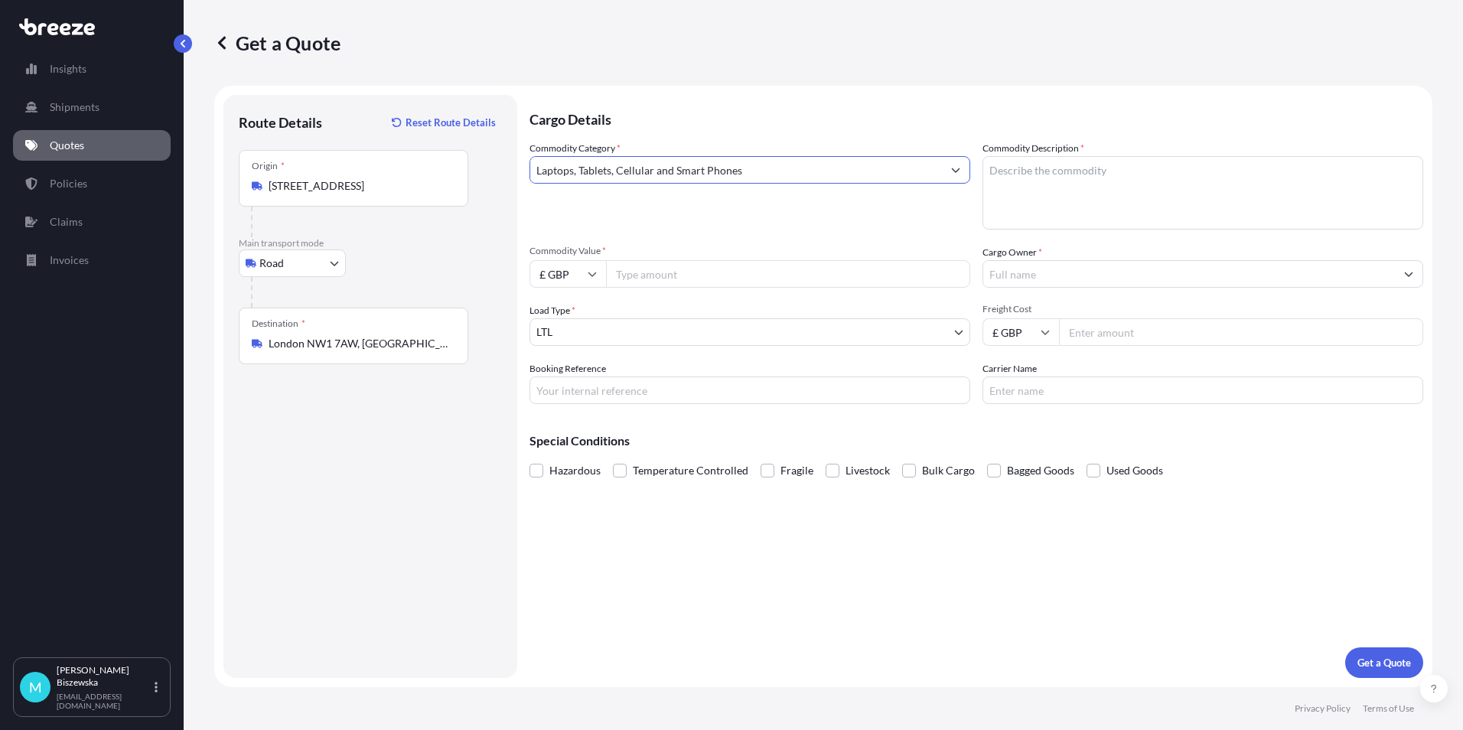
type input "Laptops, Tablets, Cellular and Smart Phones"
click at [645, 276] on input "Commodity Value *" at bounding box center [788, 274] width 364 height 28
type input "850"
click at [677, 226] on div "Commodity Category * Laptops, Tablets, Cellular and Smart Phones" at bounding box center [750, 185] width 441 height 89
click at [578, 392] on input "Booking Reference" at bounding box center [750, 391] width 441 height 28
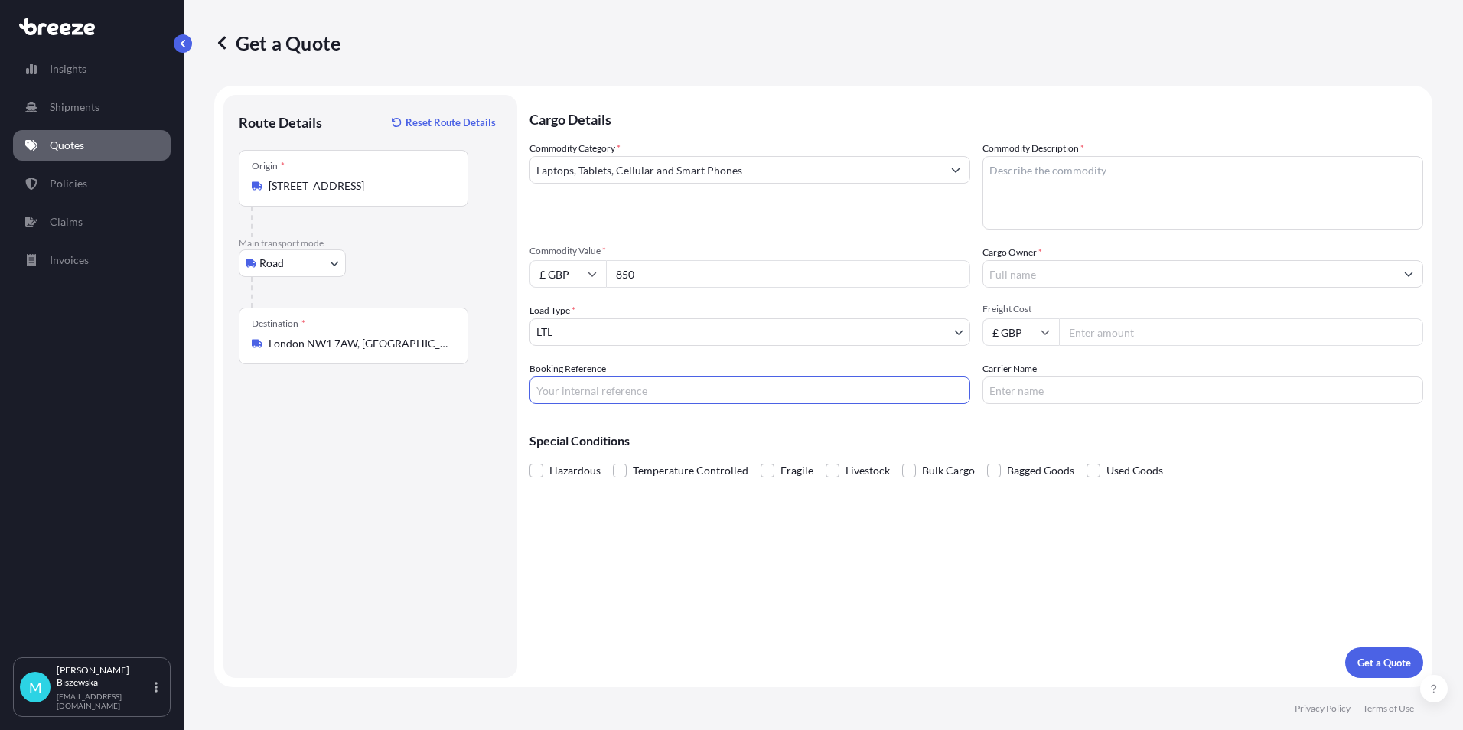
paste input "2219212"
type input "2219212"
drag, startPoint x: 711, startPoint y: 576, endPoint x: 644, endPoint y: 349, distance: 236.1
click at [712, 576] on div "Cargo Details Commodity Category * Laptops, Tablets, Cellular and Smart Phones …" at bounding box center [977, 386] width 894 height 583
click at [1057, 185] on textarea "Commodity Description *" at bounding box center [1203, 192] width 441 height 73
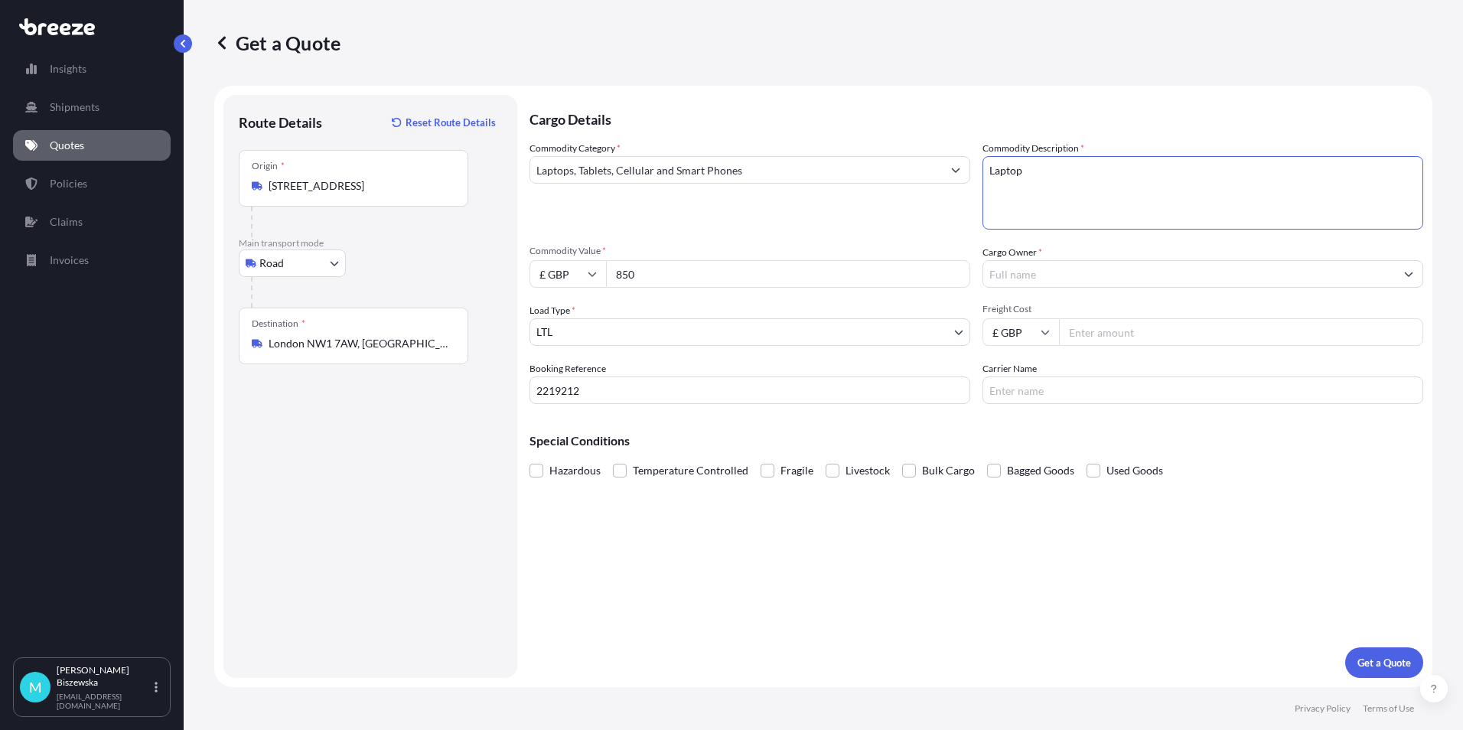
type textarea "Laptop"
click at [928, 221] on div "Commodity Category * Laptops, Tablets, Cellular and Smart Phones" at bounding box center [750, 185] width 441 height 89
click at [1012, 273] on input "Cargo Owner *" at bounding box center [1189, 274] width 412 height 28
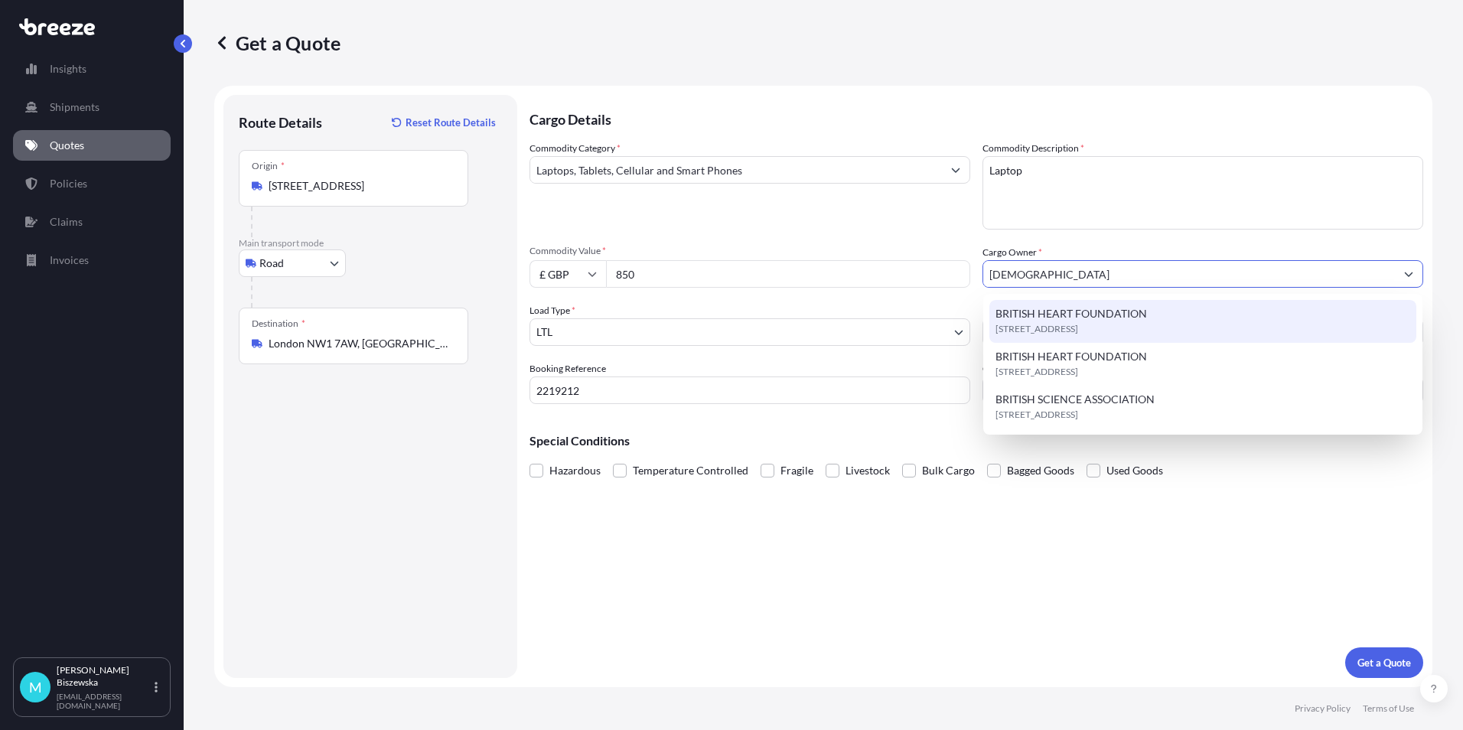
click at [1032, 317] on span "BRITISH HEART FOUNDATION" at bounding box center [1072, 313] width 152 height 15
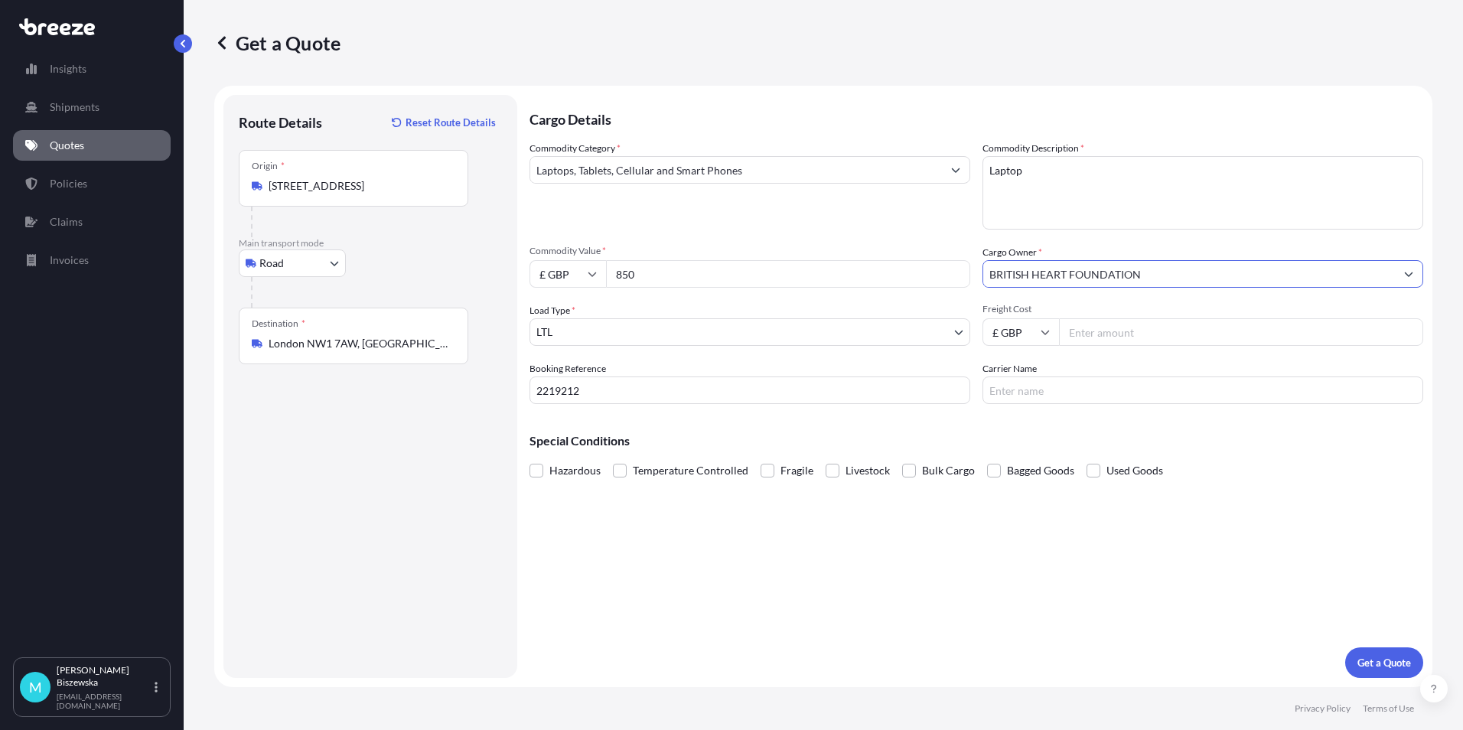
type input "BRITISH HEART FOUNDATION"
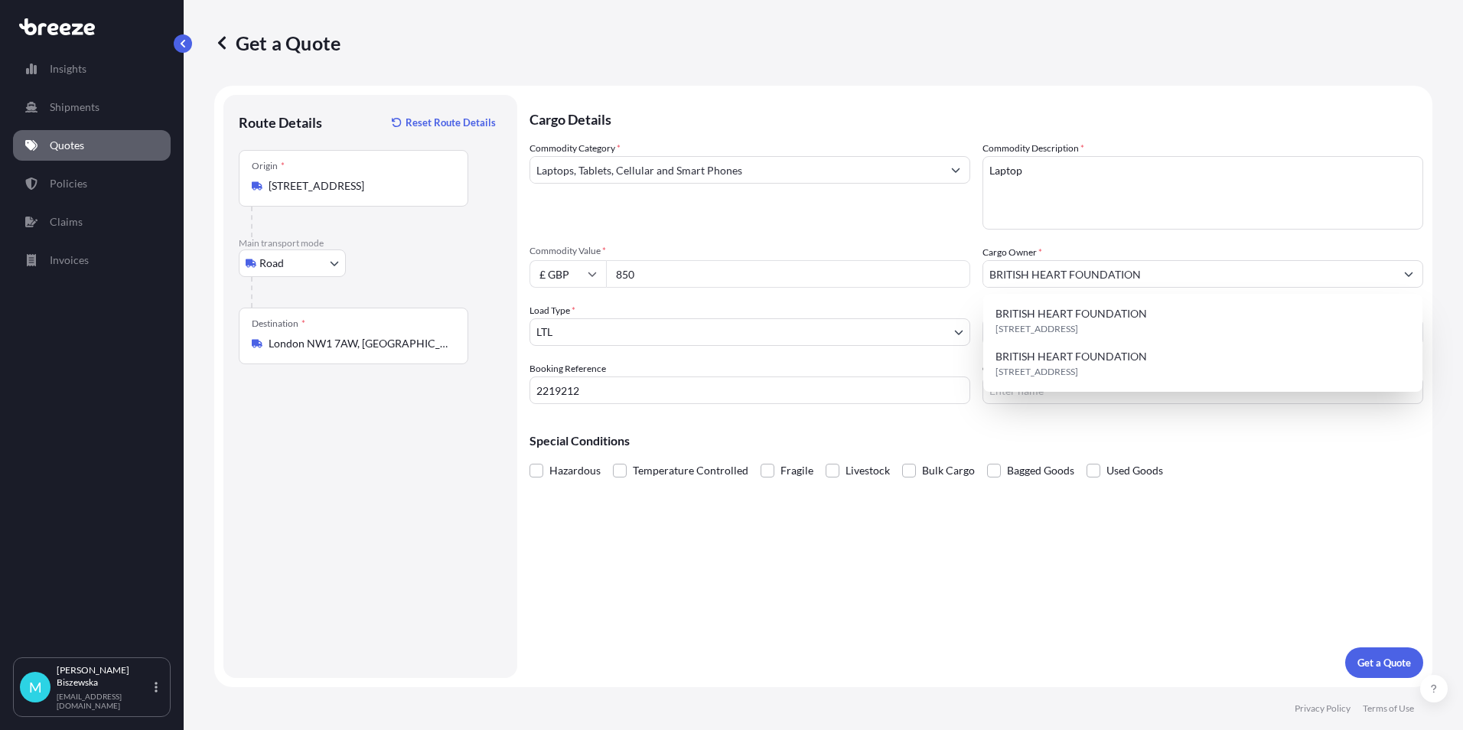
click at [949, 217] on div "Commodity Category * Laptops, Tablets, Cellular and Smart Phones" at bounding box center [750, 185] width 441 height 89
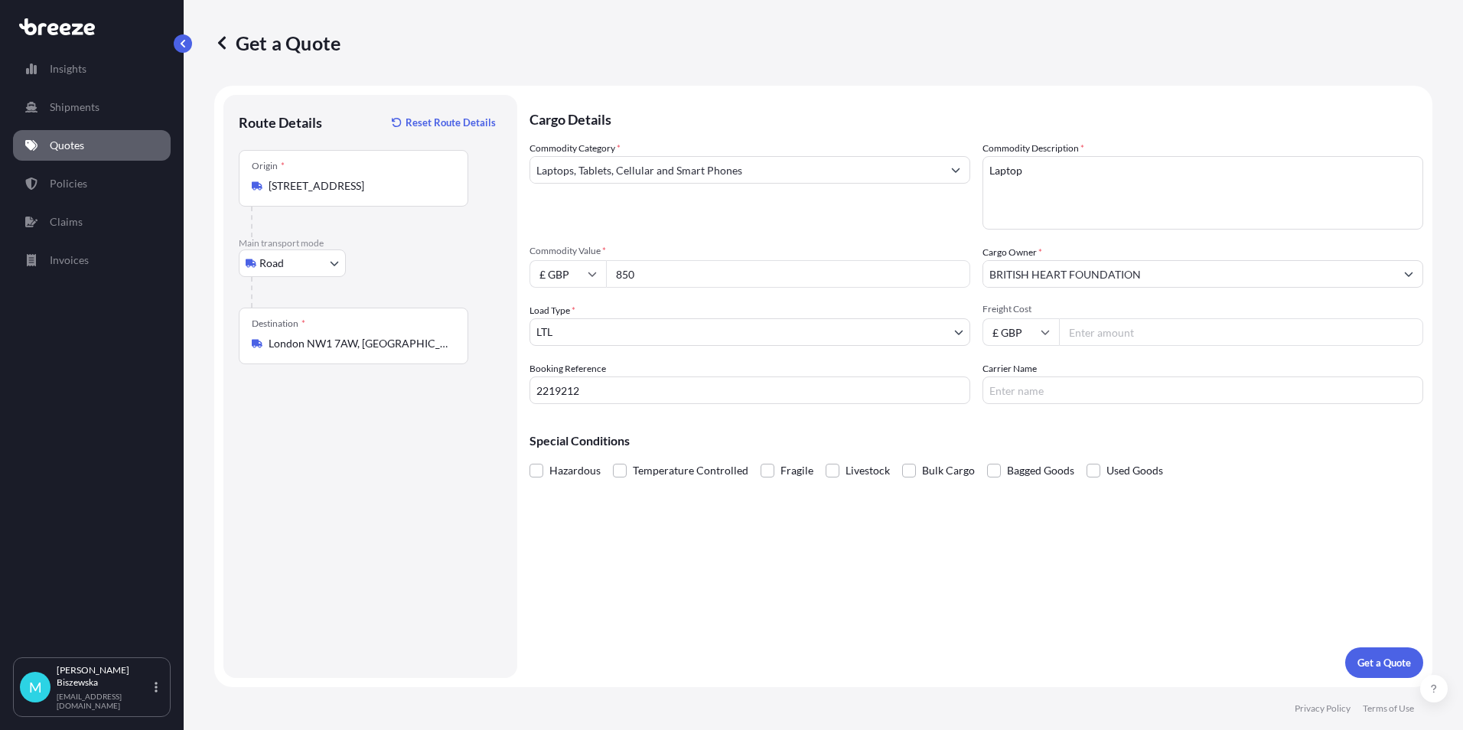
click at [1125, 337] on input "Freight Cost" at bounding box center [1241, 332] width 364 height 28
type input "30.80"
click at [1100, 419] on div "Special Conditions Hazardous Temperature Controlled Fragile Livestock Bulk Carg…" at bounding box center [977, 449] width 894 height 66
click at [1371, 667] on p "Get a Quote" at bounding box center [1385, 662] width 54 height 15
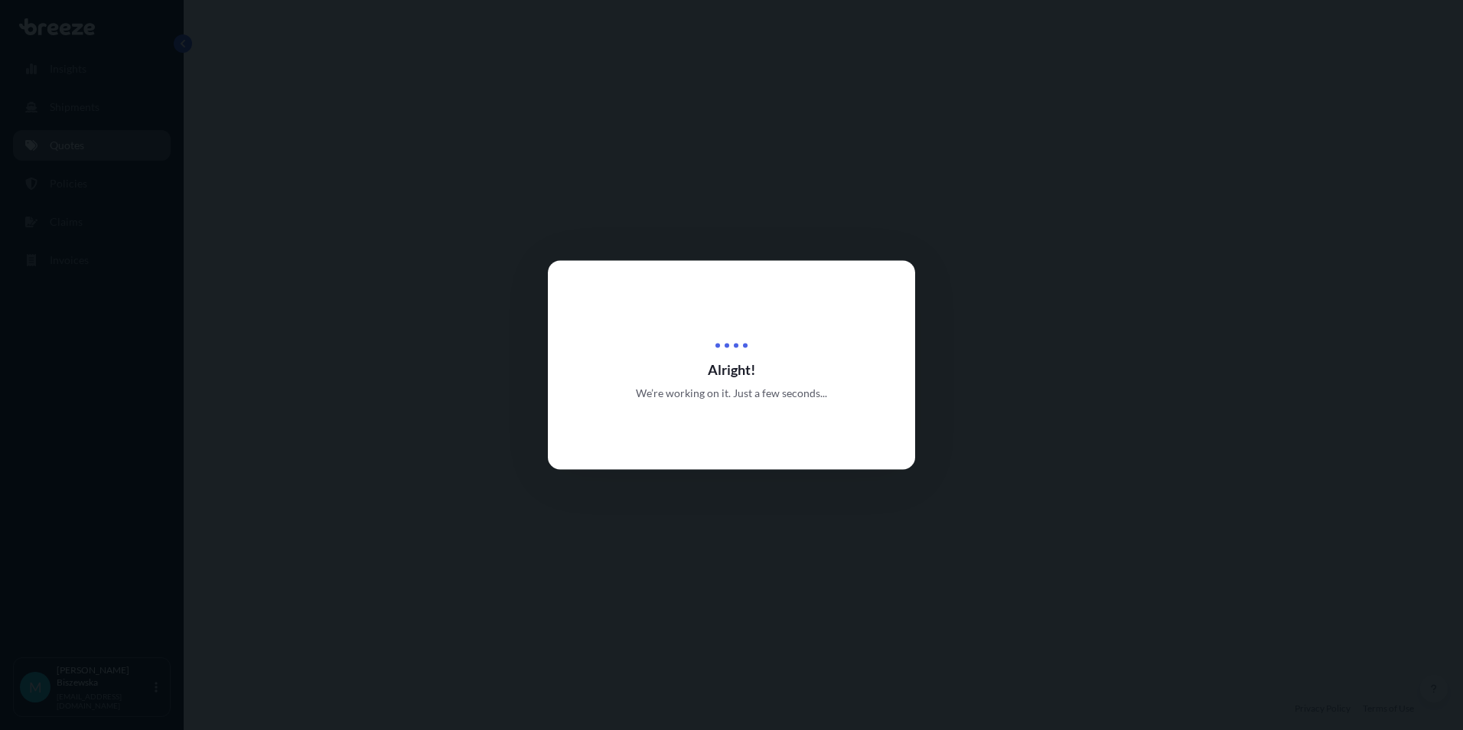
select select "Road"
select select "1"
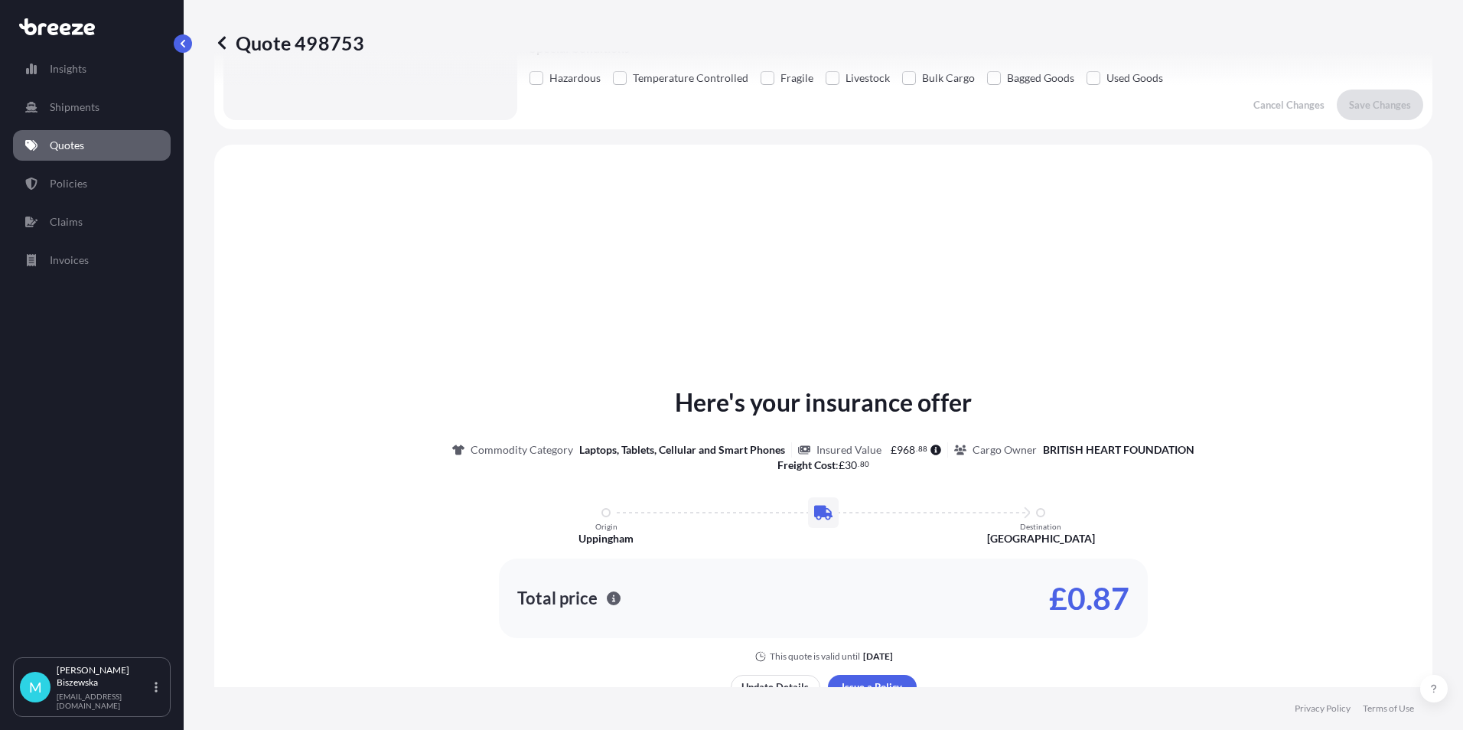
scroll to position [461, 0]
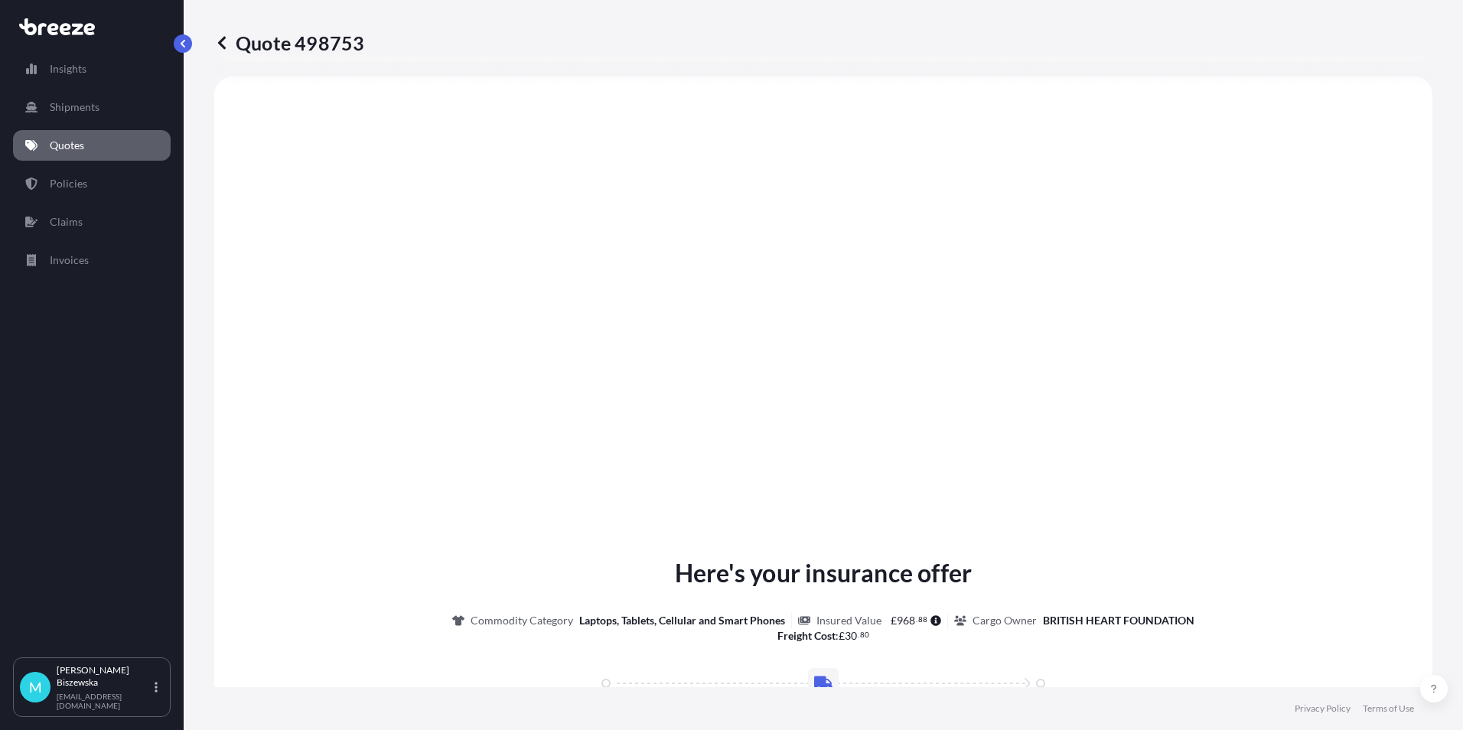
type input "London NW1 7AW, [GEOGRAPHIC_DATA]"
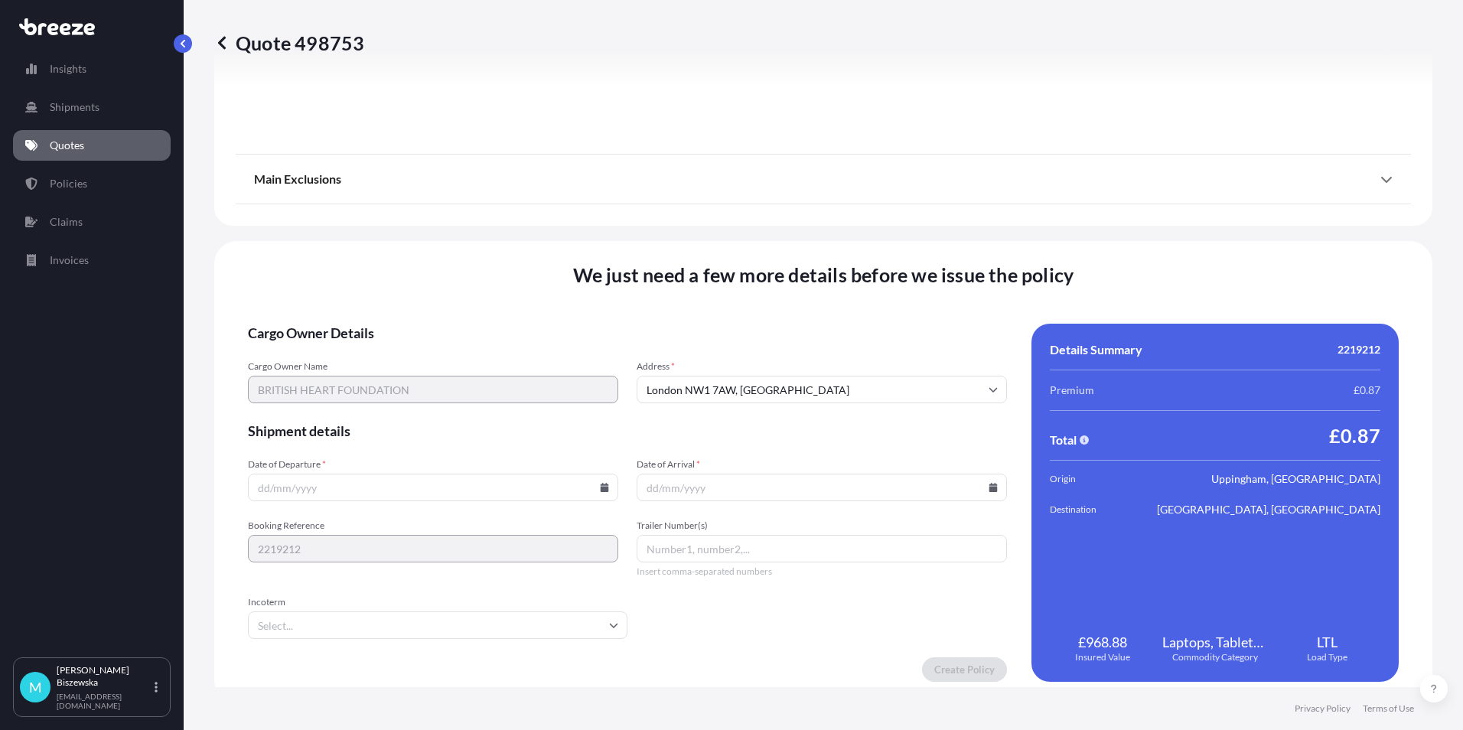
scroll to position [1699, 0]
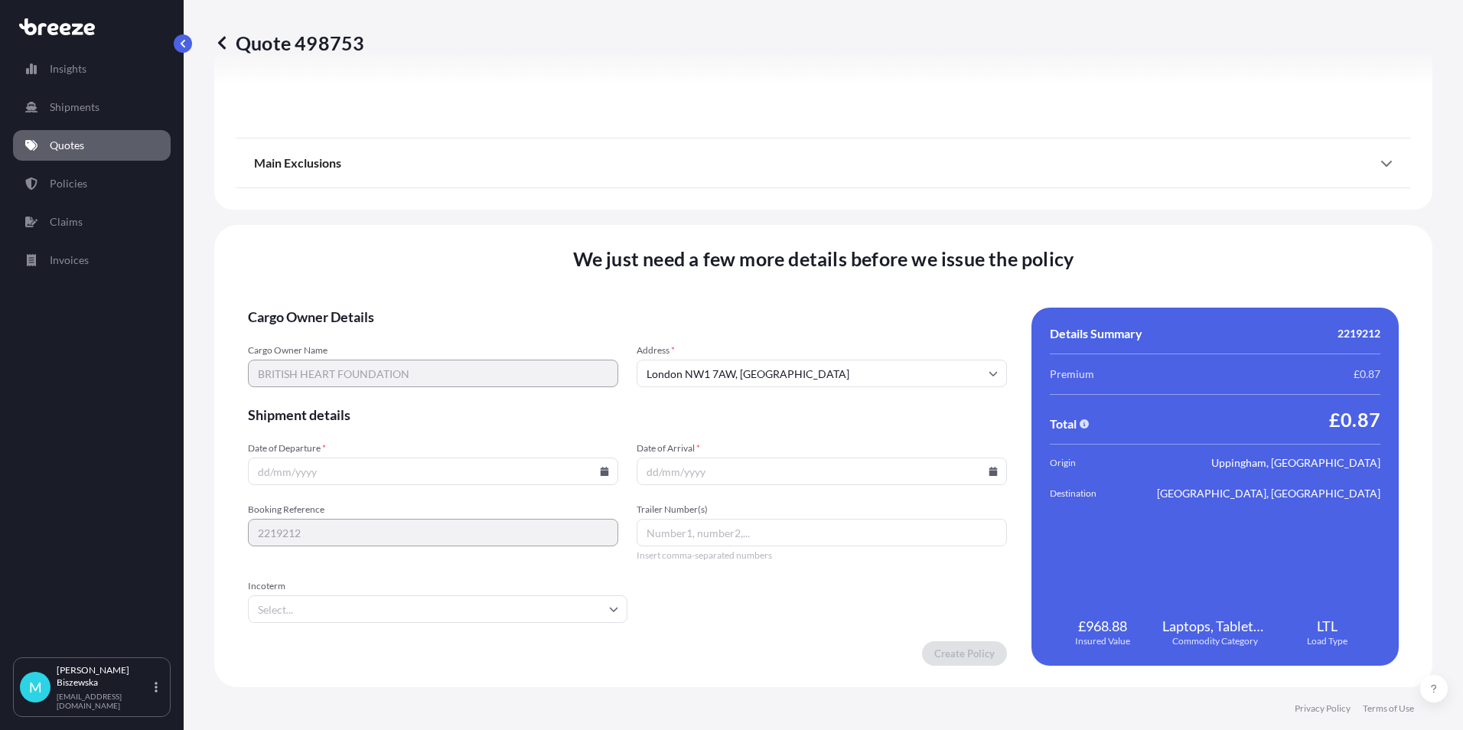
click at [604, 469] on icon at bounding box center [605, 471] width 8 height 9
click at [434, 305] on button "11" at bounding box center [431, 306] width 24 height 24
type input "[DATE]"
click at [990, 471] on icon at bounding box center [994, 471] width 8 height 9
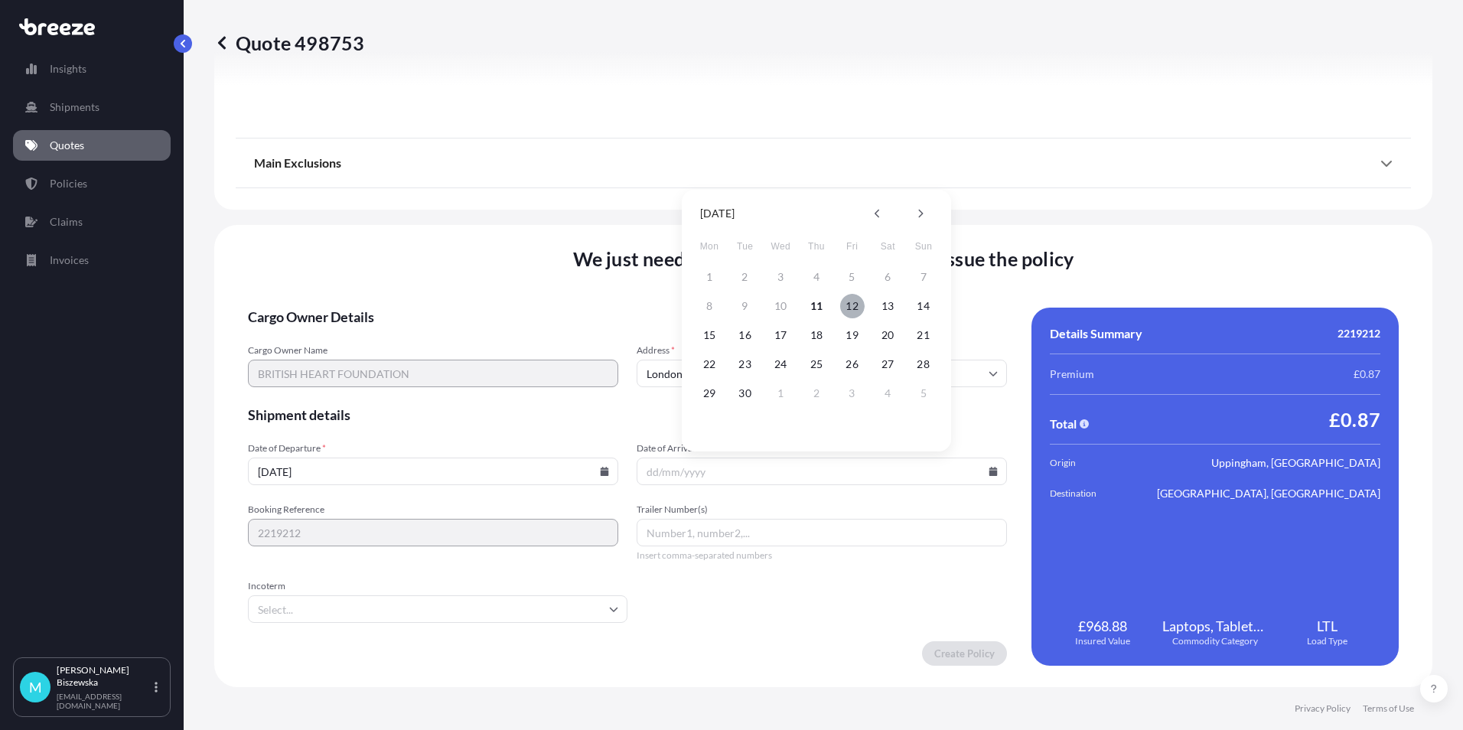
click at [855, 297] on button "12" at bounding box center [852, 306] width 24 height 24
type input "[DATE]"
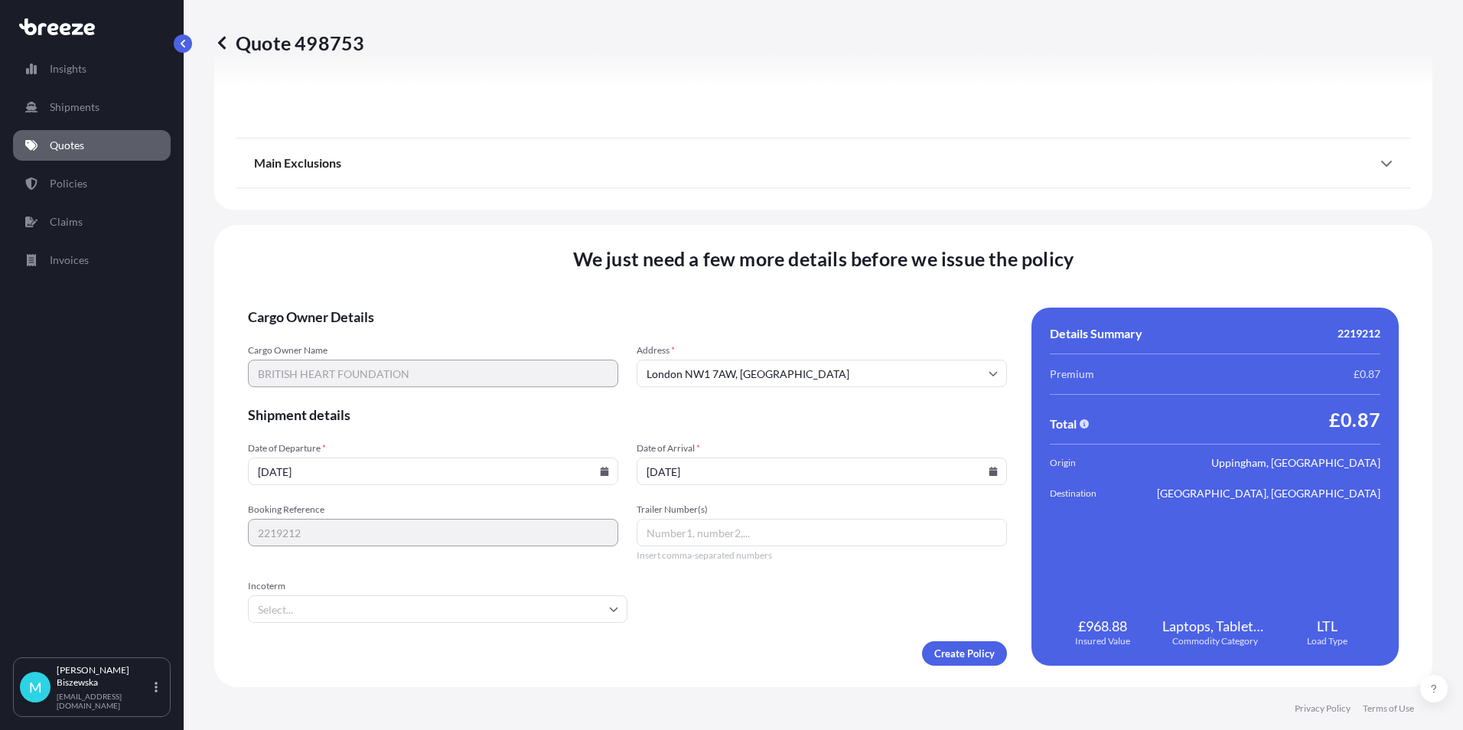
click at [766, 641] on form "Cargo Owner Details Cargo Owner Name BRITISH HEART FOUNDATION Address * [GEOGRA…" at bounding box center [627, 487] width 759 height 358
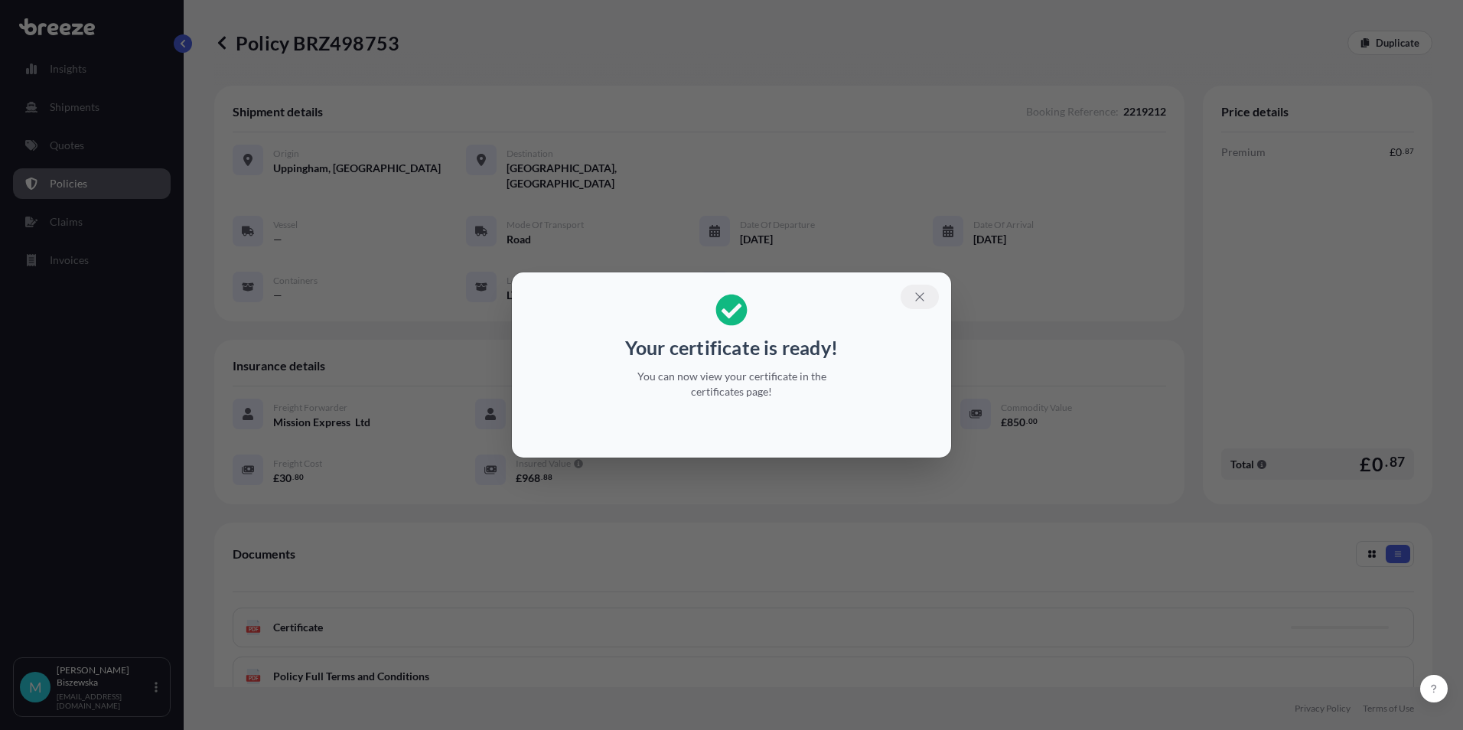
click at [922, 297] on icon "button" at bounding box center [920, 297] width 14 height 14
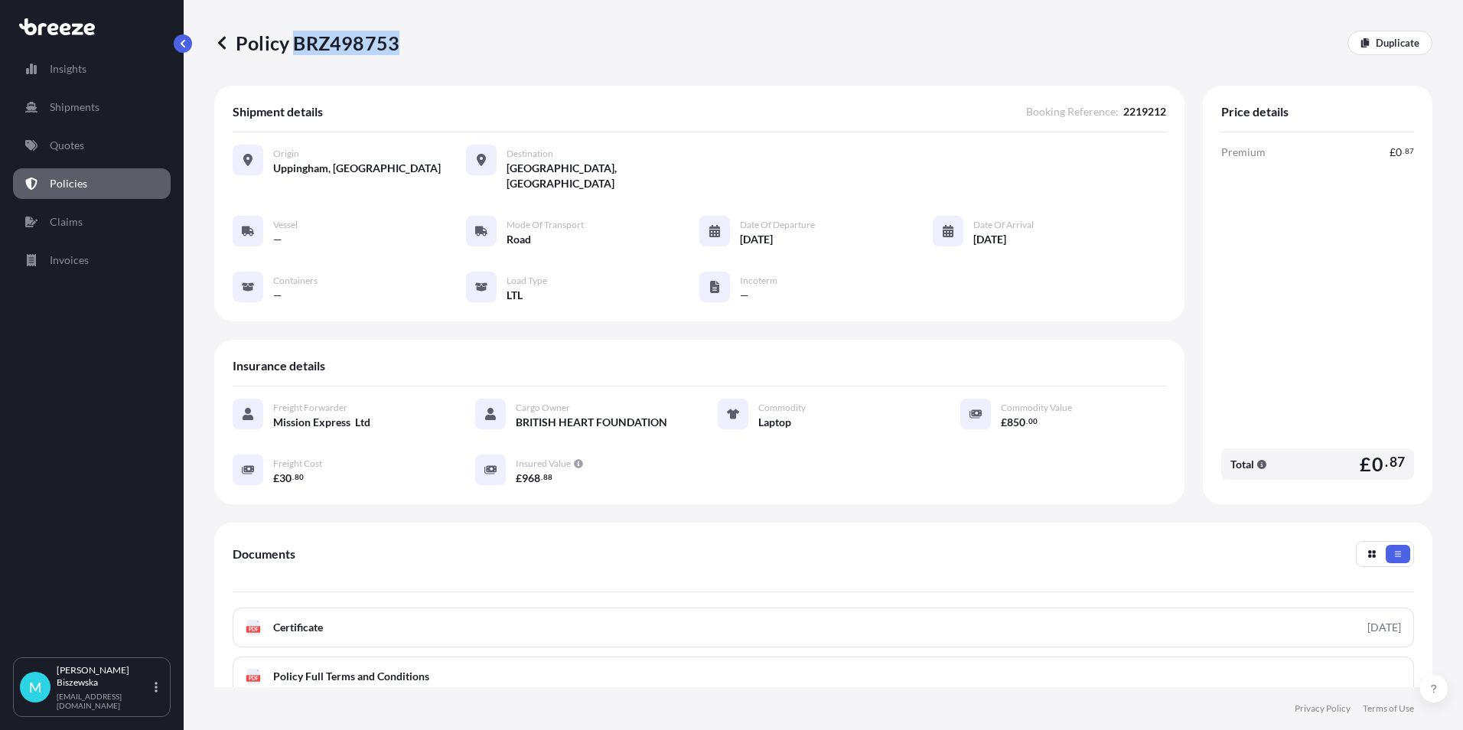
drag, startPoint x: 292, startPoint y: 39, endPoint x: 395, endPoint y: 38, distance: 102.6
click at [395, 38] on p "Policy BRZ498753" at bounding box center [306, 43] width 185 height 24
drag, startPoint x: 395, startPoint y: 38, endPoint x: 359, endPoint y: 39, distance: 36.0
copy p "BRZ498753"
click at [75, 152] on p "Quotes" at bounding box center [67, 145] width 34 height 15
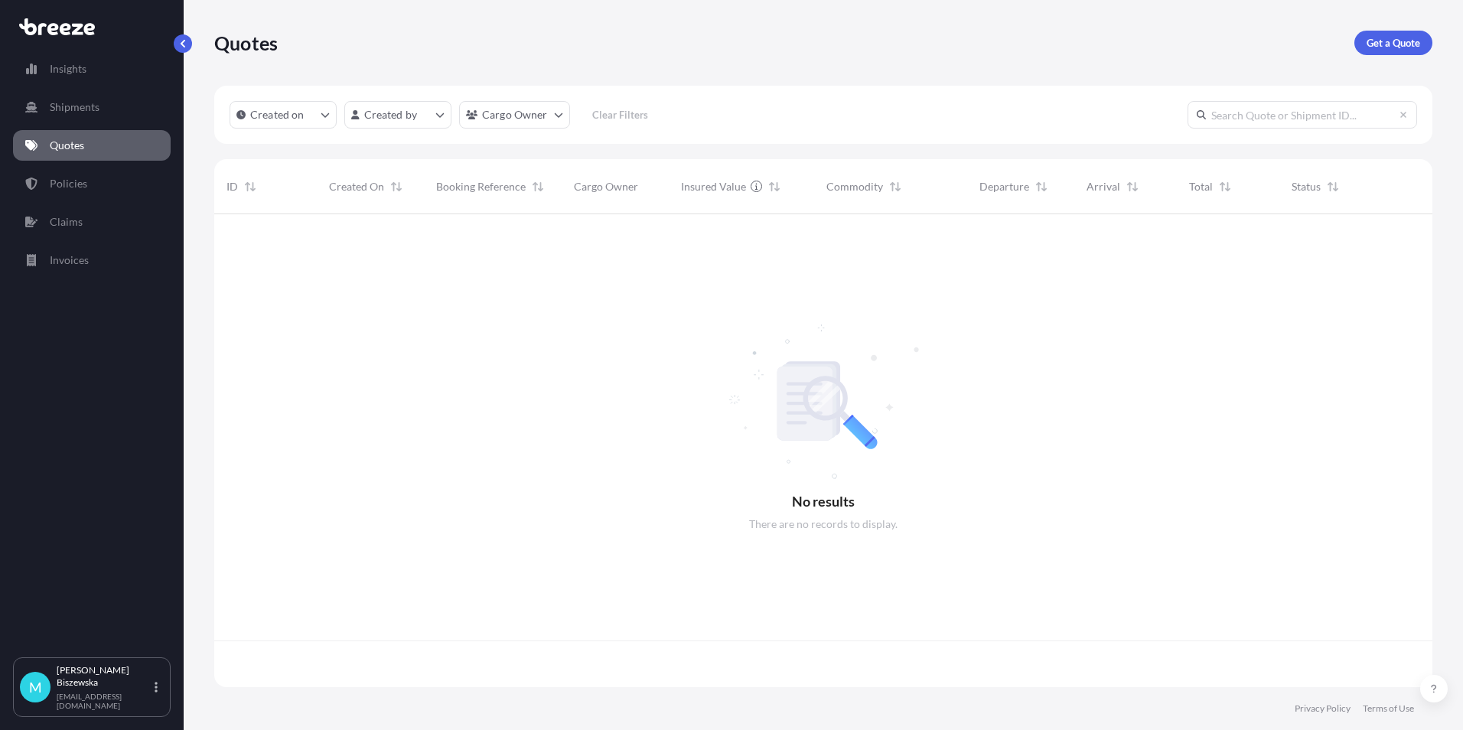
scroll to position [470, 1207]
click at [1374, 39] on p "Get a Quote" at bounding box center [1394, 42] width 54 height 15
select select "Sea"
select select "1"
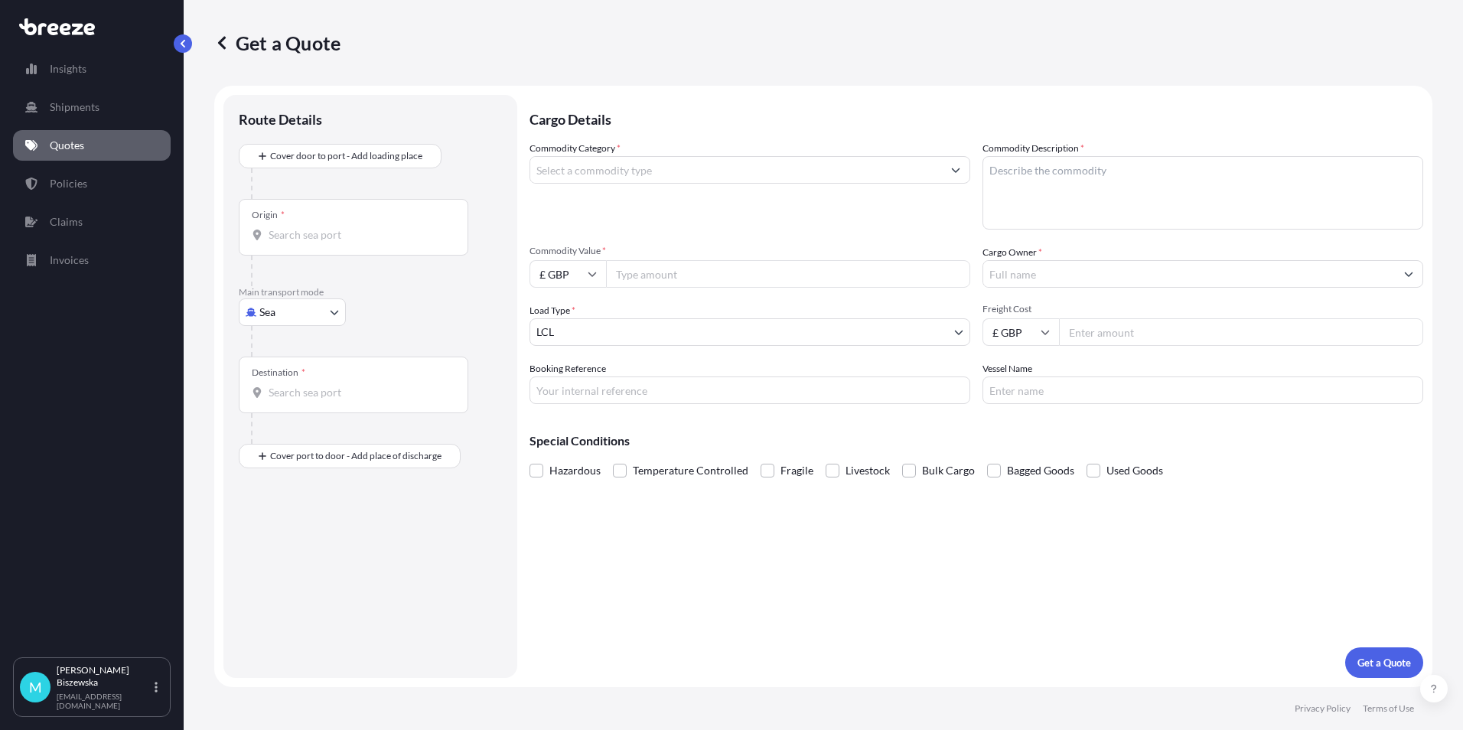
click at [281, 309] on body "Insights Shipments Quotes Policies Claims Invoices M [PERSON_NAME] [PERSON_NAME…" at bounding box center [731, 365] width 1463 height 730
click at [293, 400] on div "Road" at bounding box center [292, 407] width 95 height 28
select select "Road"
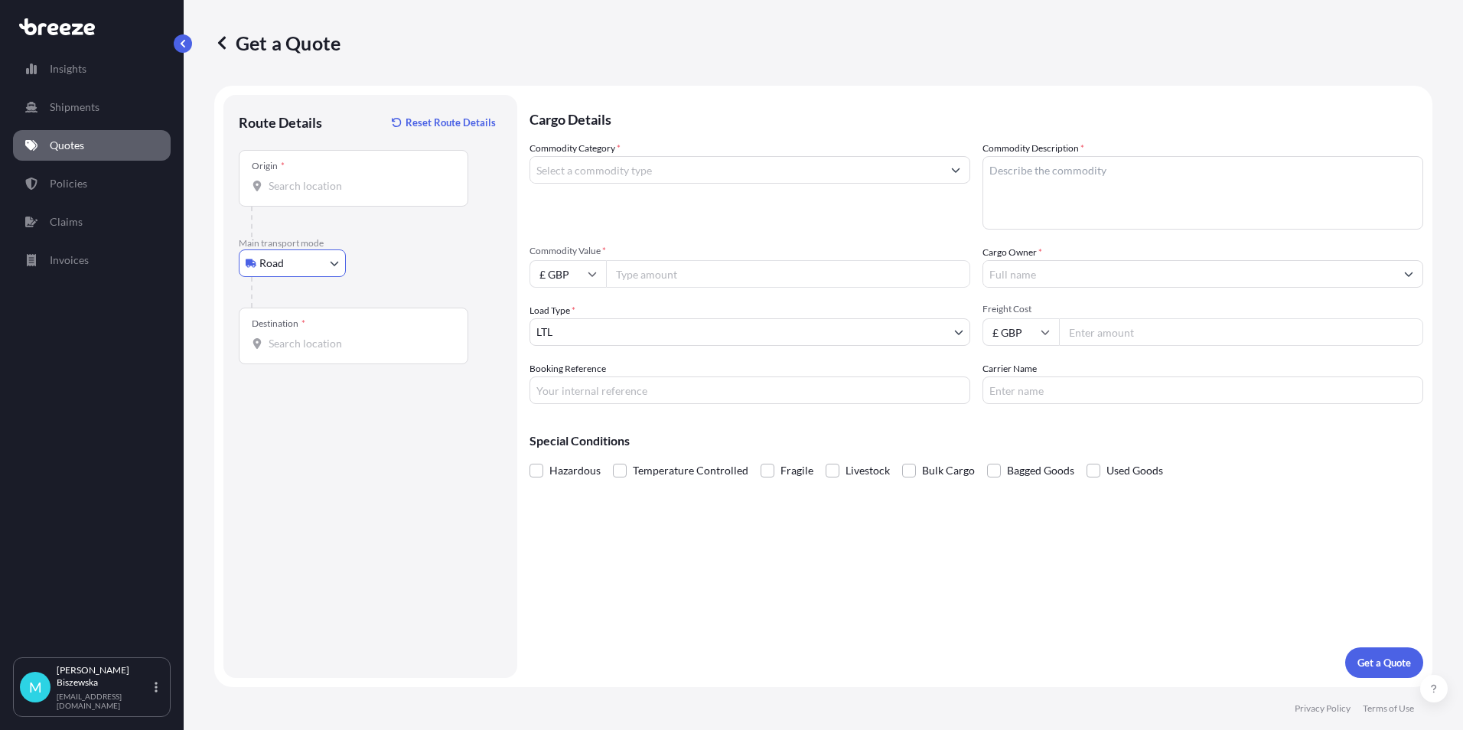
click at [282, 188] on input "Origin *" at bounding box center [359, 185] width 181 height 15
paste input "NW1 7AW"
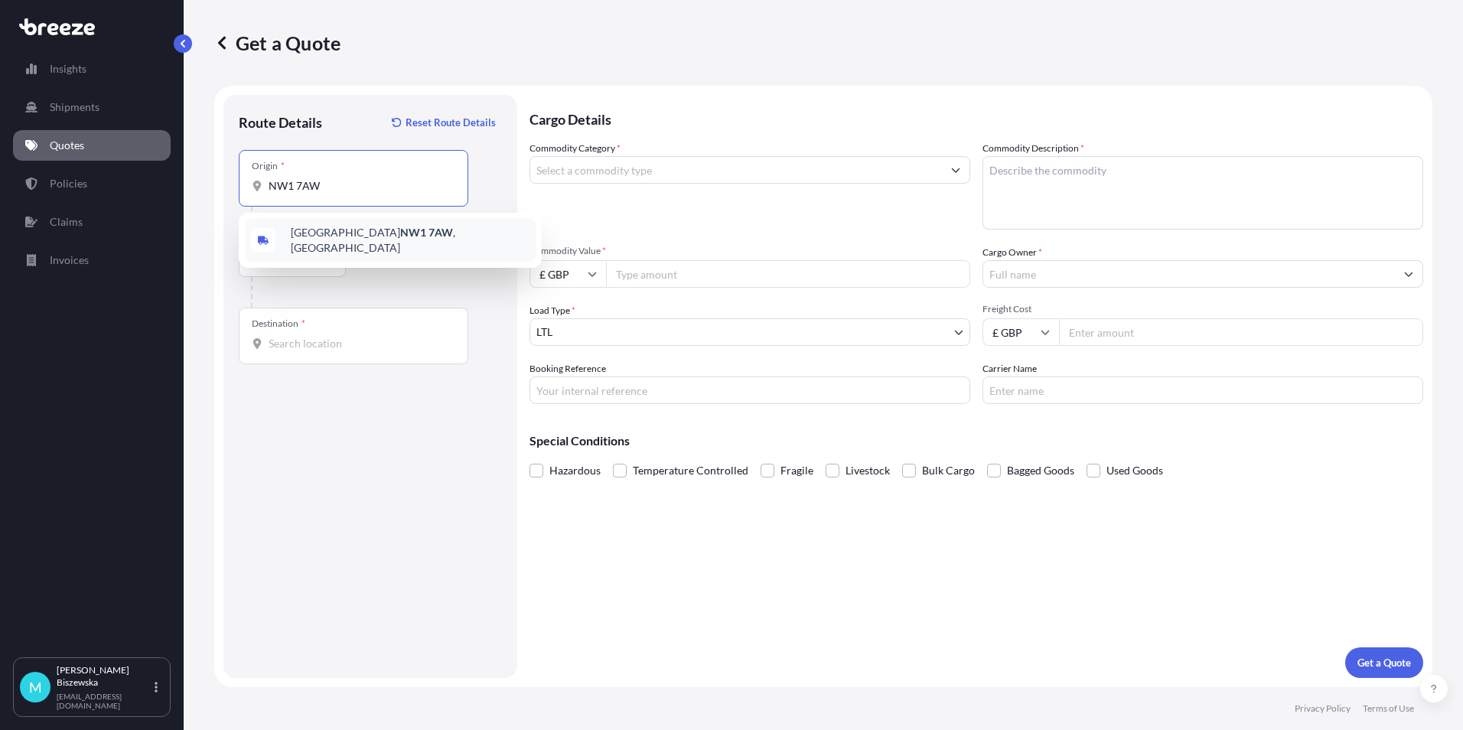
click at [382, 233] on span "London NW1 7AW , [GEOGRAPHIC_DATA]" at bounding box center [410, 240] width 239 height 31
type input "London NW1 7AW, [GEOGRAPHIC_DATA]"
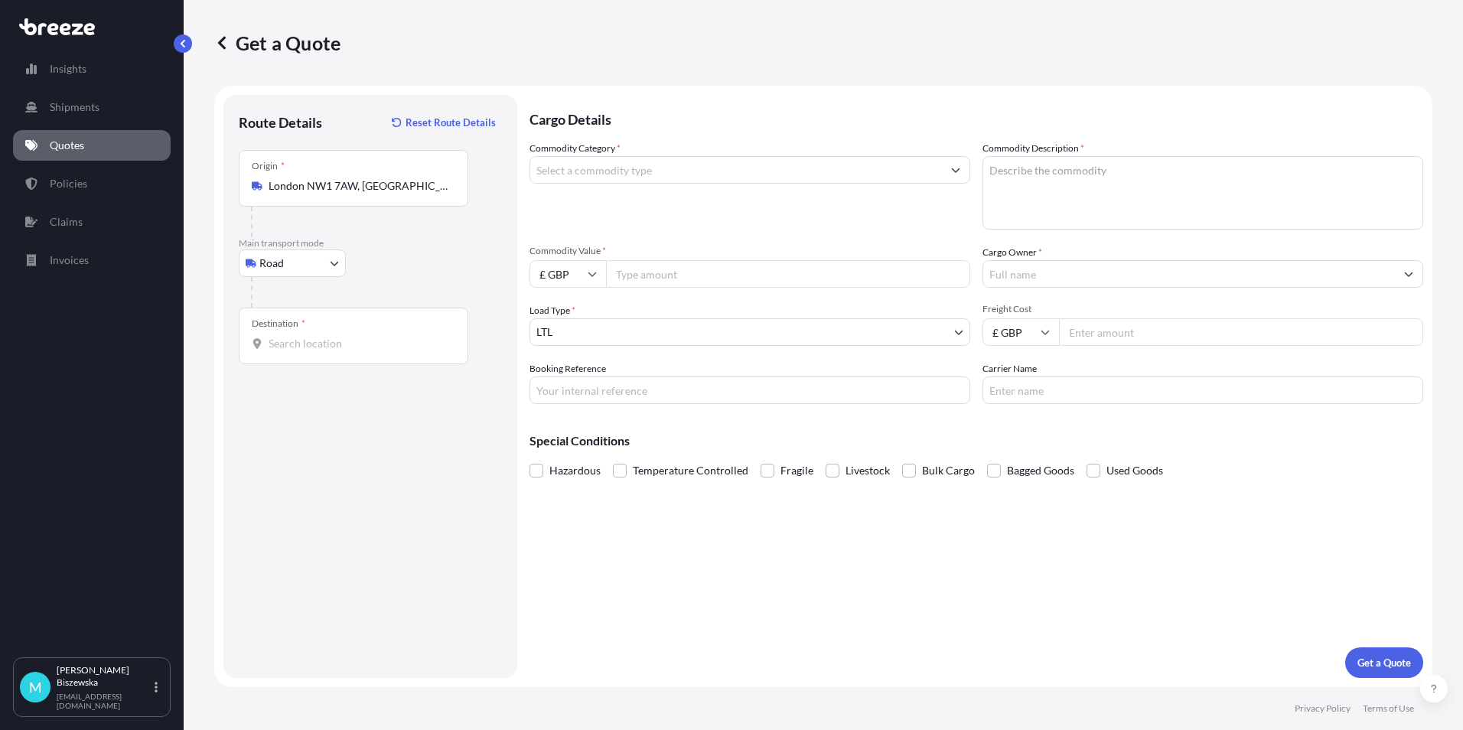
click at [434, 264] on div "Road Sea Air Road Rail" at bounding box center [370, 263] width 263 height 28
click at [279, 347] on input "Destination *" at bounding box center [359, 343] width 181 height 15
paste input "CM2 9BA"
click at [342, 393] on span "[PERSON_NAME][STREET_ADDRESS]" at bounding box center [410, 398] width 239 height 31
type input "[PERSON_NAME][STREET_ADDRESS]"
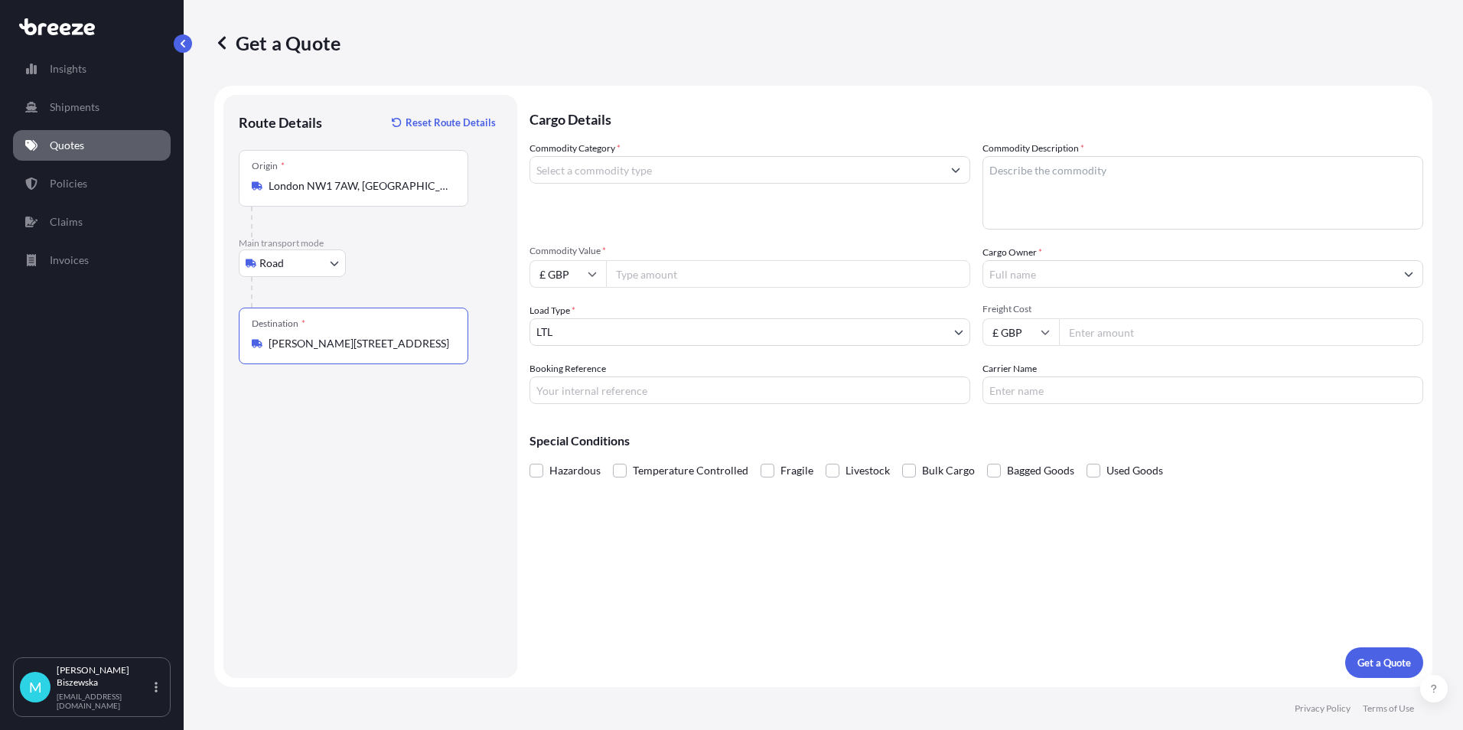
drag, startPoint x: 672, startPoint y: 582, endPoint x: 663, endPoint y: 540, distance: 42.3
click at [673, 582] on div "Cargo Details Commodity Category * Commodity Description * Commodity Value * £ …" at bounding box center [977, 386] width 894 height 583
click at [643, 165] on input "Commodity Category *" at bounding box center [736, 170] width 412 height 28
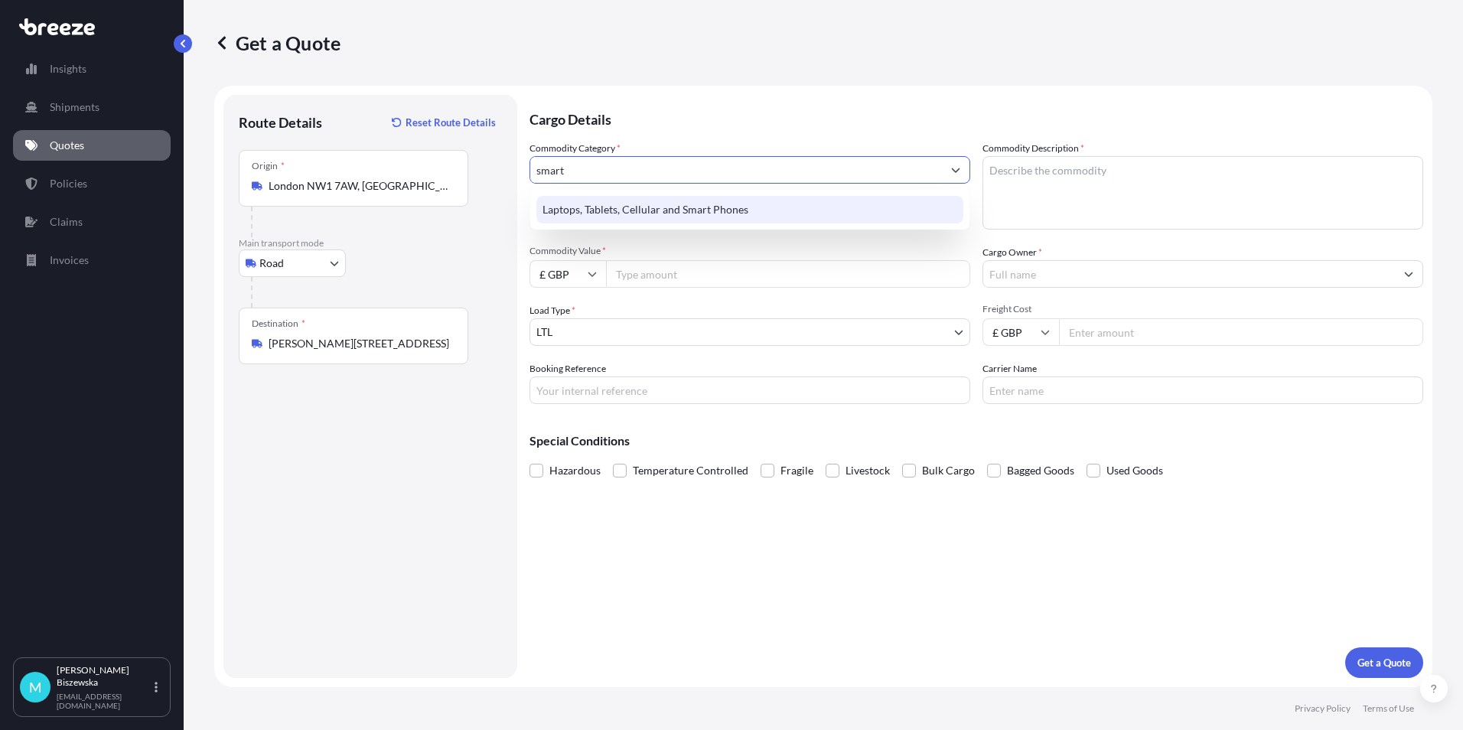
click at [648, 207] on div "Laptops, Tablets, Cellular and Smart Phones" at bounding box center [749, 210] width 427 height 28
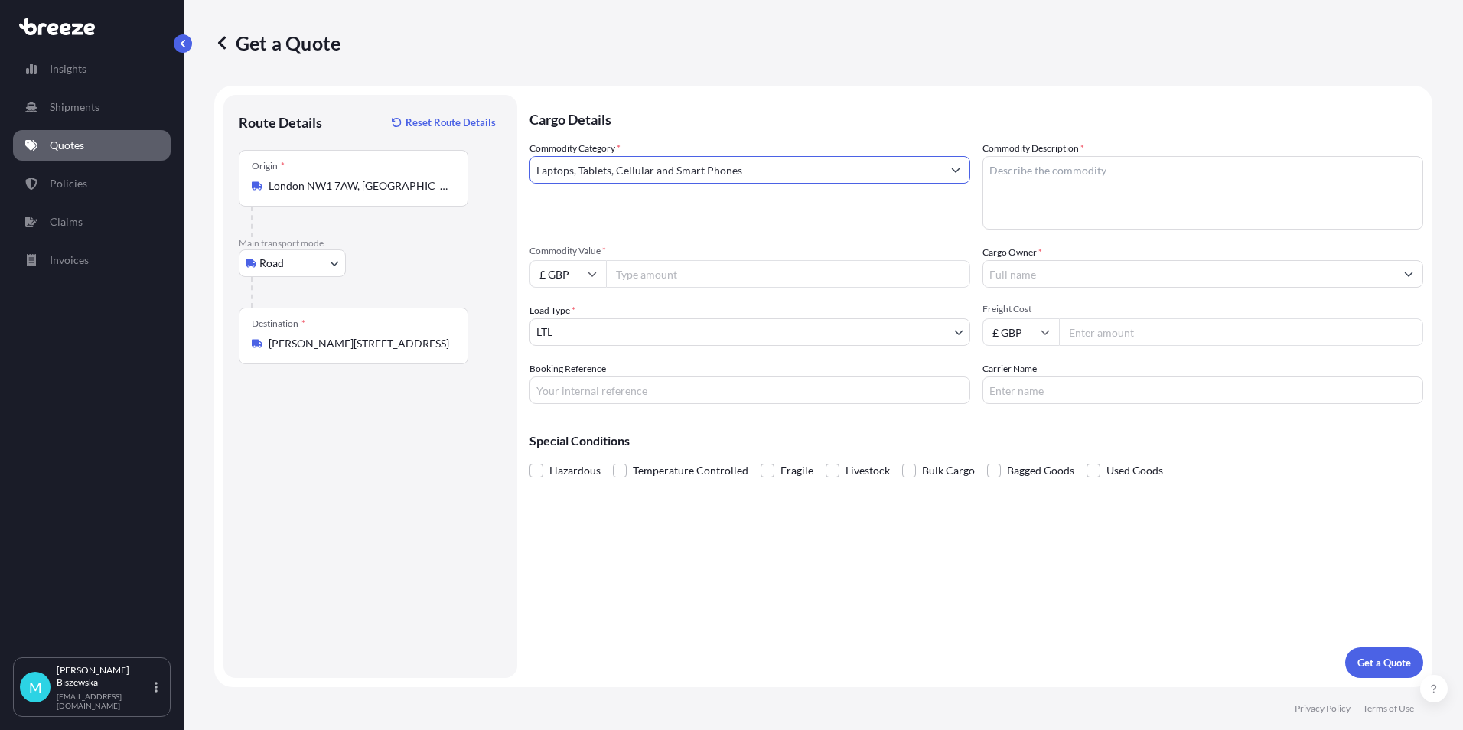
type input "Laptops, Tablets, Cellular and Smart Phones"
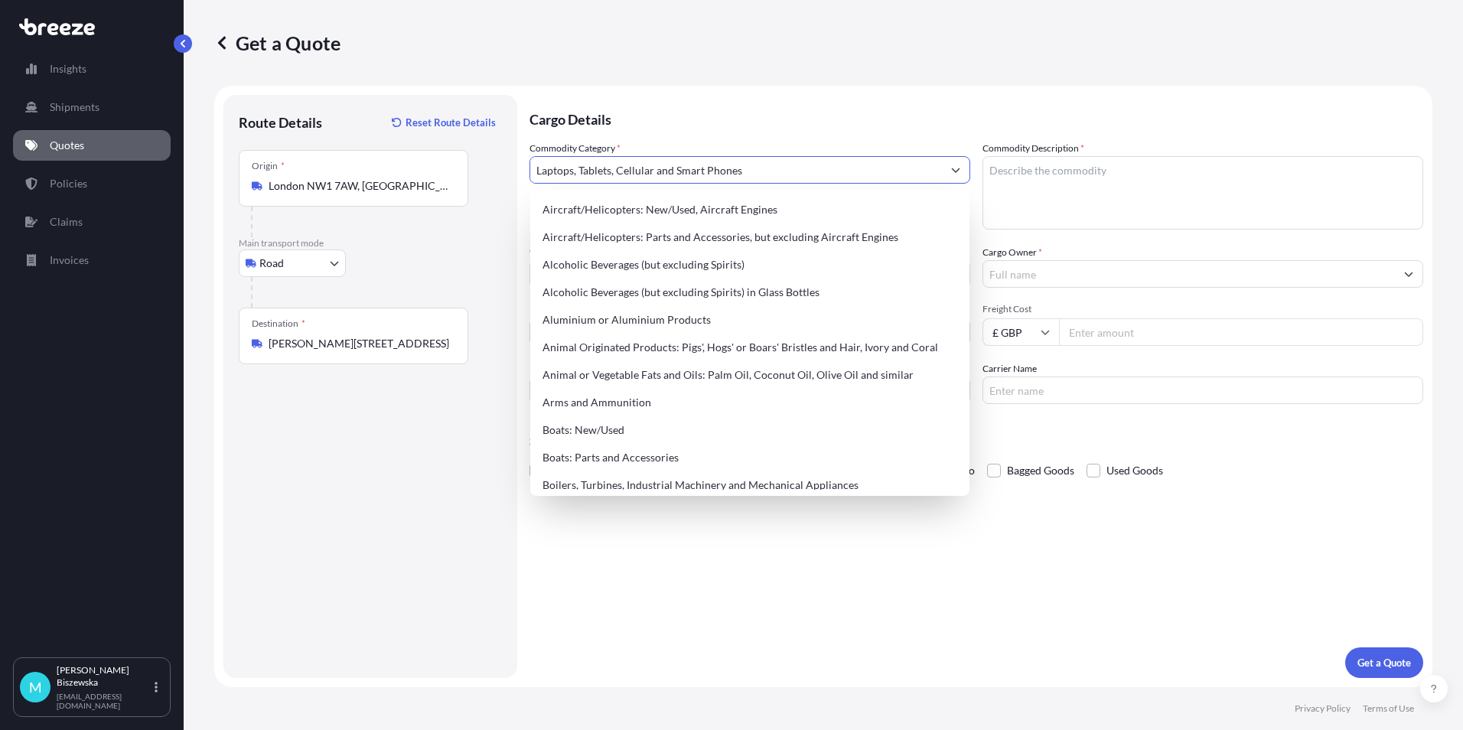
click at [689, 119] on p "Cargo Details" at bounding box center [977, 118] width 894 height 46
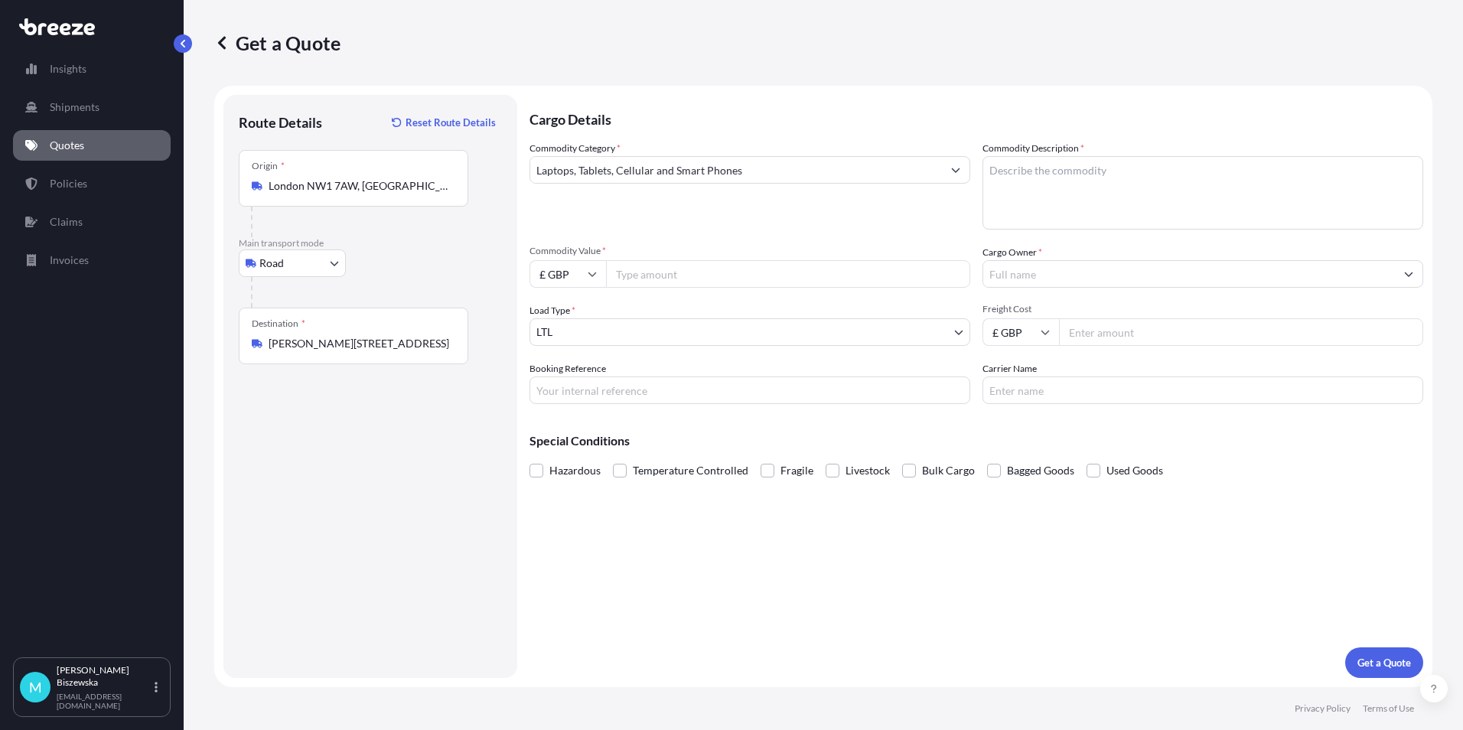
click at [654, 272] on input "Commodity Value *" at bounding box center [788, 274] width 364 height 28
type input "450"
click at [686, 245] on span "Commodity Value *" at bounding box center [750, 251] width 441 height 12
click at [686, 260] on input "450" at bounding box center [788, 274] width 364 height 28
click at [570, 389] on input "Booking Reference" at bounding box center [750, 391] width 441 height 28
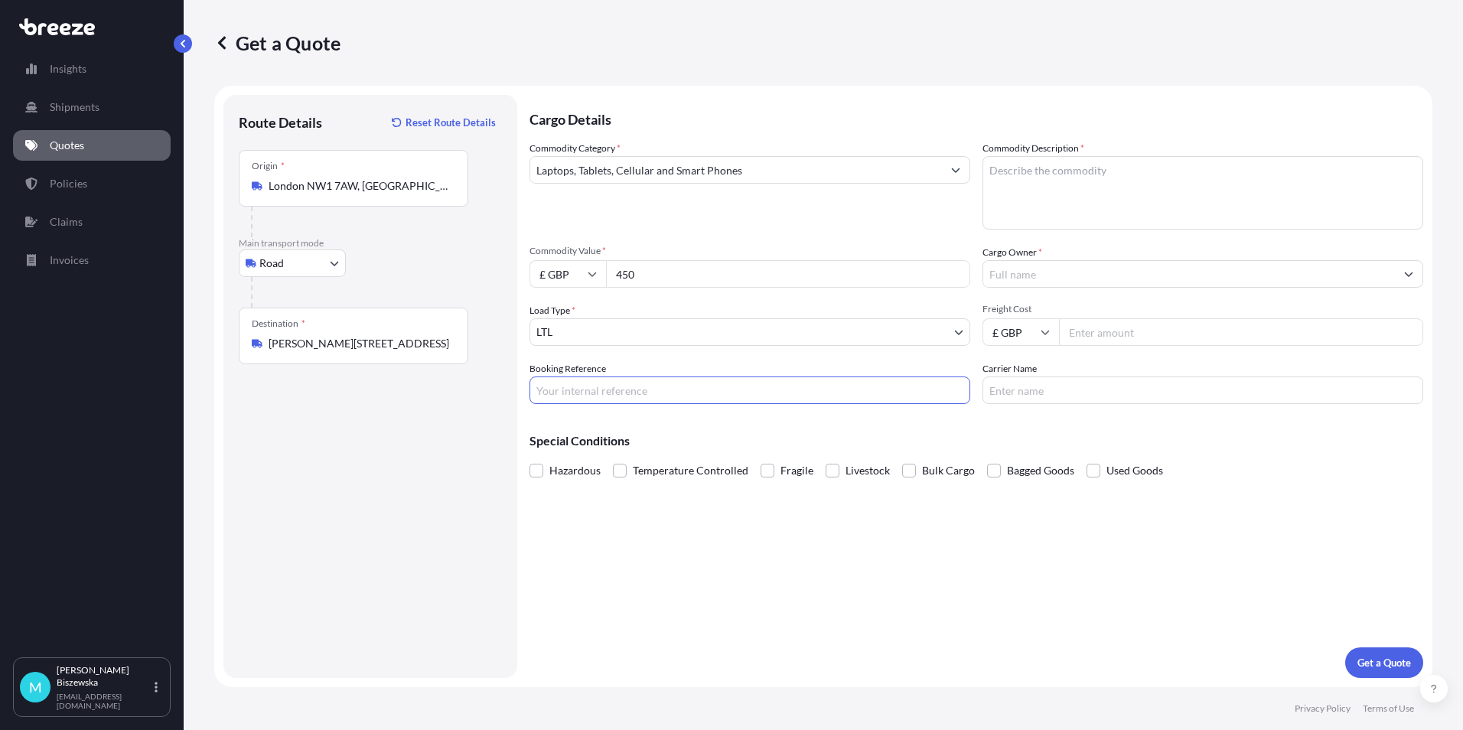
paste input "2219203"
type input "2219203"
click at [664, 546] on div "Cargo Details Commodity Category * Laptops, Tablets, Cellular and Smart Phones …" at bounding box center [977, 386] width 894 height 583
click at [996, 178] on textarea "Commodity Description *" at bounding box center [1203, 192] width 441 height 73
paste textarea "PHONE"
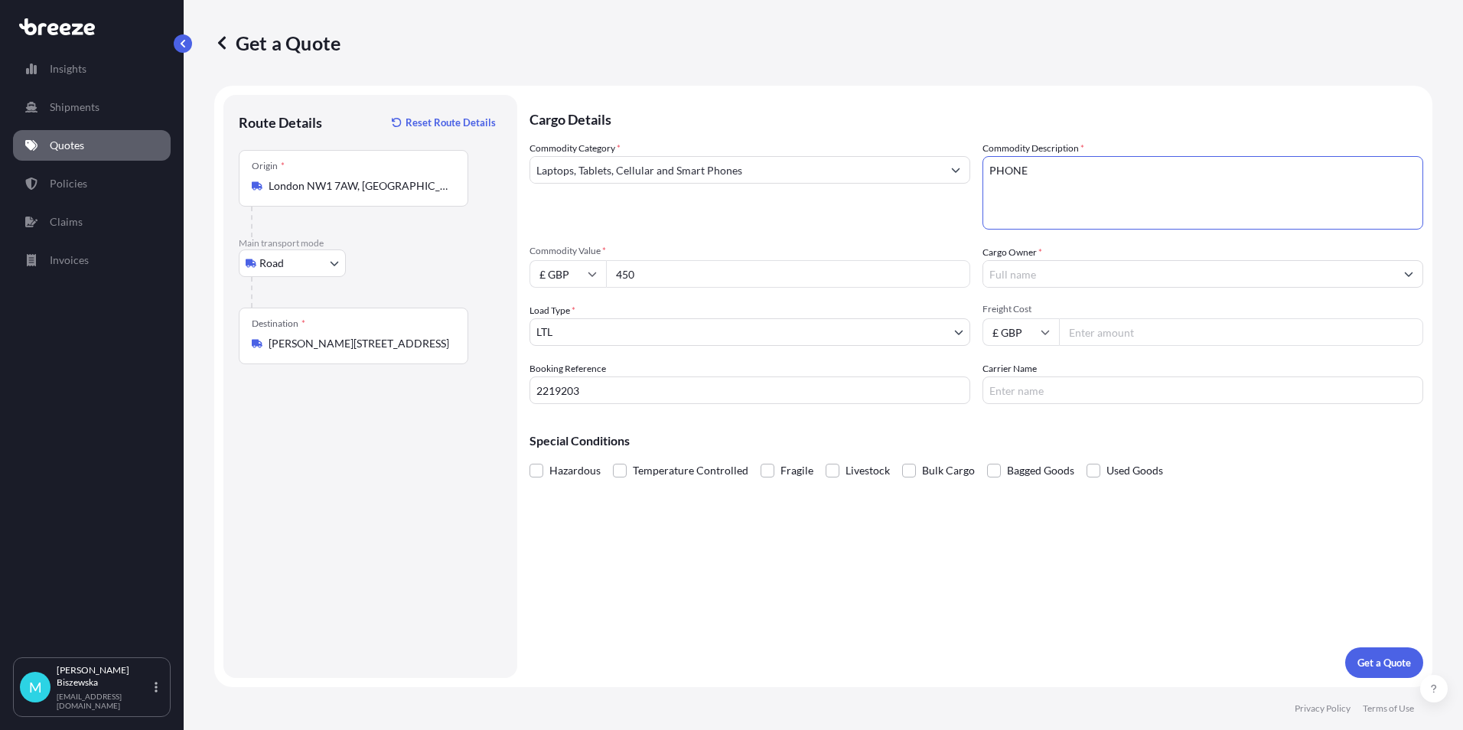
type textarea "PHONE"
click at [890, 212] on div "Commodity Category * Laptops, Tablets, Cellular and Smart Phones" at bounding box center [750, 185] width 441 height 89
click at [1075, 280] on input "Cargo Owner *" at bounding box center [1189, 274] width 412 height 28
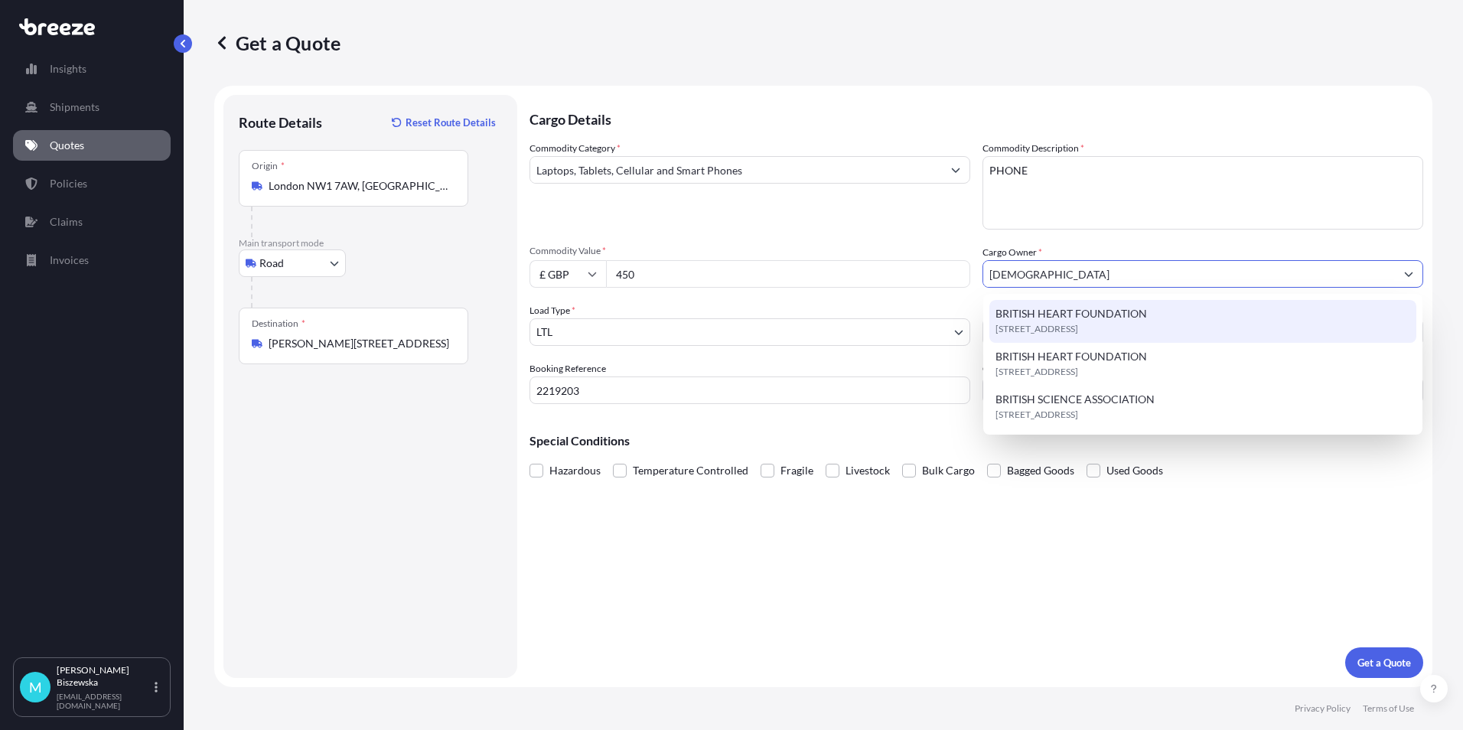
click at [1075, 317] on span "BRITISH HEART FOUNDATION" at bounding box center [1072, 313] width 152 height 15
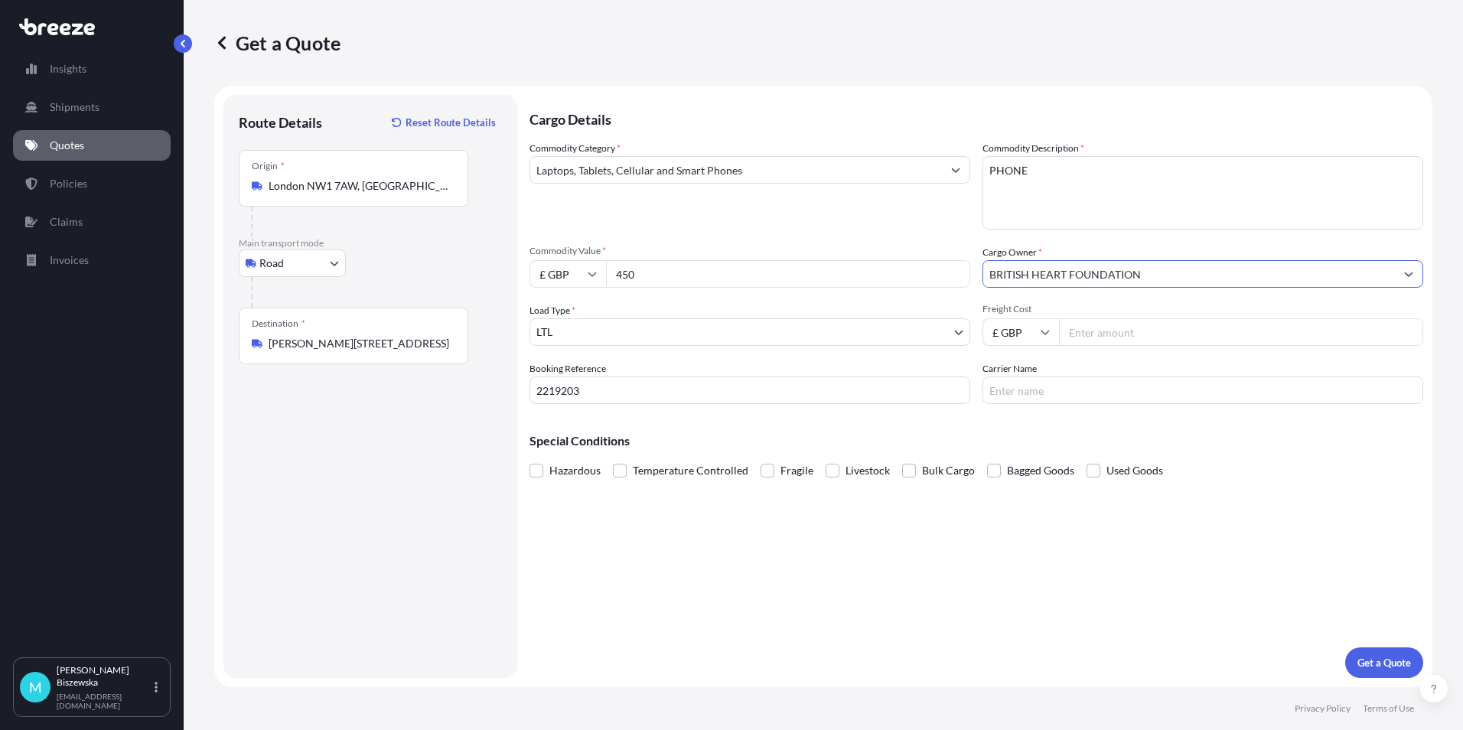
type input "BRITISH HEART FOUNDATION"
click at [929, 233] on div "Commodity Category * Laptops, Tablets, Cellular and Smart Phones Commodity Desc…" at bounding box center [977, 272] width 894 height 263
click at [1076, 327] on input "Freight Cost" at bounding box center [1241, 332] width 364 height 28
type input "13.25"
click at [1019, 443] on p "Special Conditions" at bounding box center [977, 441] width 894 height 12
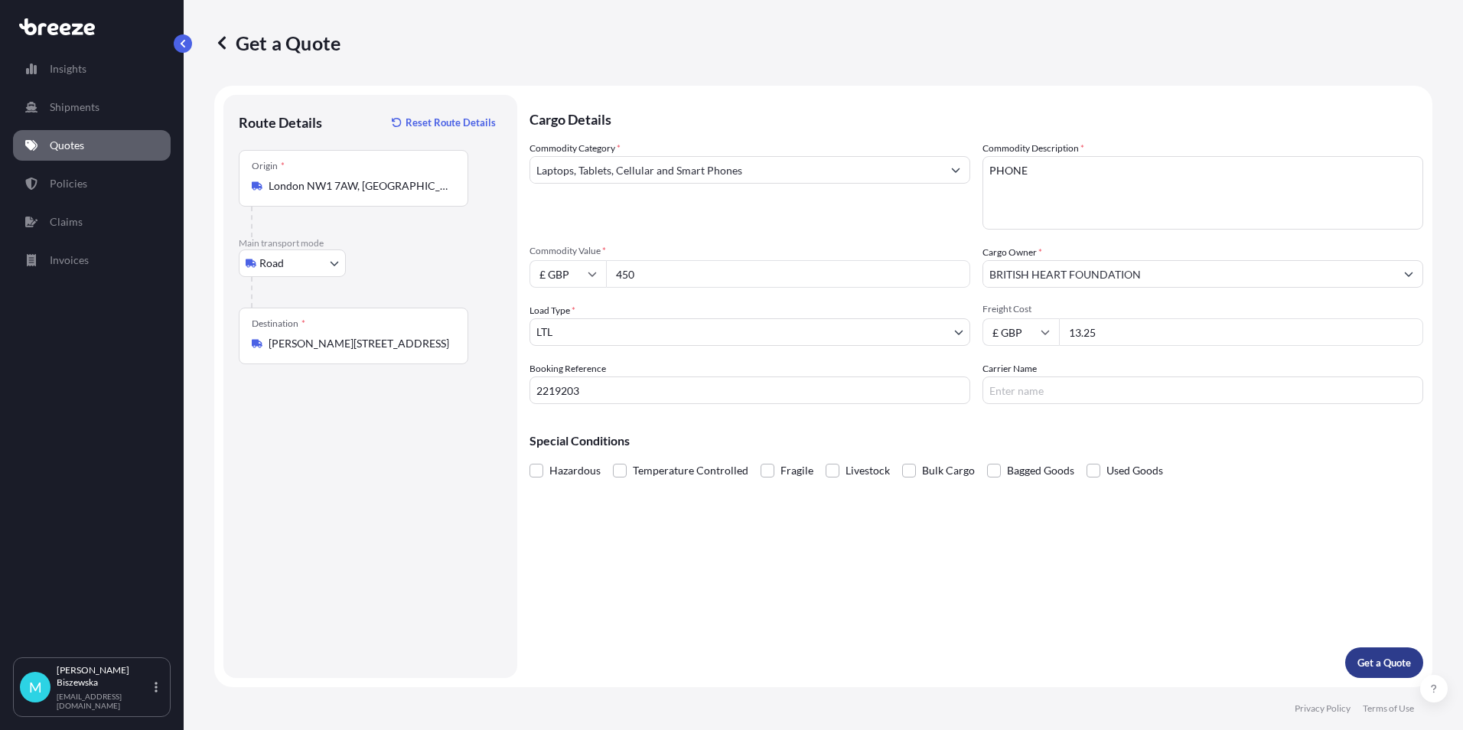
click at [1358, 657] on p "Get a Quote" at bounding box center [1385, 662] width 54 height 15
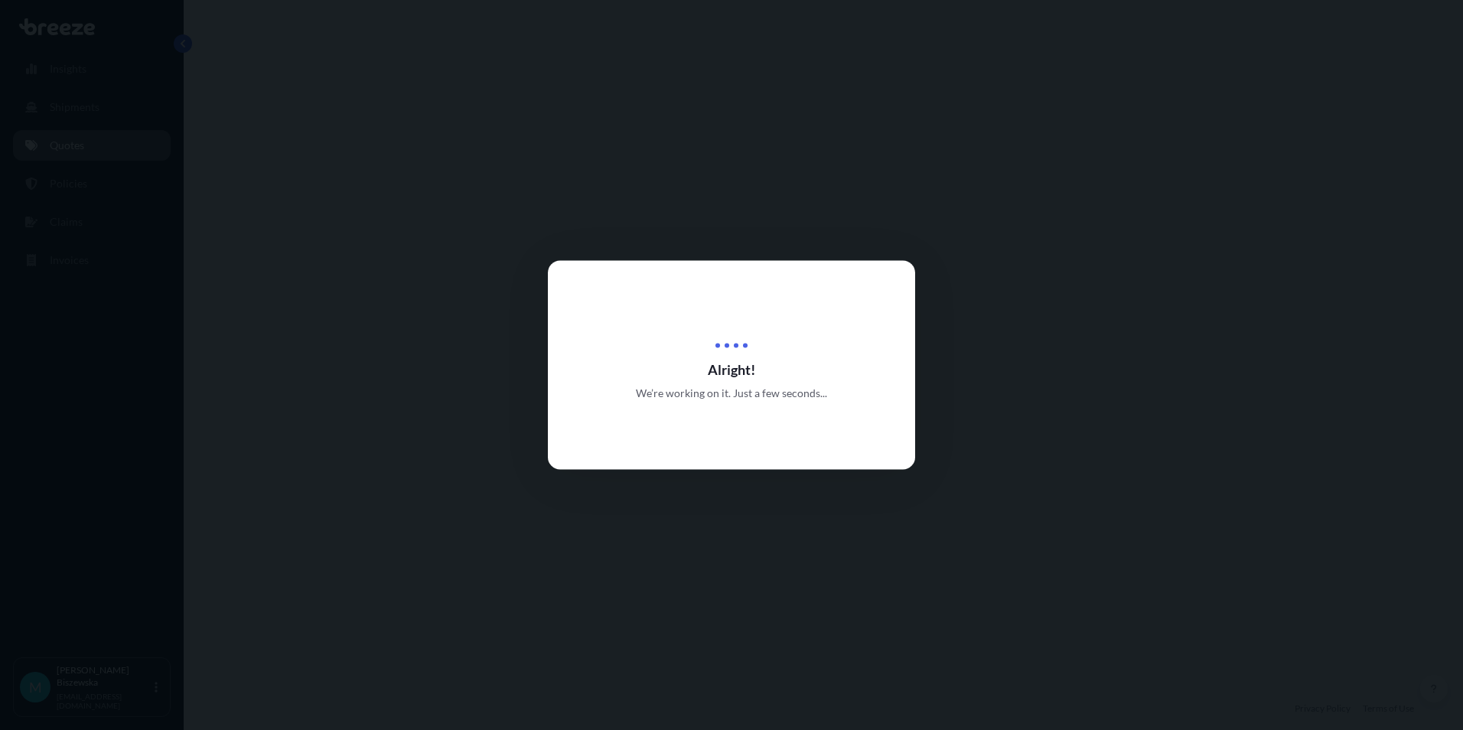
select select "Road"
select select "1"
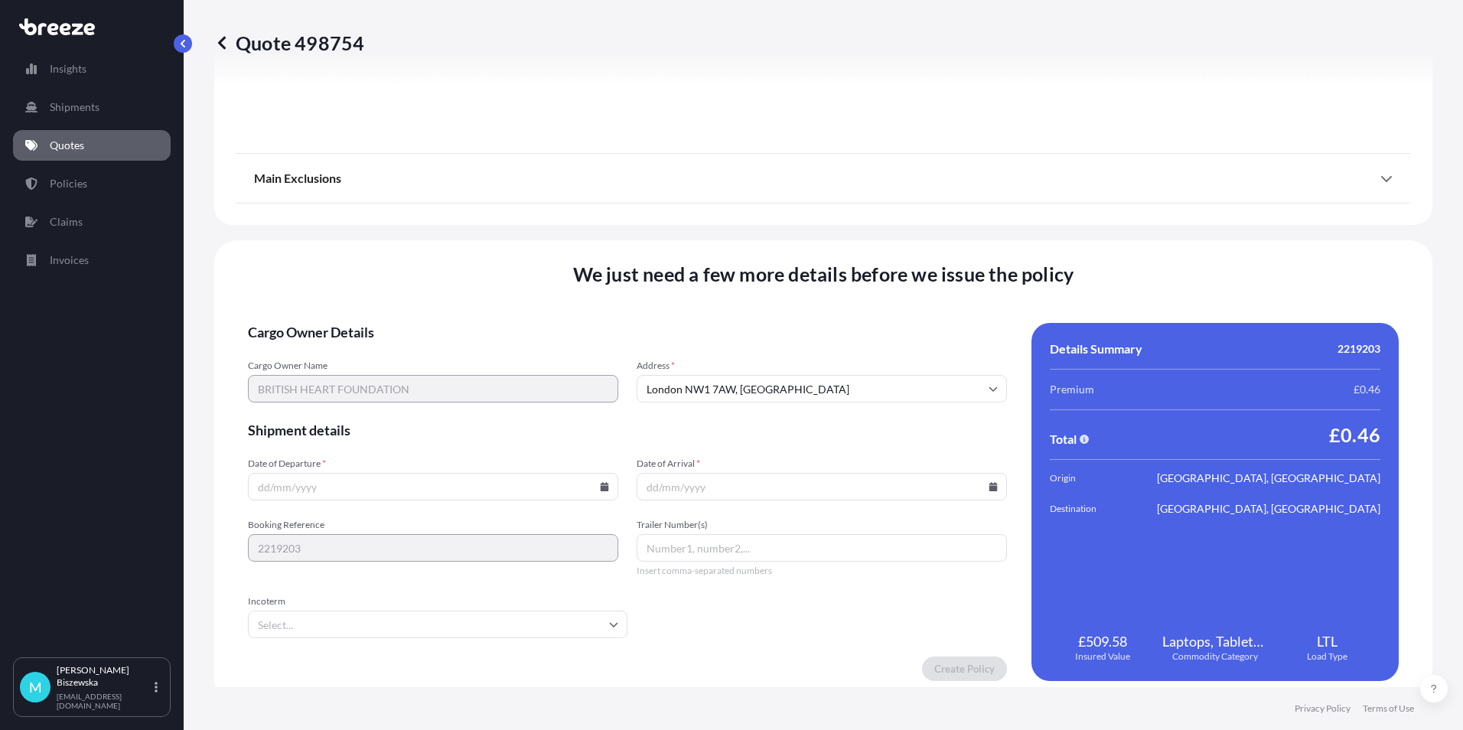
scroll to position [1699, 0]
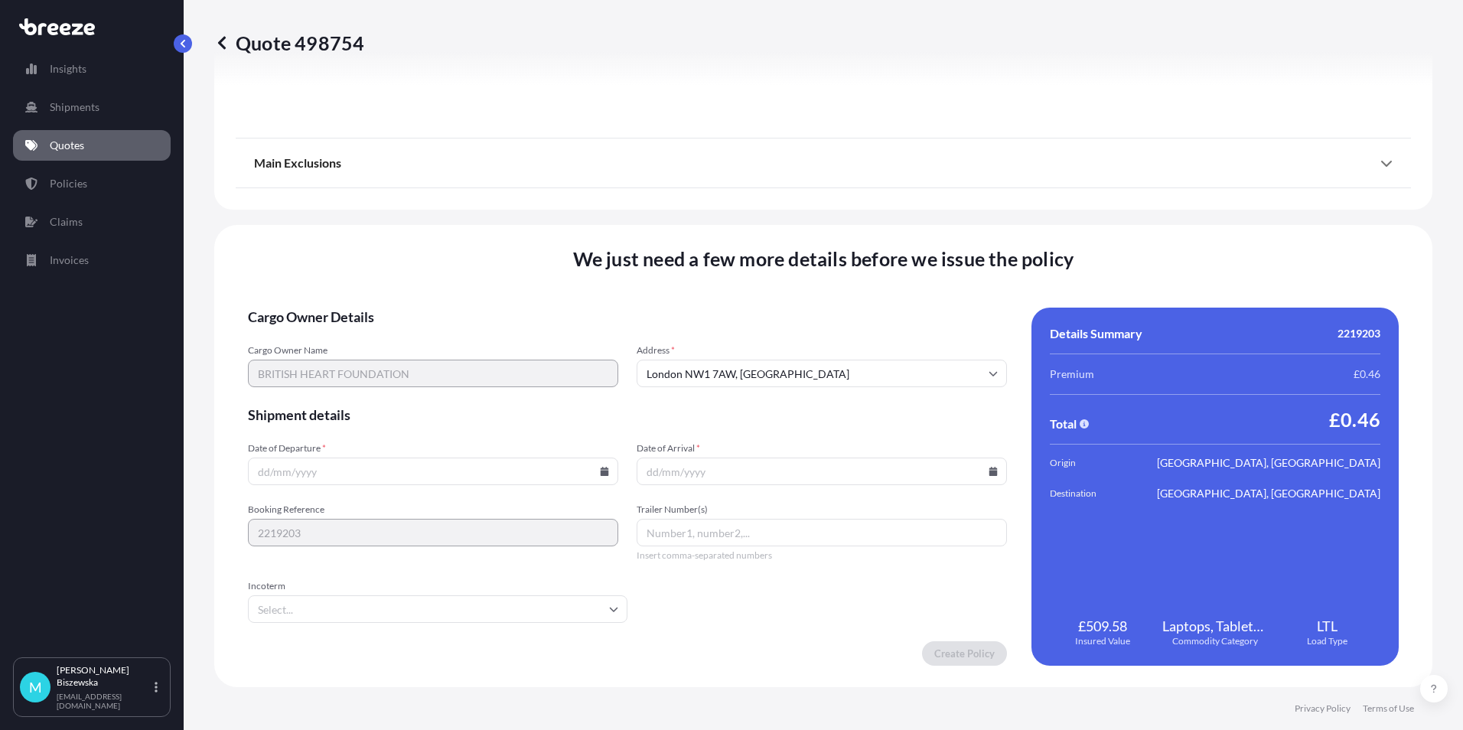
click at [601, 468] on icon at bounding box center [605, 471] width 8 height 9
click at [461, 308] on button "12" at bounding box center [467, 306] width 24 height 24
type input "[DATE]"
click at [990, 468] on icon at bounding box center [994, 471] width 8 height 9
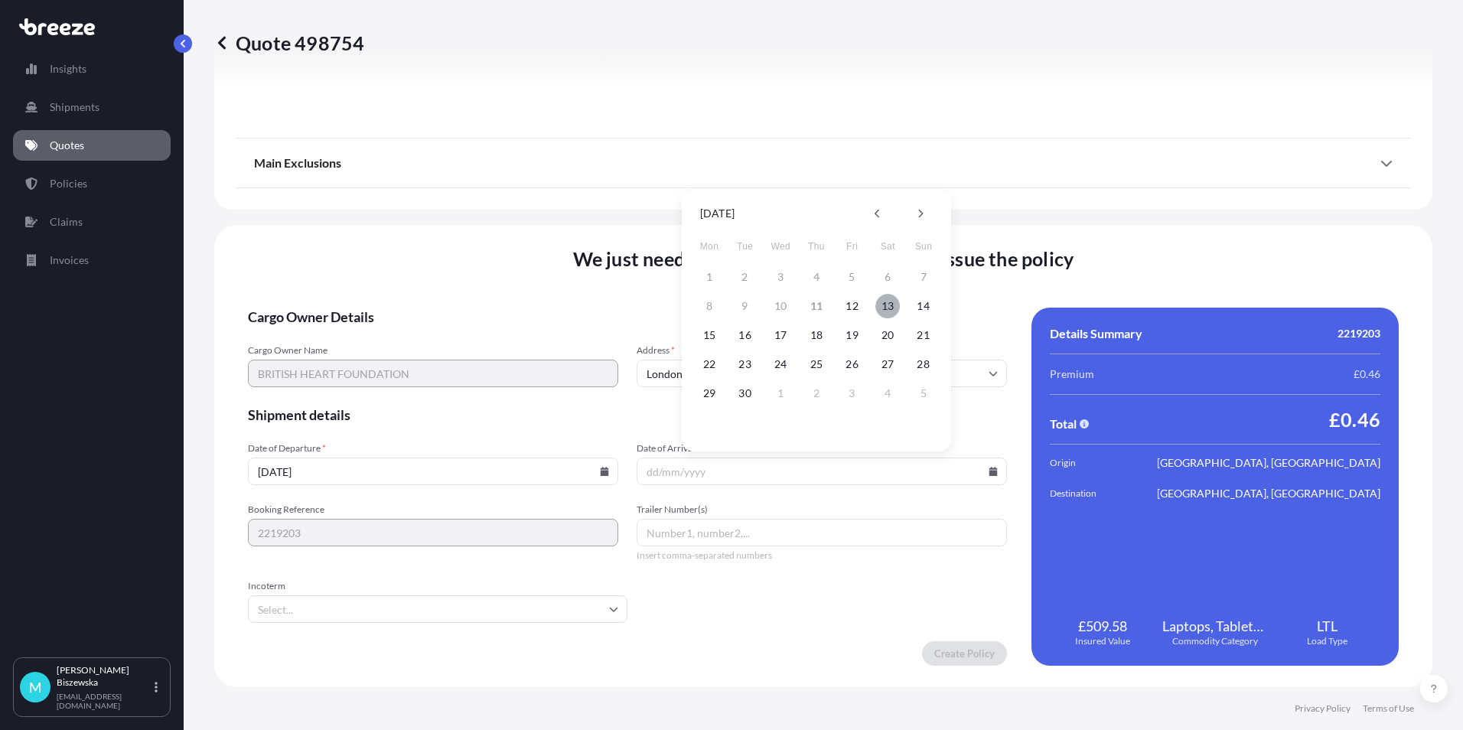
click at [891, 301] on button "13" at bounding box center [888, 306] width 24 height 24
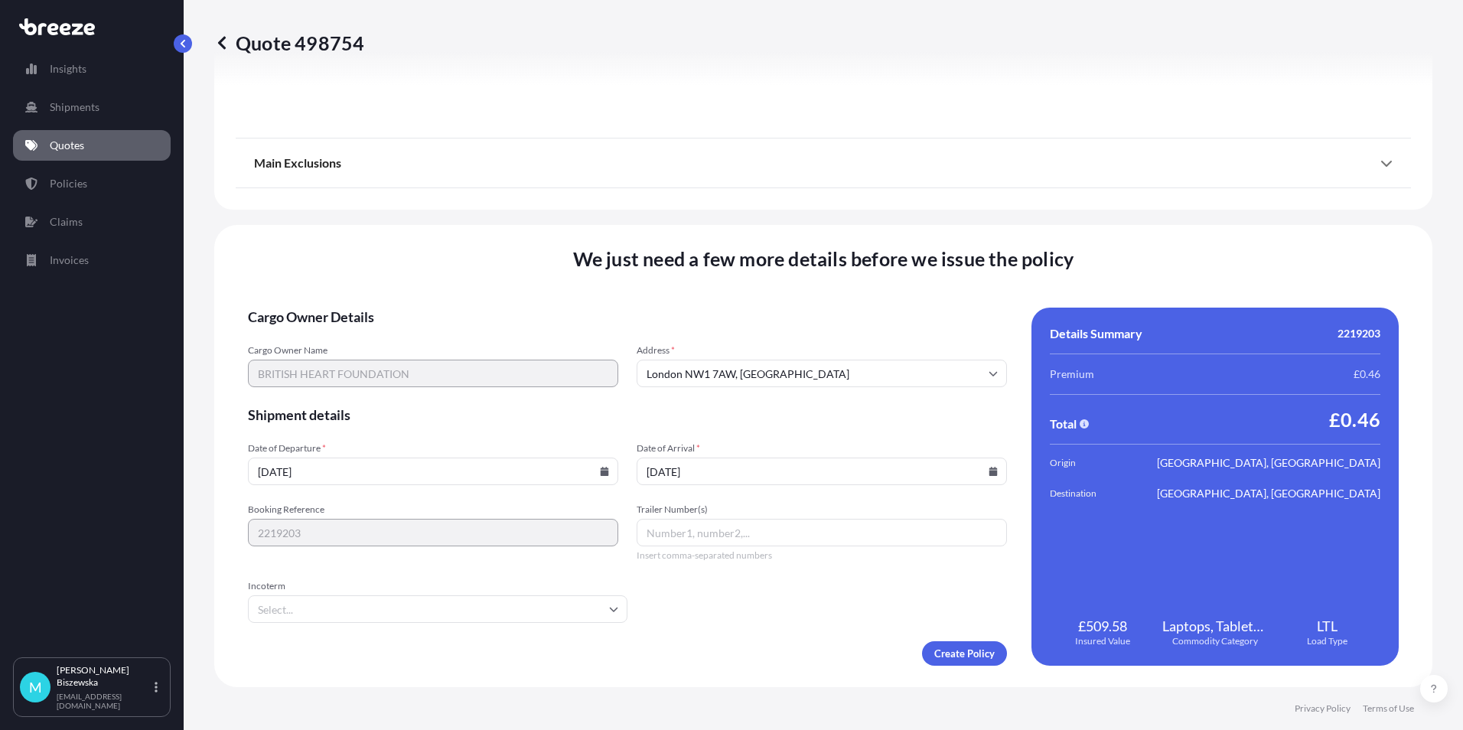
click at [989, 470] on icon at bounding box center [993, 471] width 9 height 9
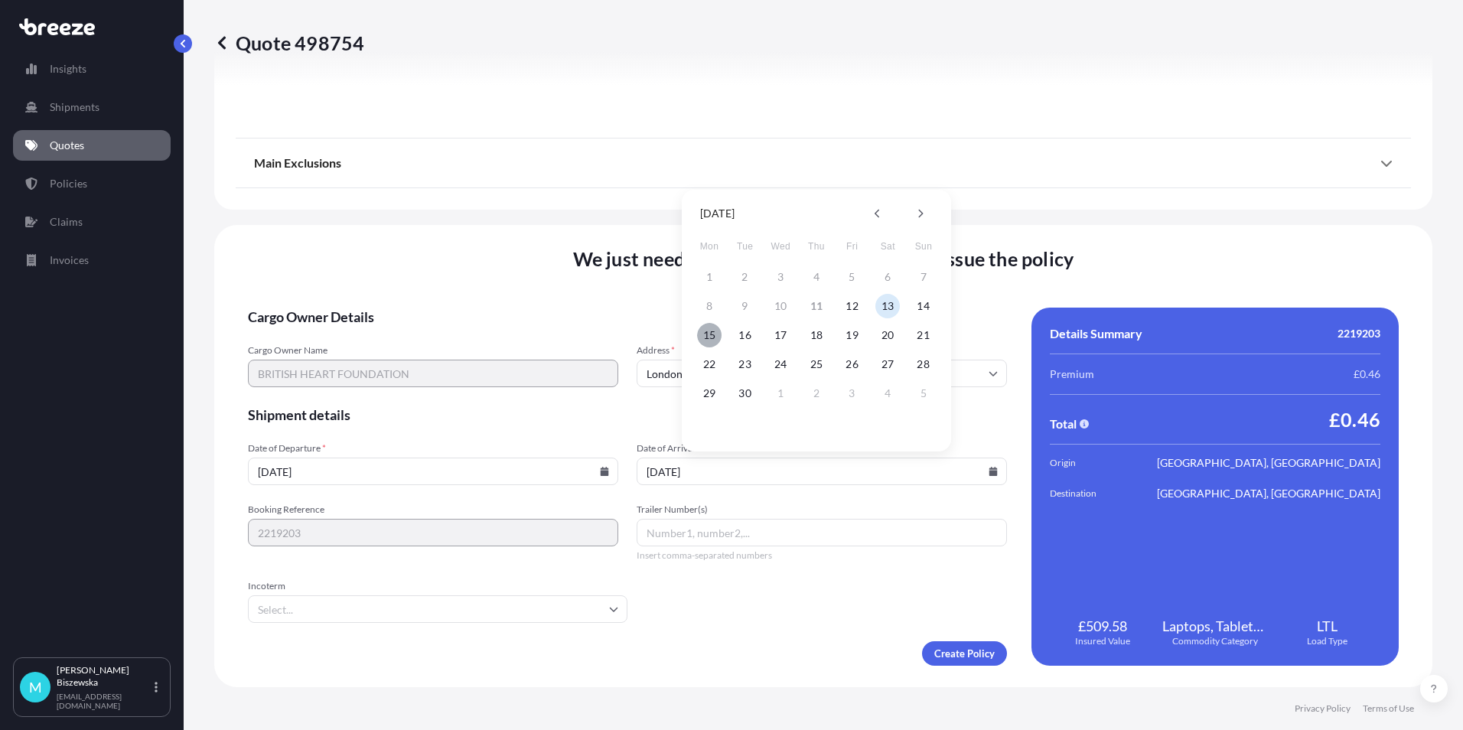
click at [706, 335] on button "15" at bounding box center [709, 335] width 24 height 24
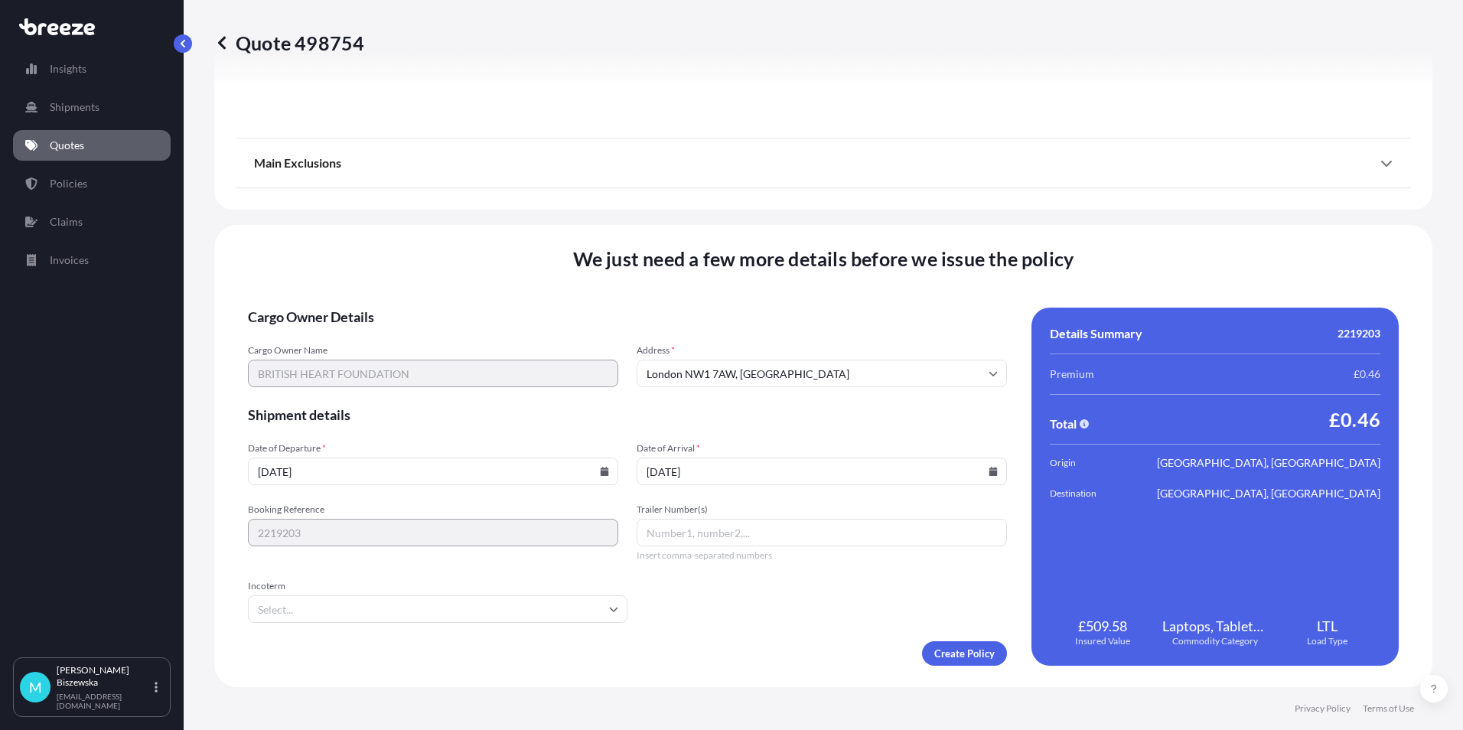
type input "[DATE]"
click at [784, 639] on form "Cargo Owner Details Cargo Owner Name BRITISH HEART FOUNDATION Address * [GEOGRA…" at bounding box center [627, 487] width 759 height 358
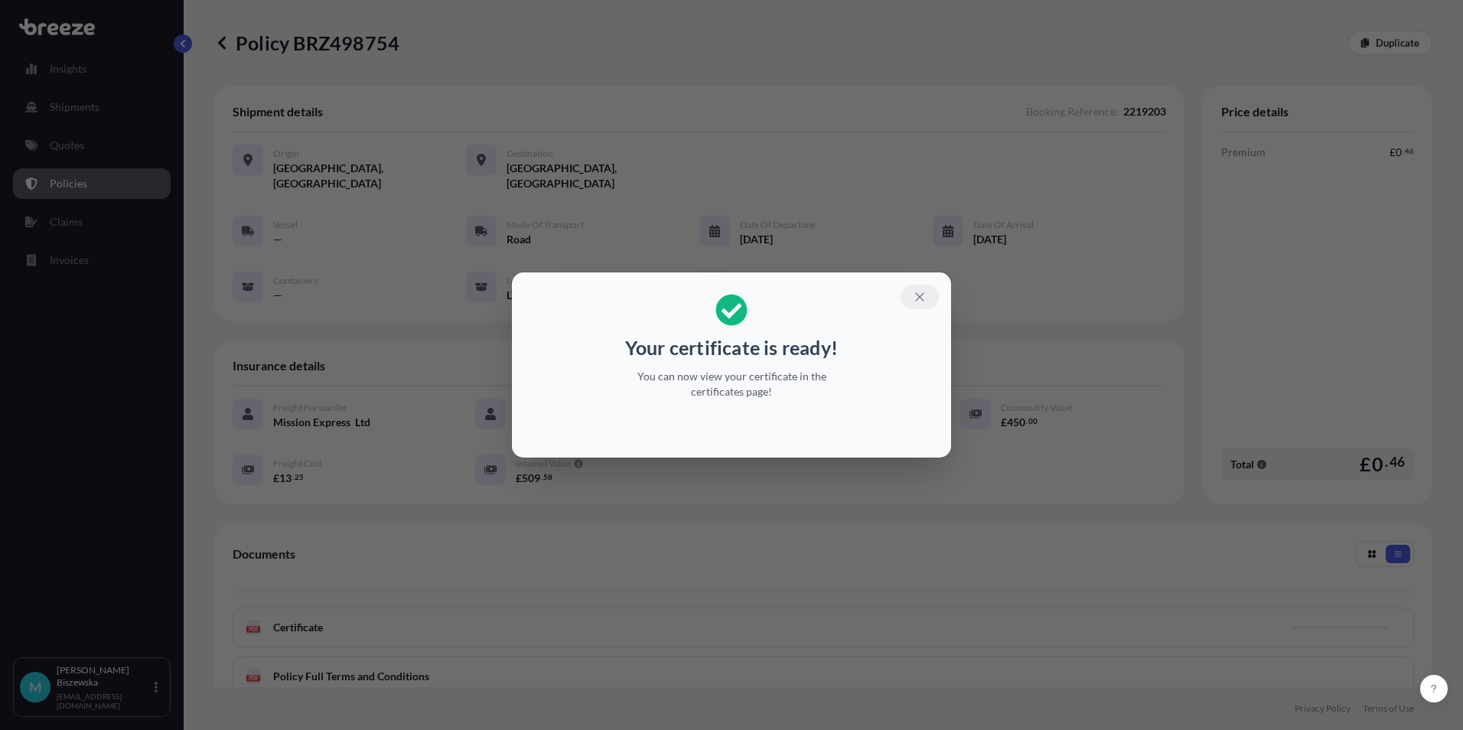
click at [921, 295] on icon "button" at bounding box center [920, 297] width 14 height 14
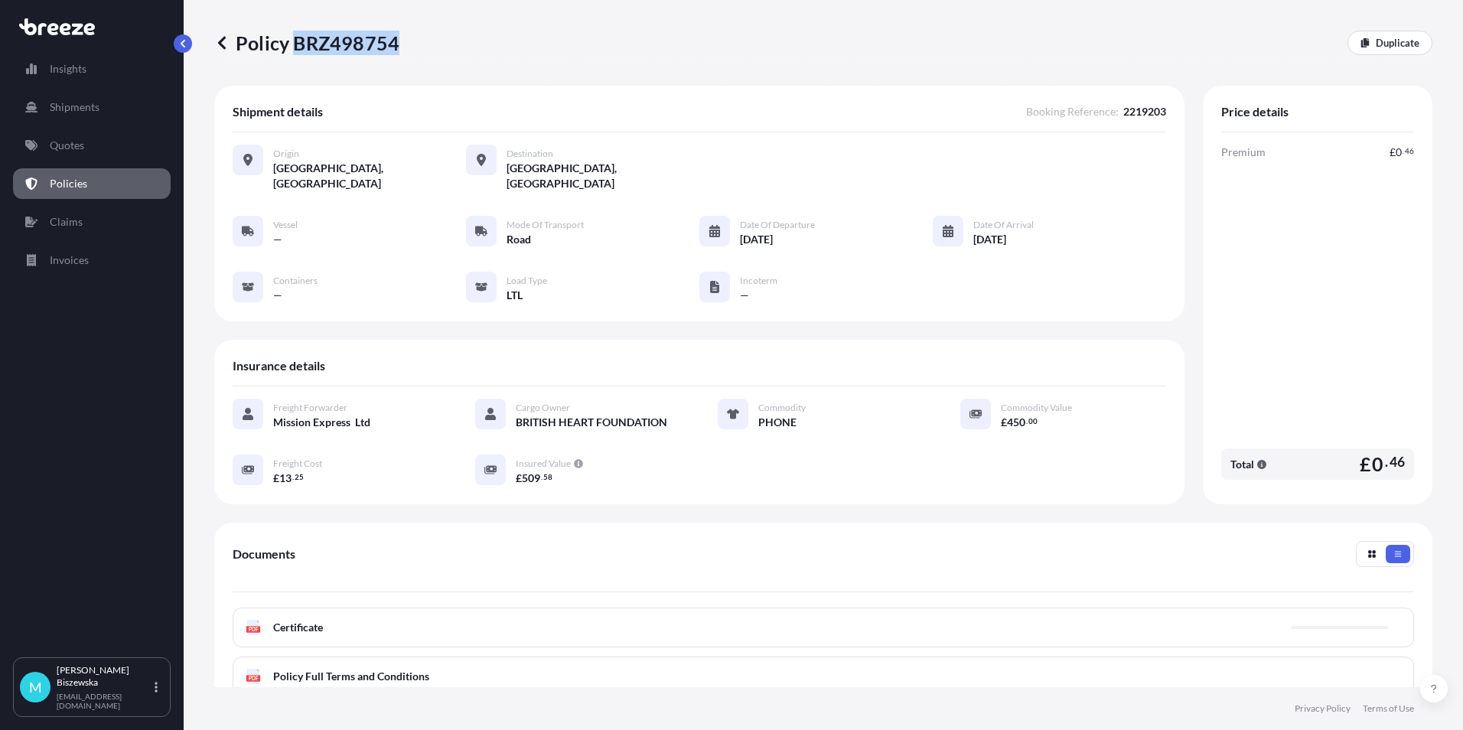
drag, startPoint x: 296, startPoint y: 43, endPoint x: 394, endPoint y: 38, distance: 98.1
click at [394, 38] on p "Policy BRZ498754" at bounding box center [306, 43] width 185 height 24
drag, startPoint x: 394, startPoint y: 38, endPoint x: 367, endPoint y: 41, distance: 27.1
copy p "BRZ498754"
